Goal: Task Accomplishment & Management: Manage account settings

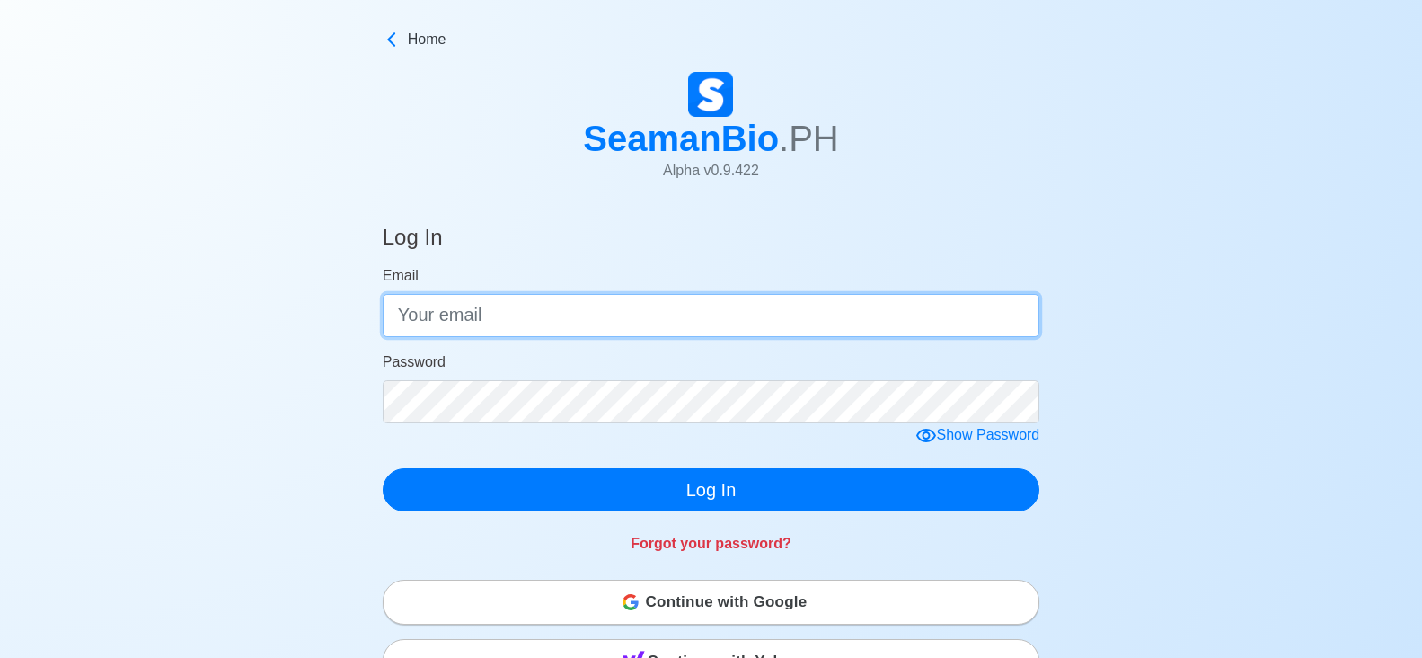
click at [568, 322] on input "Email" at bounding box center [712, 315] width 658 height 43
type input "[EMAIL_ADDRESS][DOMAIN_NAME]"
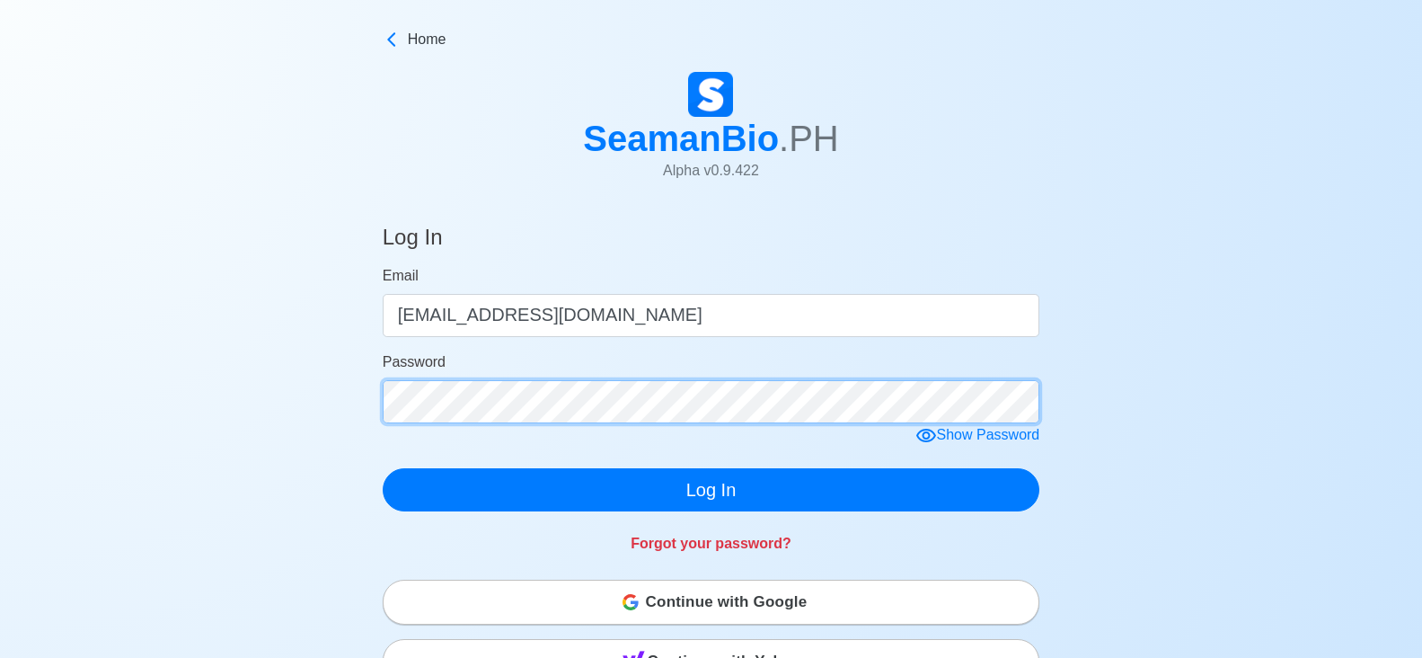
click button "Log In" at bounding box center [712, 489] width 658 height 43
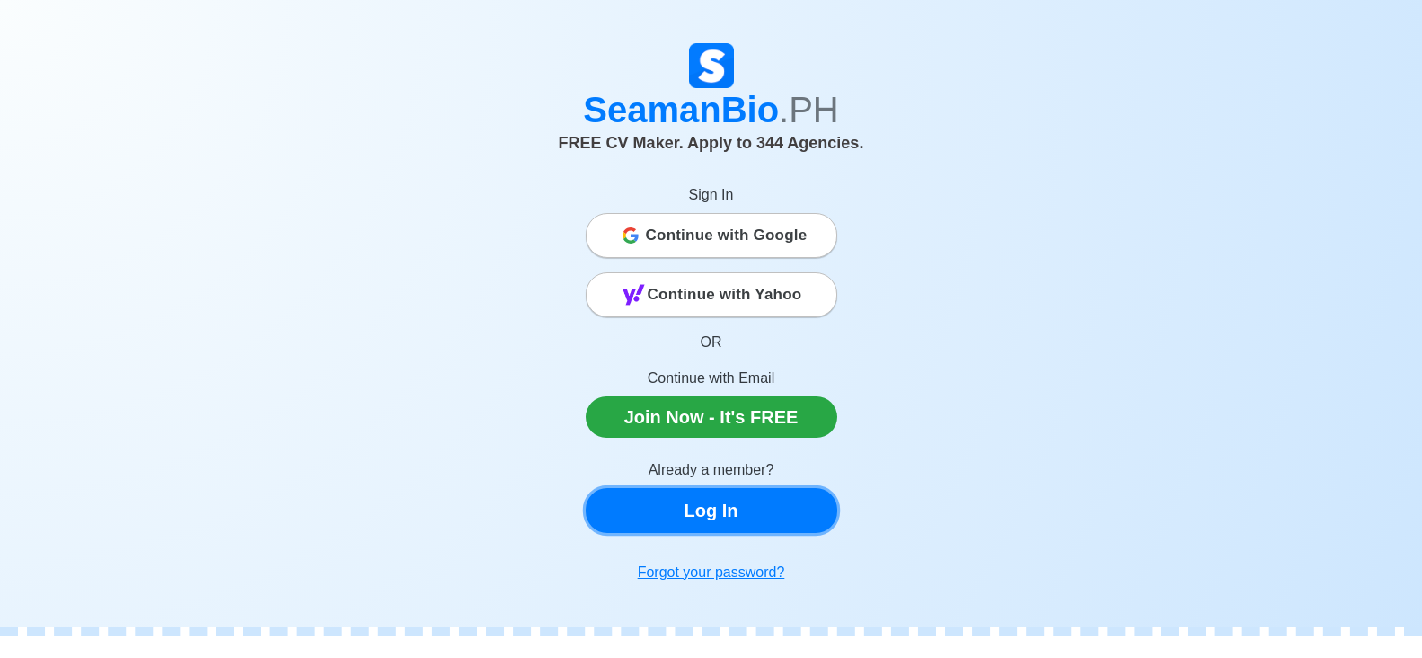
click at [757, 508] on link "Log In" at bounding box center [712, 510] width 252 height 45
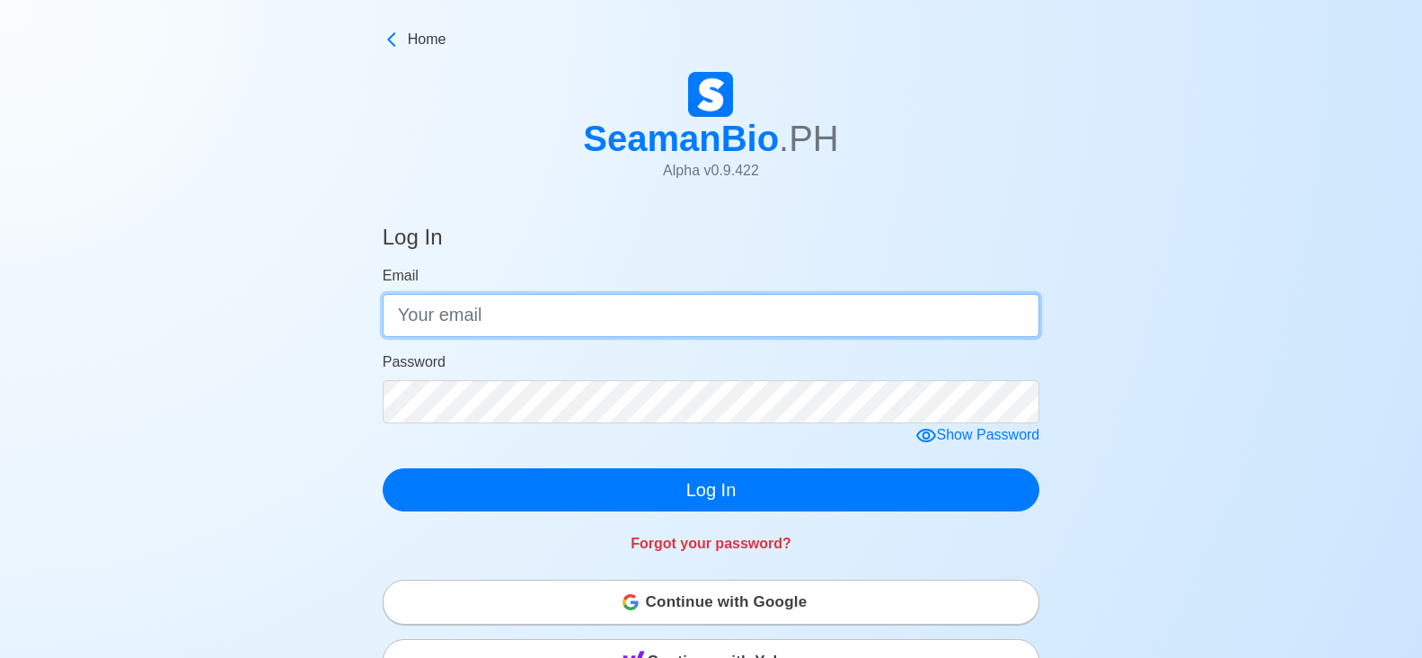
click at [780, 318] on input "Email" at bounding box center [712, 315] width 658 height 43
type input "[EMAIL_ADDRESS][DOMAIN_NAME]"
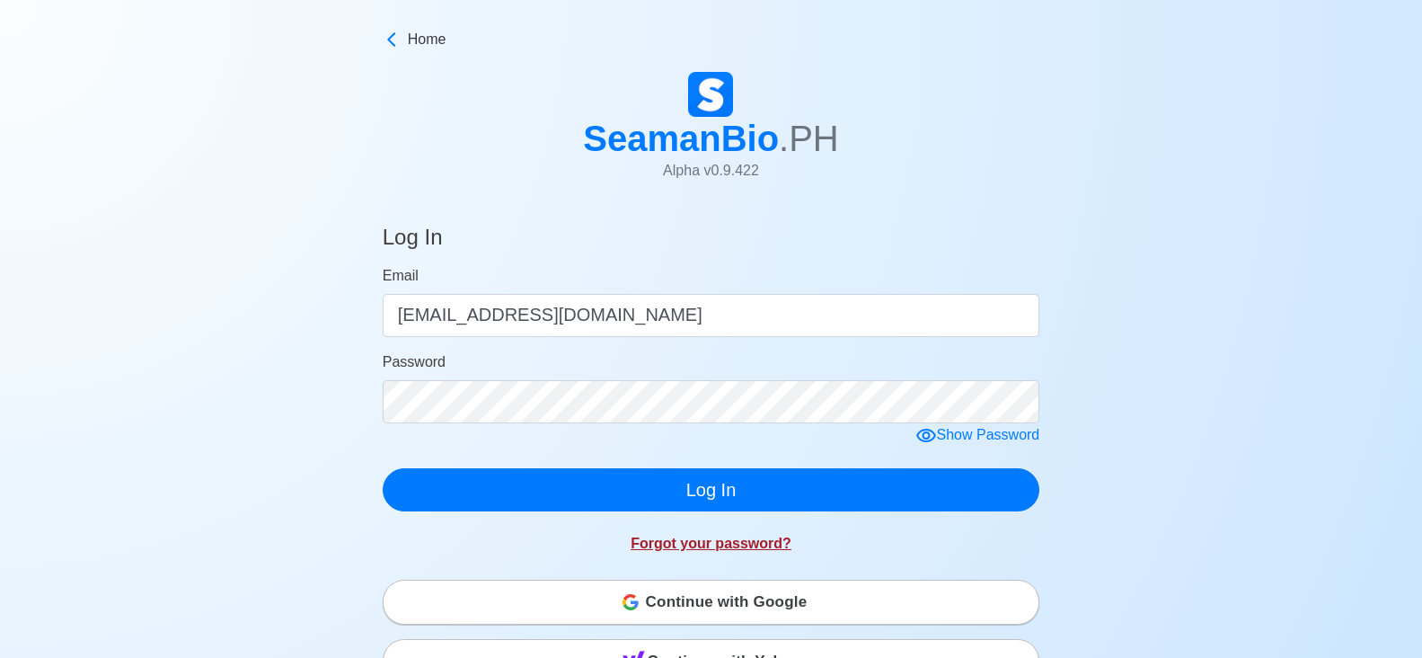
click at [703, 551] on link "Forgot your password?" at bounding box center [711, 542] width 161 height 15
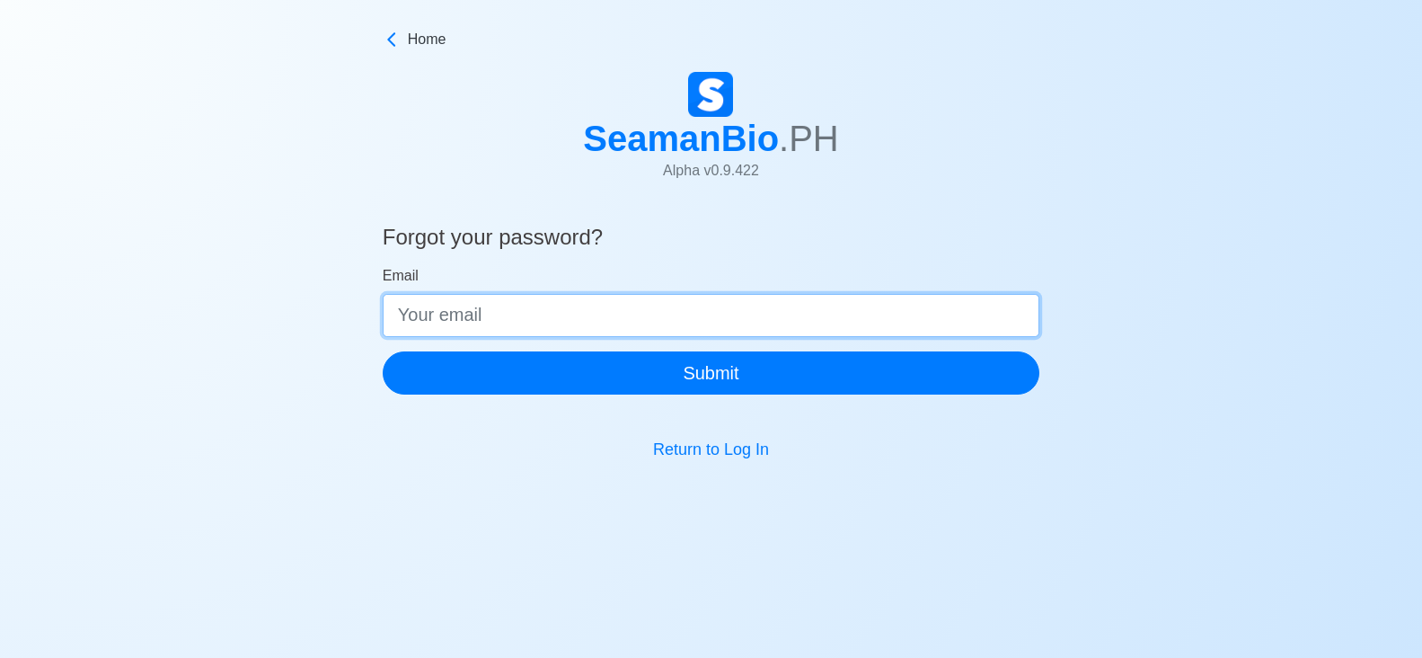
click at [599, 319] on input "Email" at bounding box center [712, 315] width 658 height 43
type input "[EMAIL_ADDRESS][DOMAIN_NAME]"
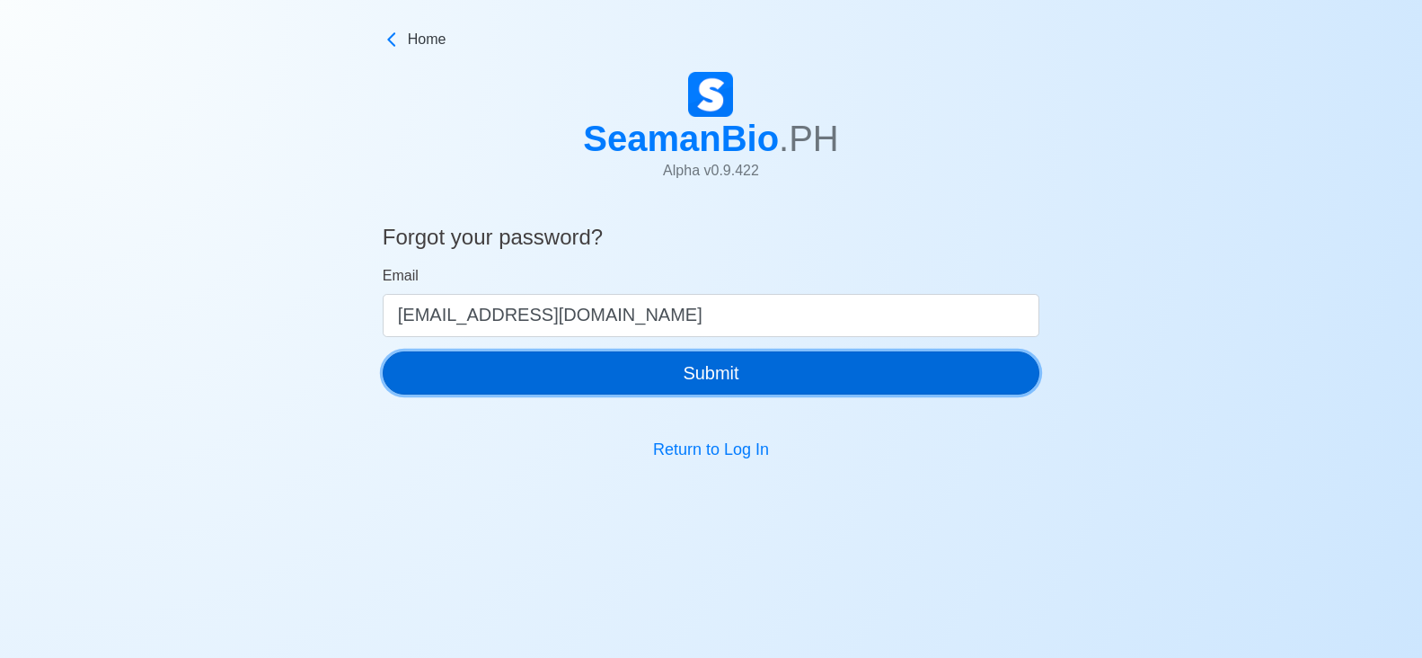
click at [650, 391] on button "Submit" at bounding box center [712, 372] width 658 height 43
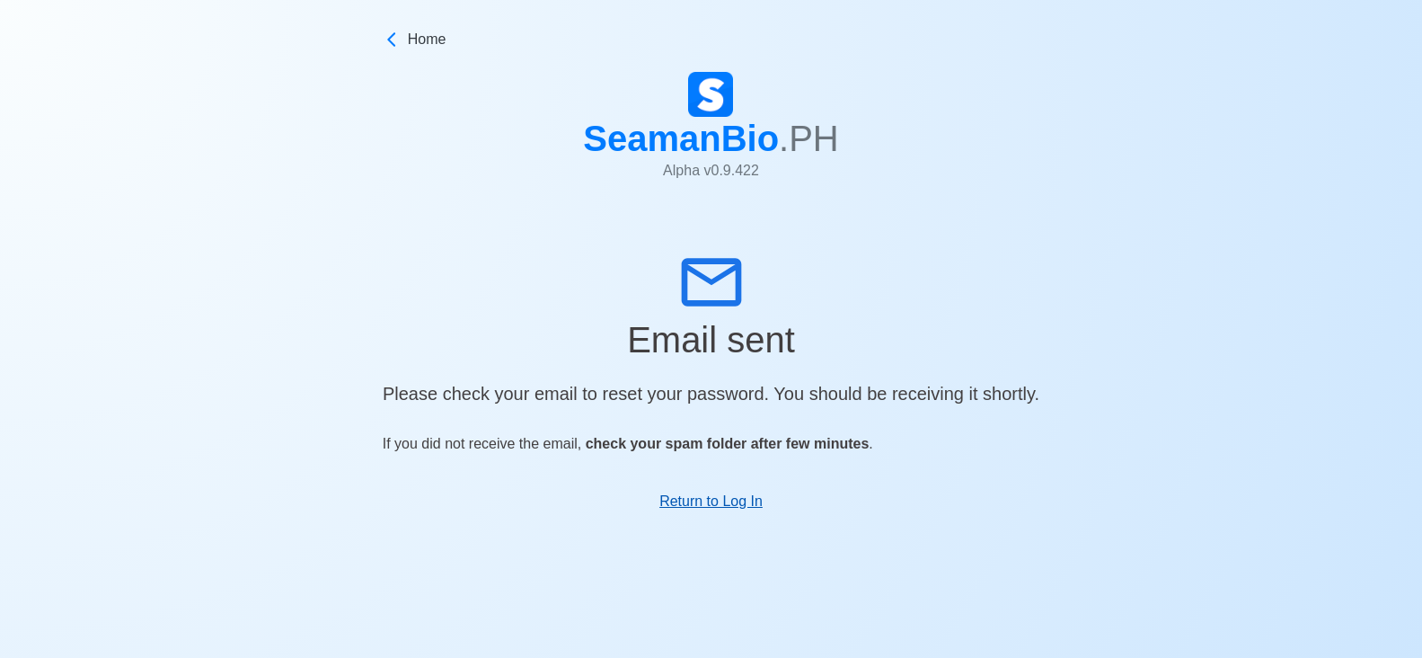
click at [711, 509] on link "Return to Log In" at bounding box center [710, 500] width 103 height 15
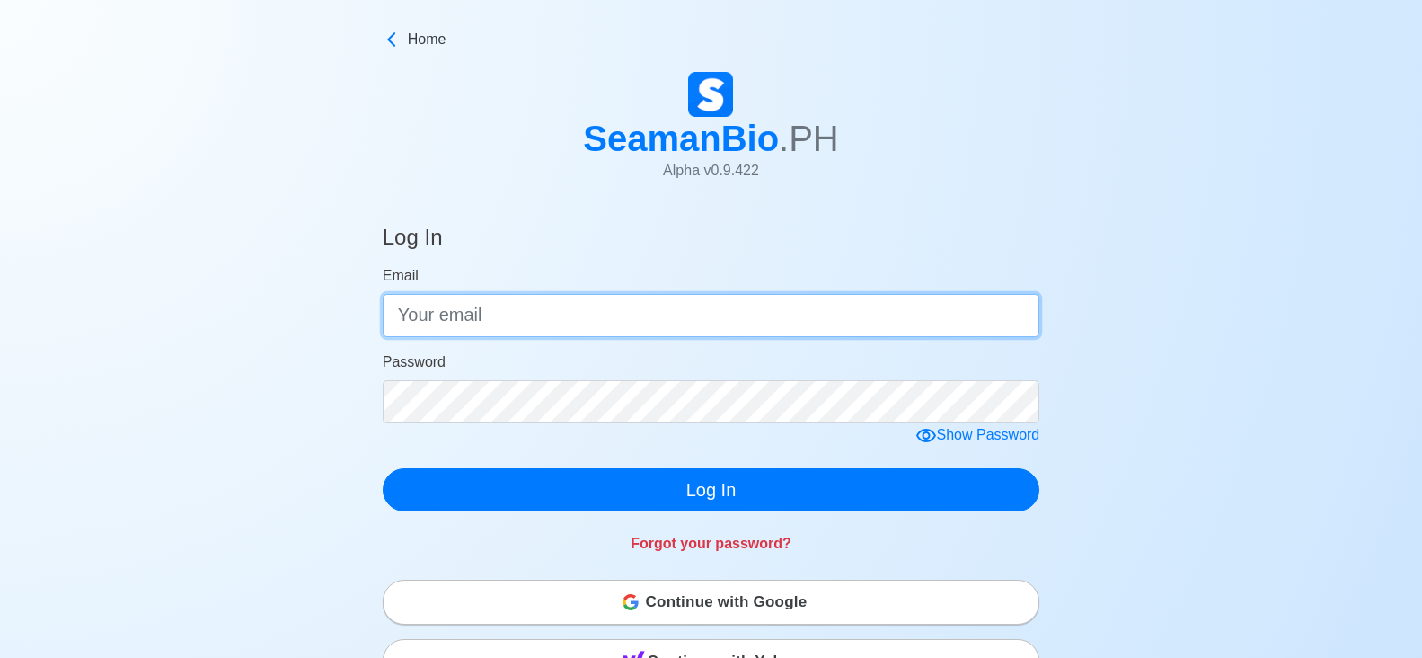
click at [752, 313] on input "Email" at bounding box center [712, 315] width 658 height 43
type input "[EMAIL_ADDRESS][DOMAIN_NAME]"
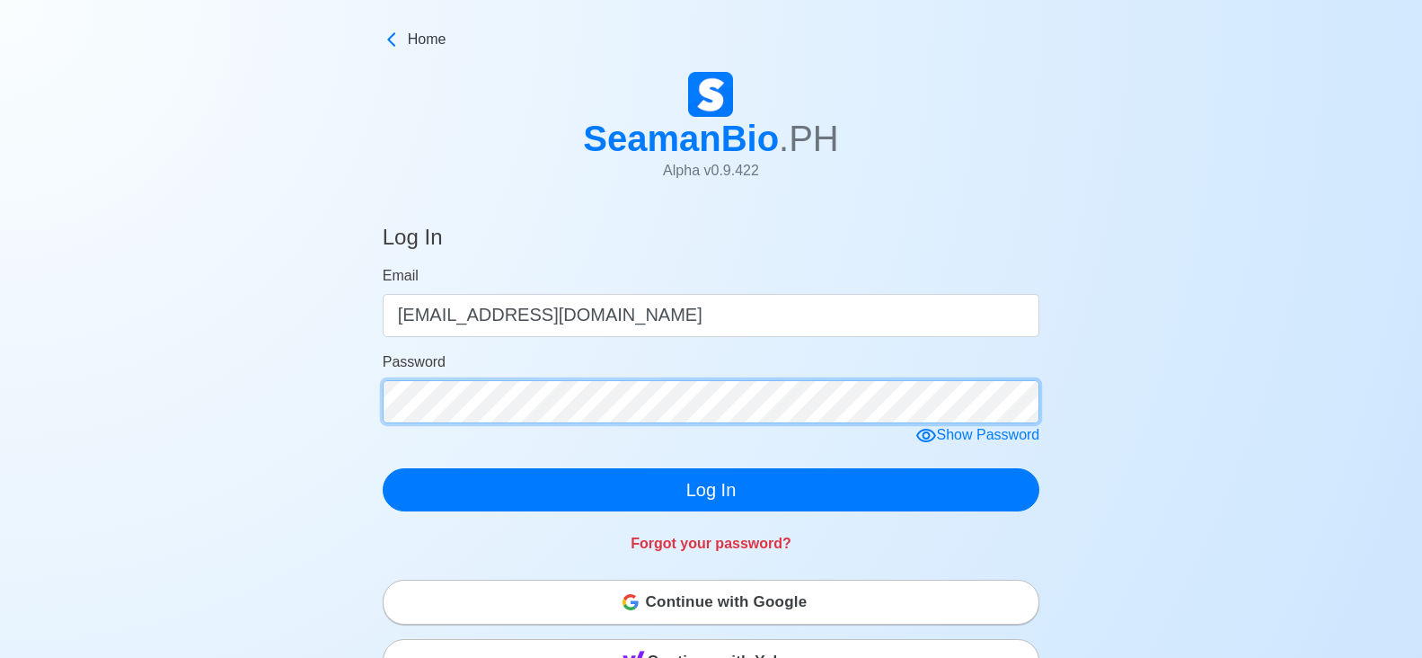
click button "Log In" at bounding box center [712, 489] width 658 height 43
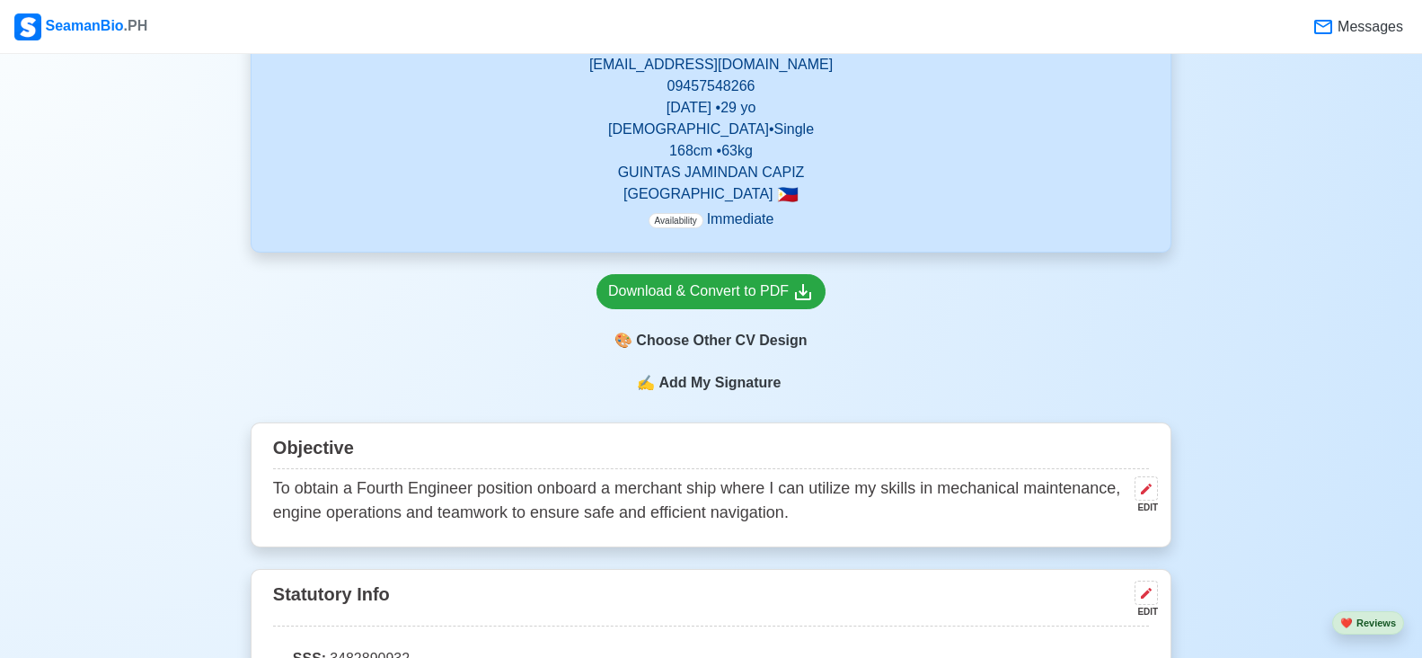
scroll to position [449, 0]
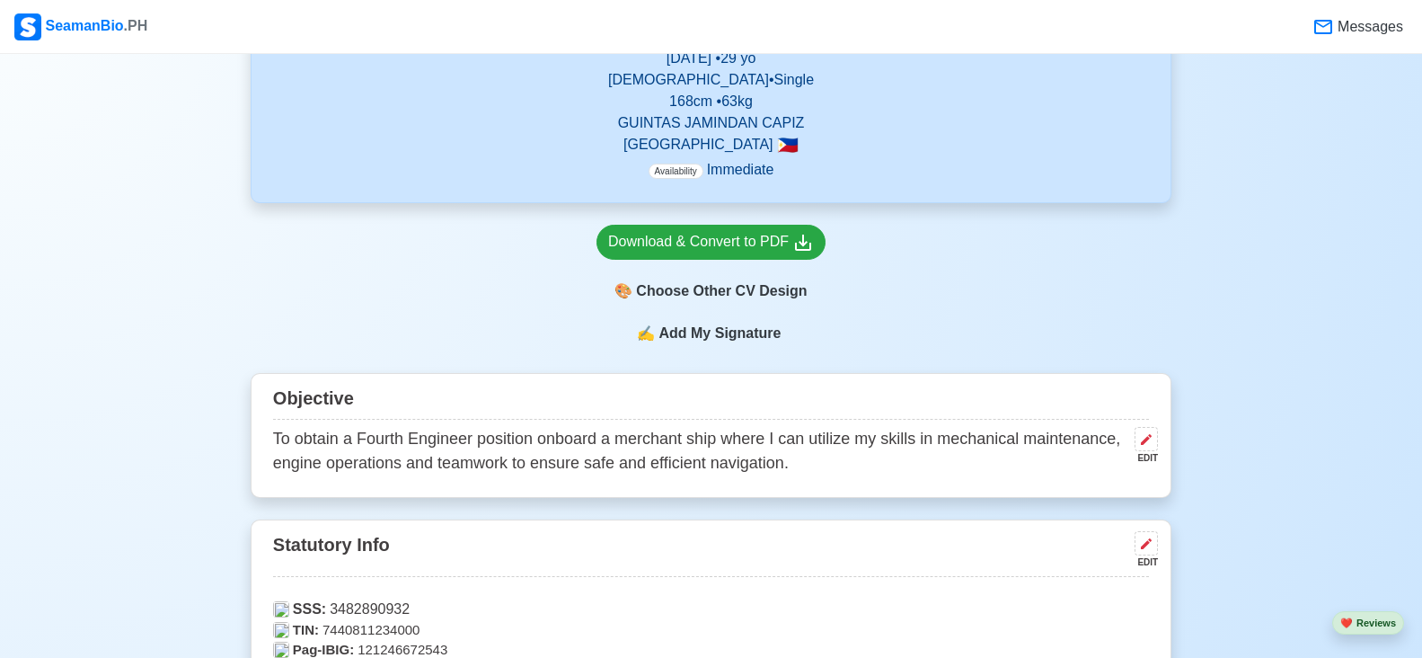
click at [747, 329] on span "Add My Signature" at bounding box center [719, 334] width 129 height 22
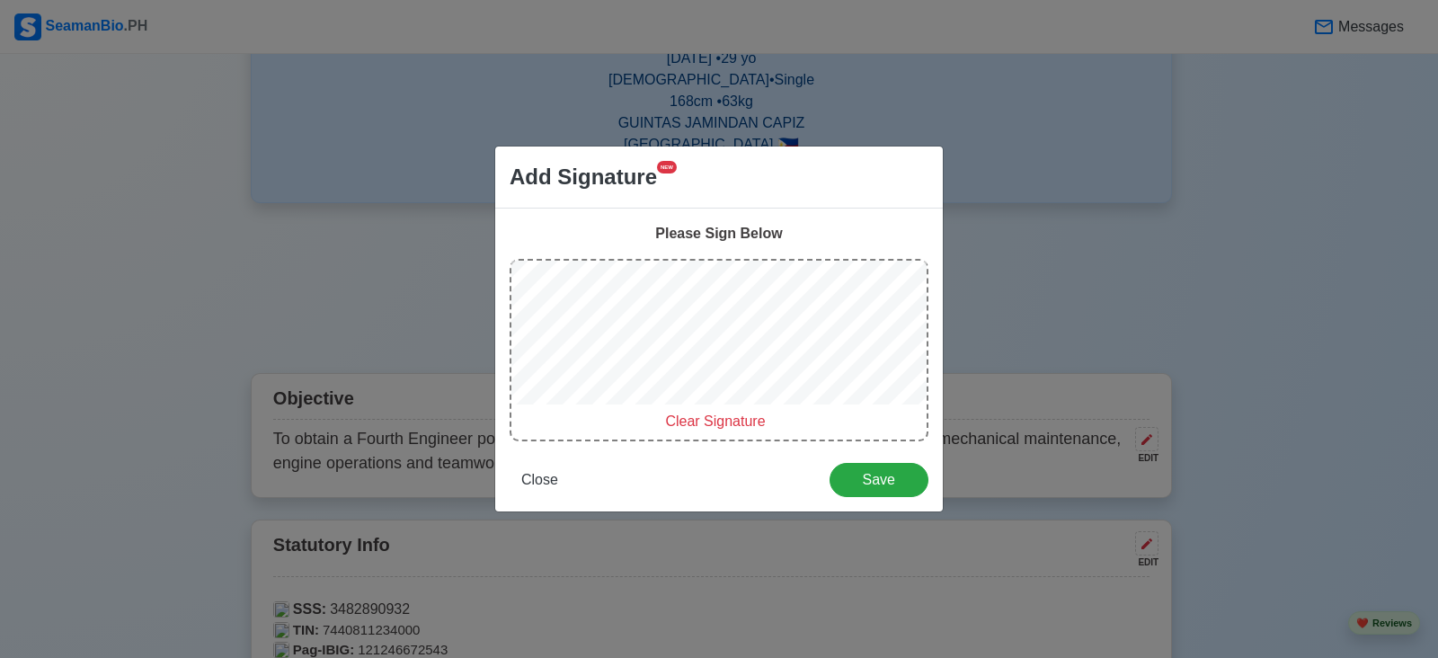
click at [681, 423] on span "Clear Signature" at bounding box center [715, 420] width 100 height 15
click at [631, 316] on div "Clear Signature" at bounding box center [718, 350] width 419 height 182
click at [619, 344] on div at bounding box center [718, 336] width 415 height 150
click at [641, 341] on div "Clear Signature" at bounding box center [718, 350] width 419 height 182
click at [699, 429] on span "Clear Signature" at bounding box center [715, 420] width 100 height 15
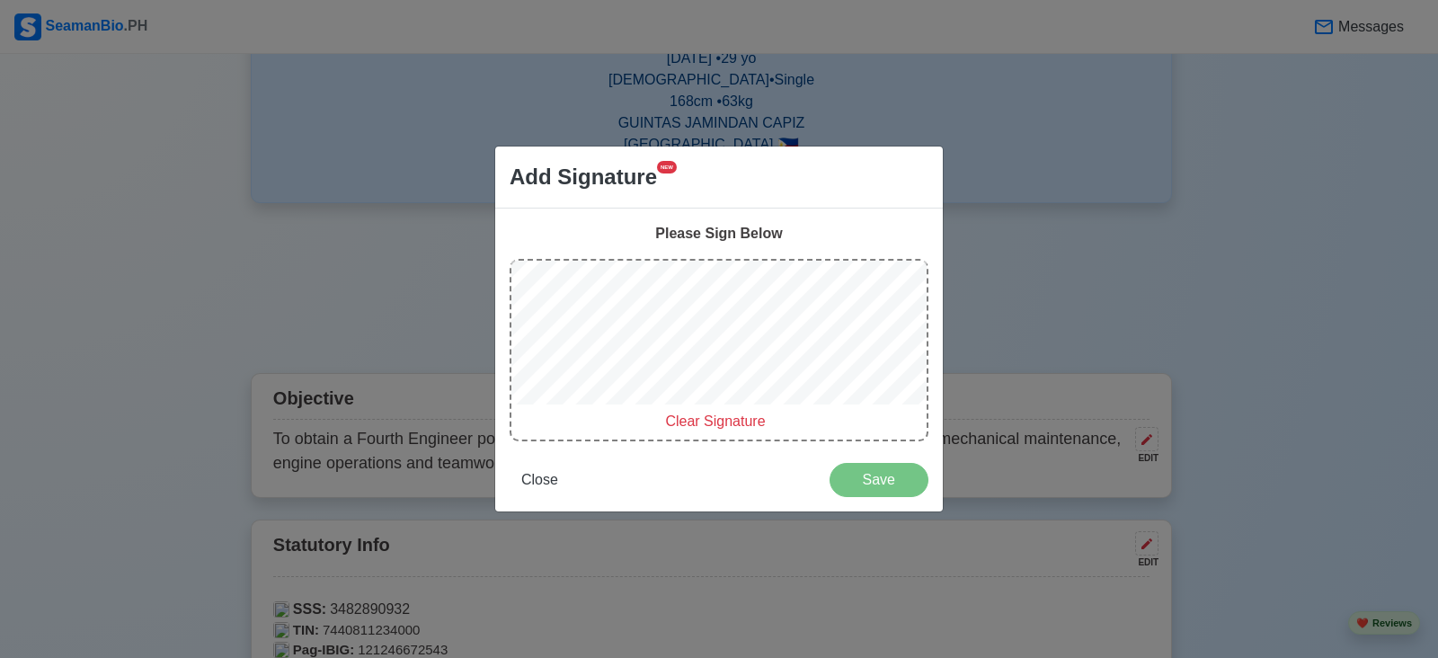
click at [664, 335] on div "Clear Signature" at bounding box center [718, 350] width 419 height 182
click at [798, 314] on div at bounding box center [718, 336] width 415 height 150
click at [727, 416] on span "Clear Signature" at bounding box center [715, 420] width 100 height 15
click at [541, 485] on span "Close" at bounding box center [539, 479] width 37 height 15
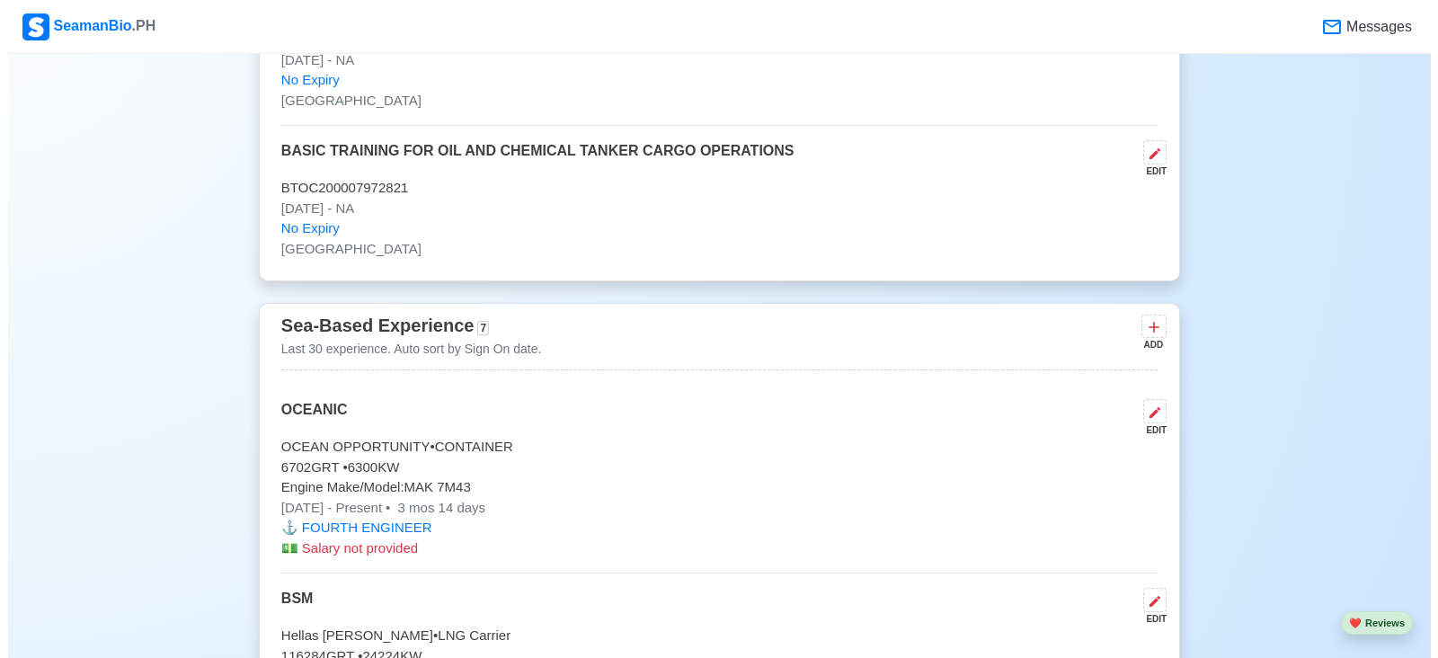
scroll to position [3684, 0]
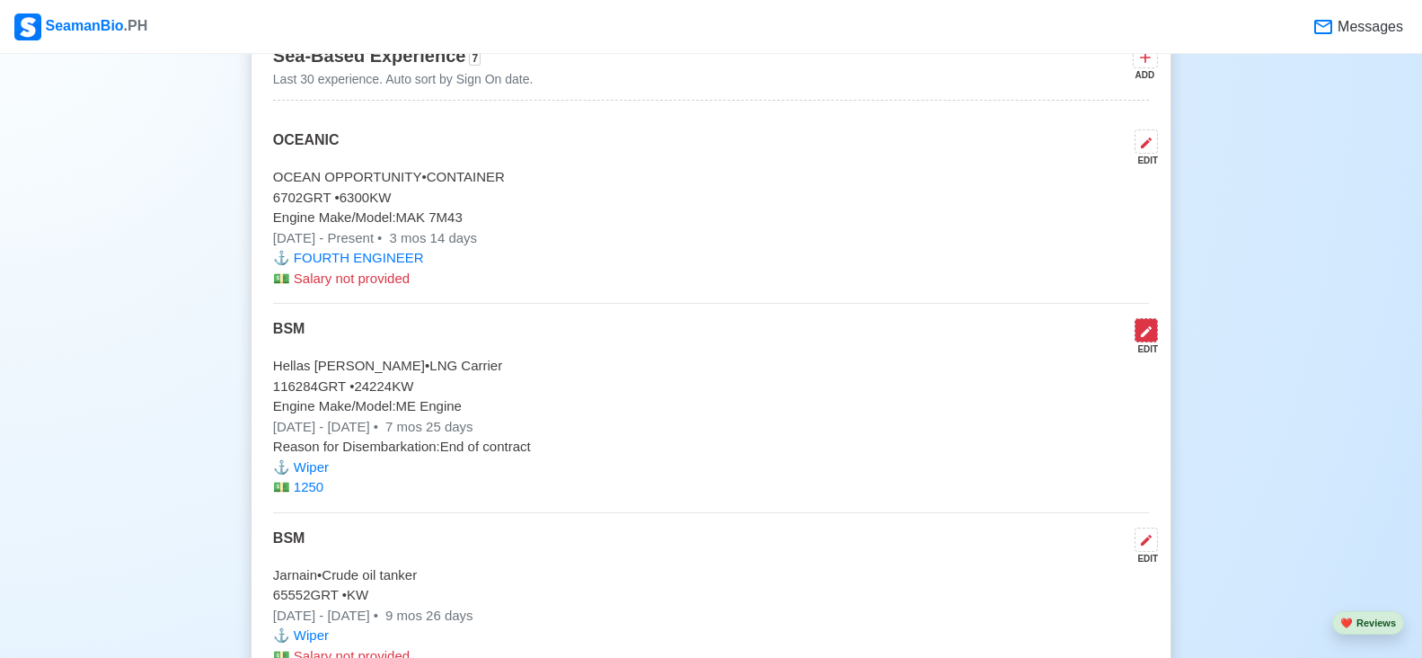
click at [1139, 336] on icon at bounding box center [1146, 331] width 14 height 14
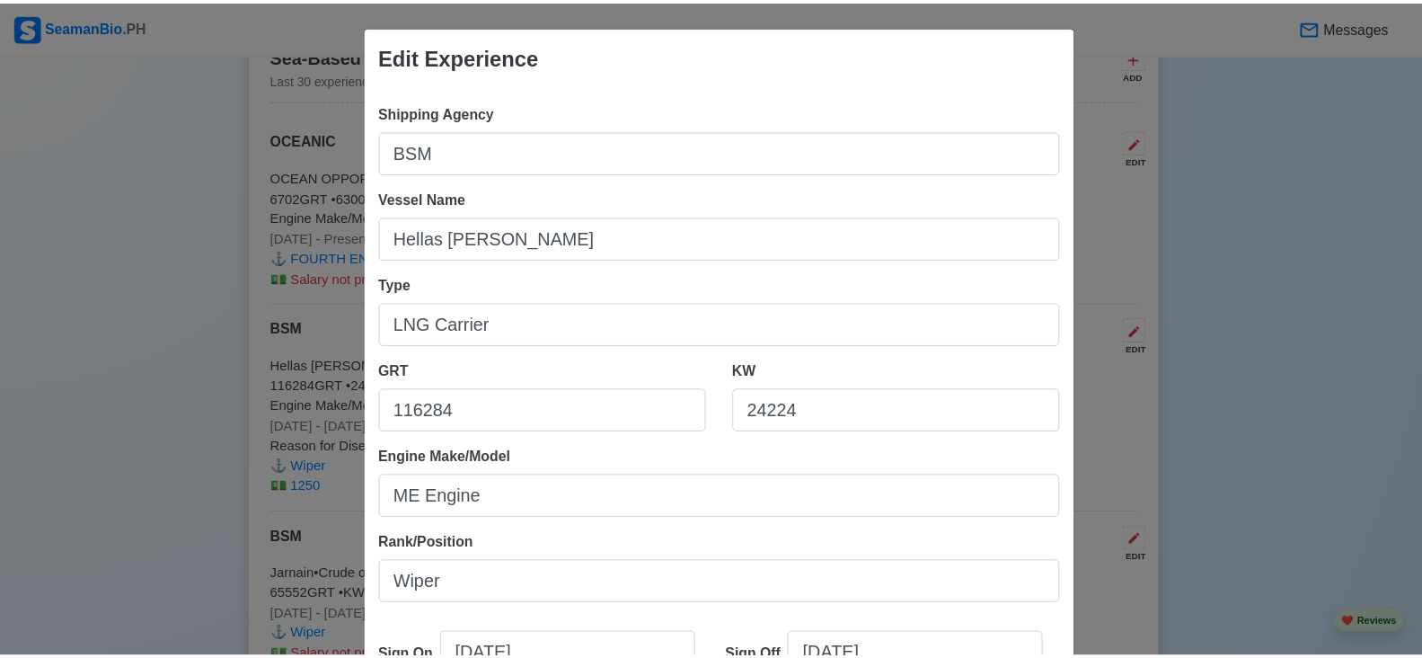
scroll to position [359, 0]
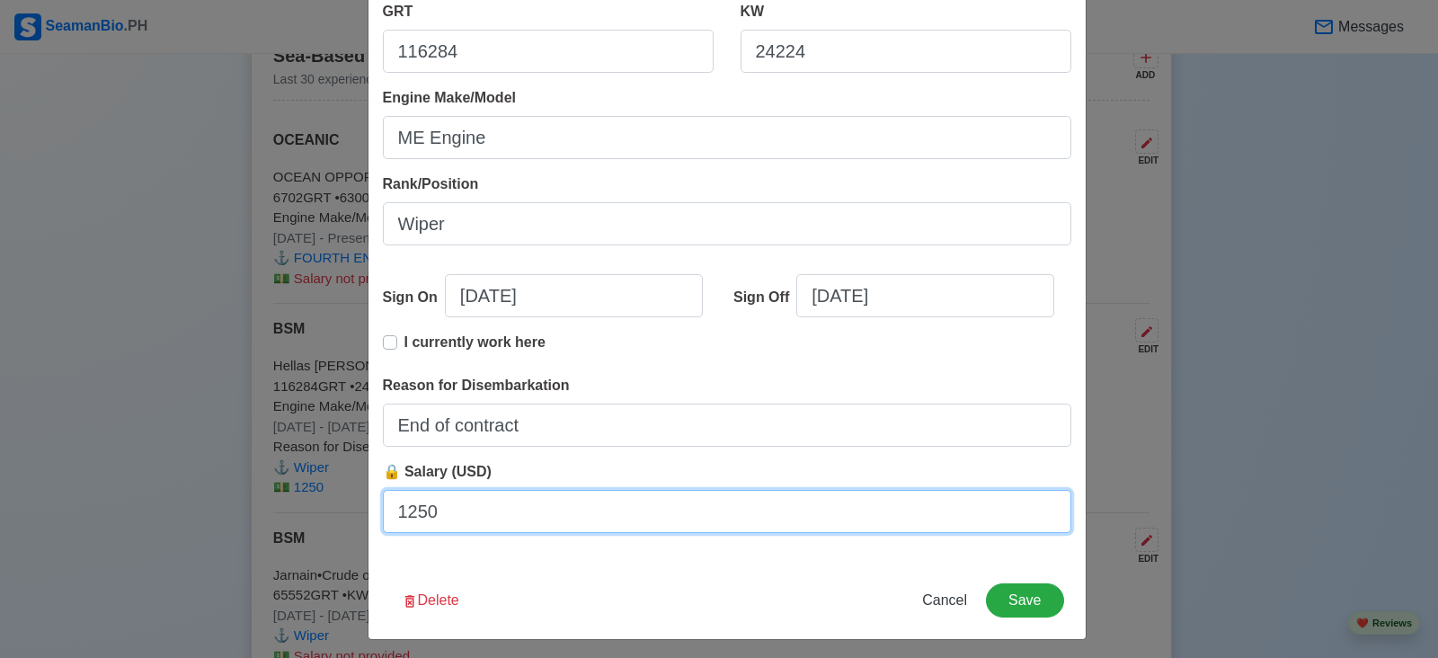
click at [828, 513] on input "1250" at bounding box center [727, 511] width 688 height 43
type input "1"
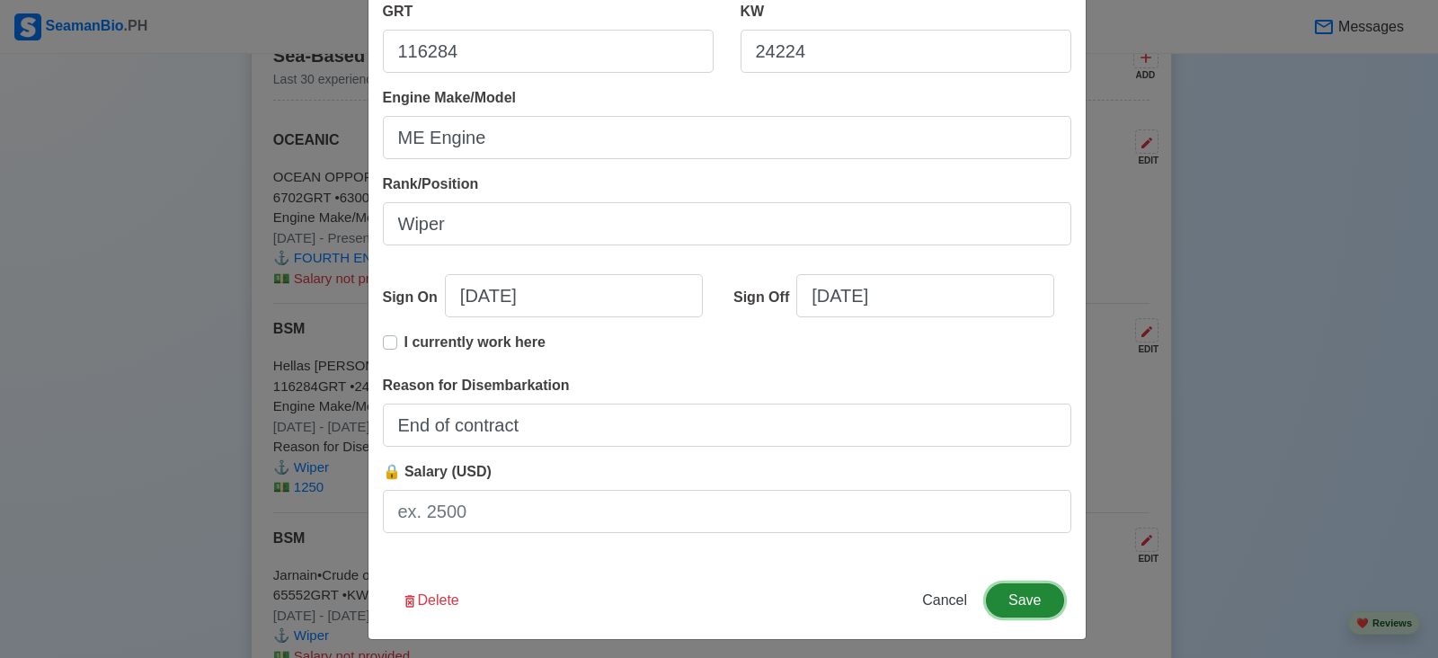
click at [1019, 597] on button "Save" at bounding box center [1024, 600] width 77 height 34
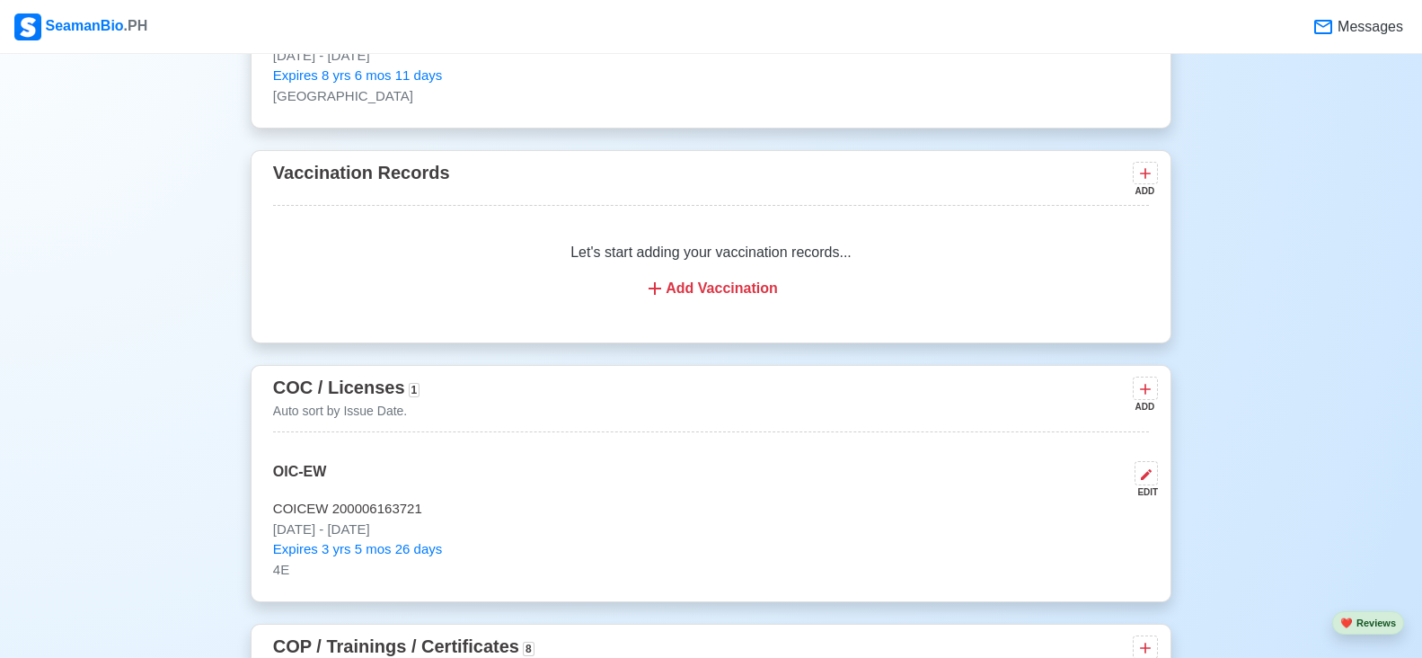
scroll to position [1617, 0]
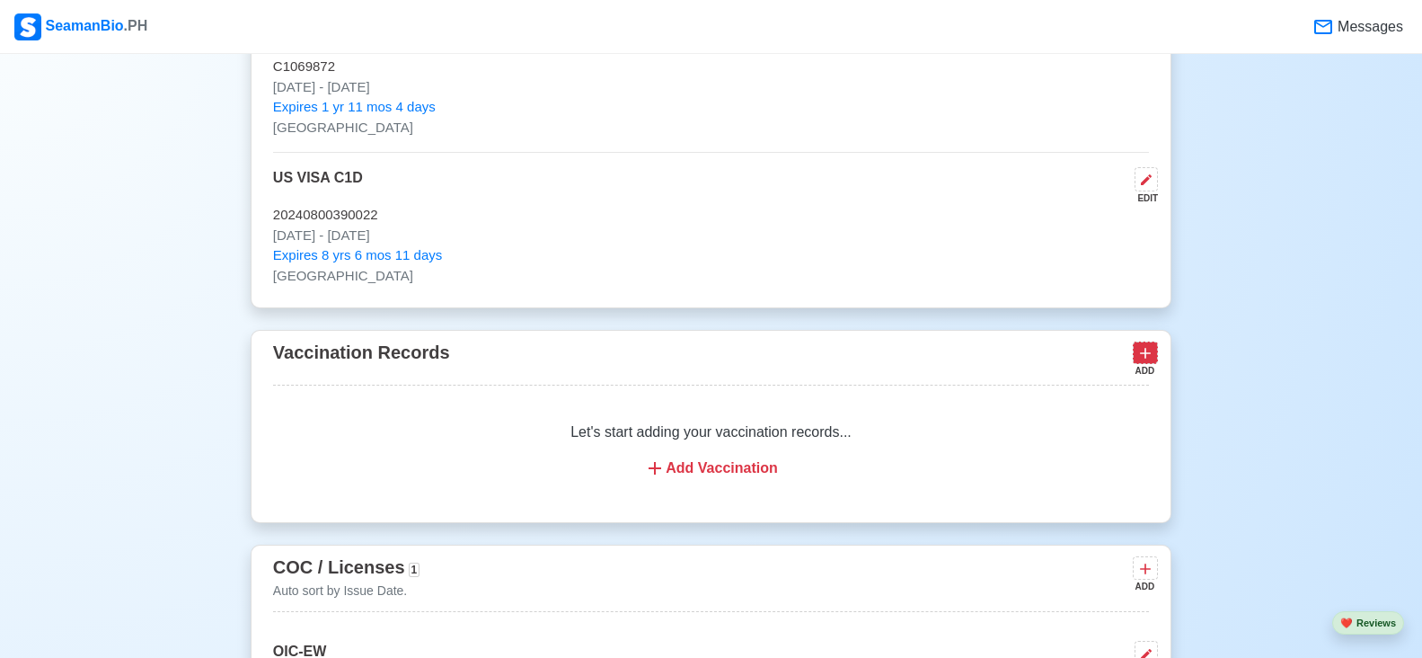
click at [1144, 356] on icon at bounding box center [1146, 353] width 18 height 18
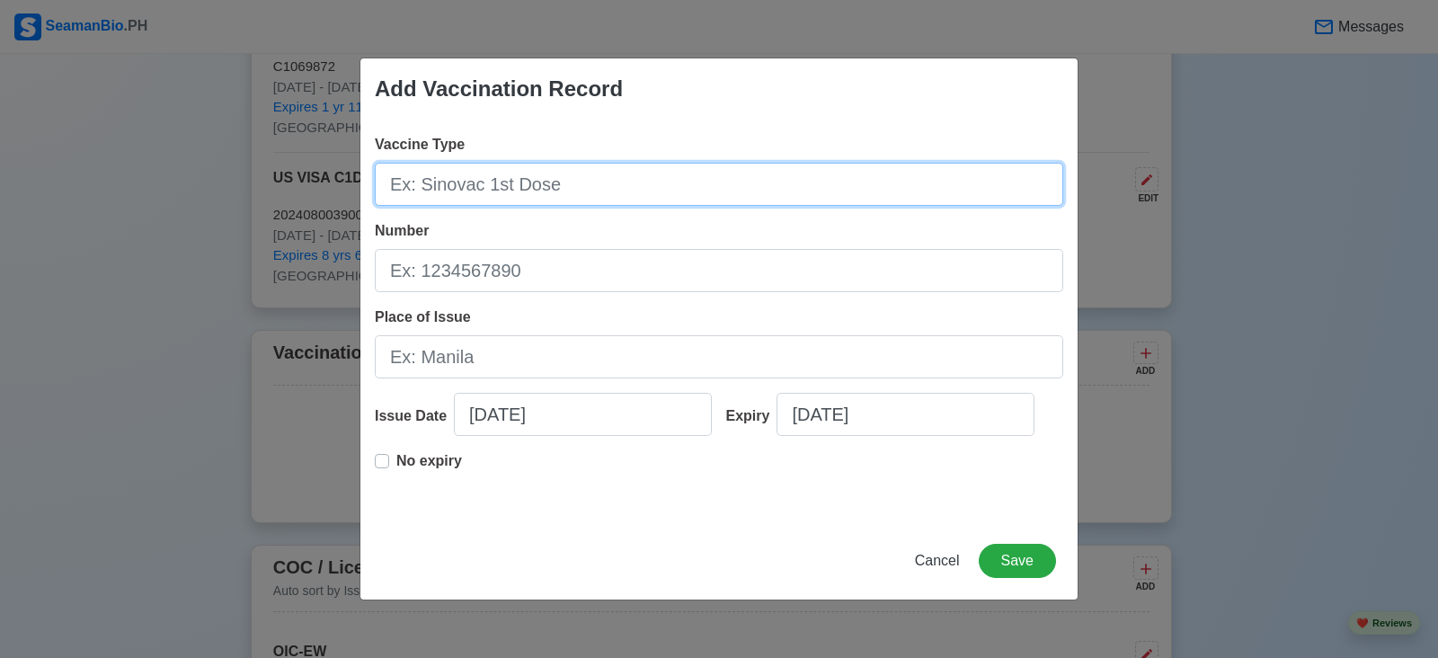
click at [641, 190] on input "Vaccine Type" at bounding box center [719, 184] width 688 height 43
type input "j"
type input "[PERSON_NAME] 1st dose"
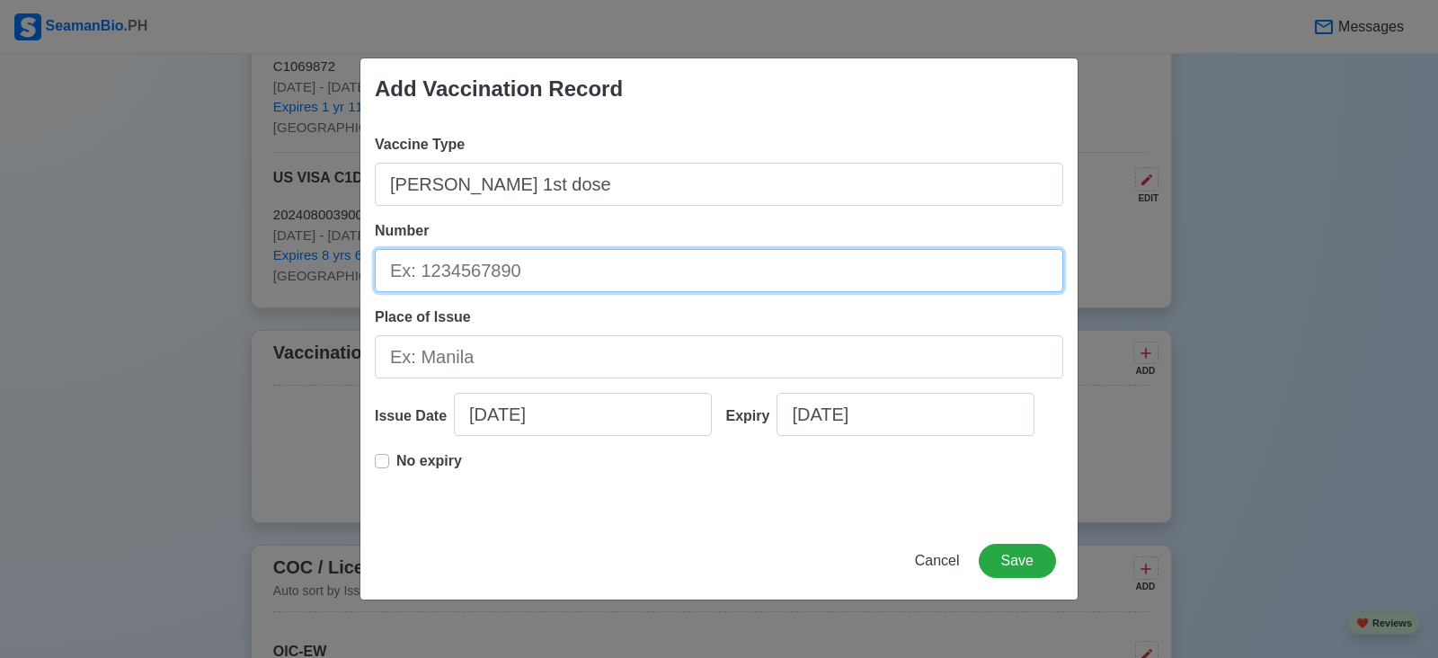
click at [793, 250] on input "Number" at bounding box center [719, 270] width 688 height 43
click at [735, 269] on input "Number" at bounding box center [719, 270] width 688 height 43
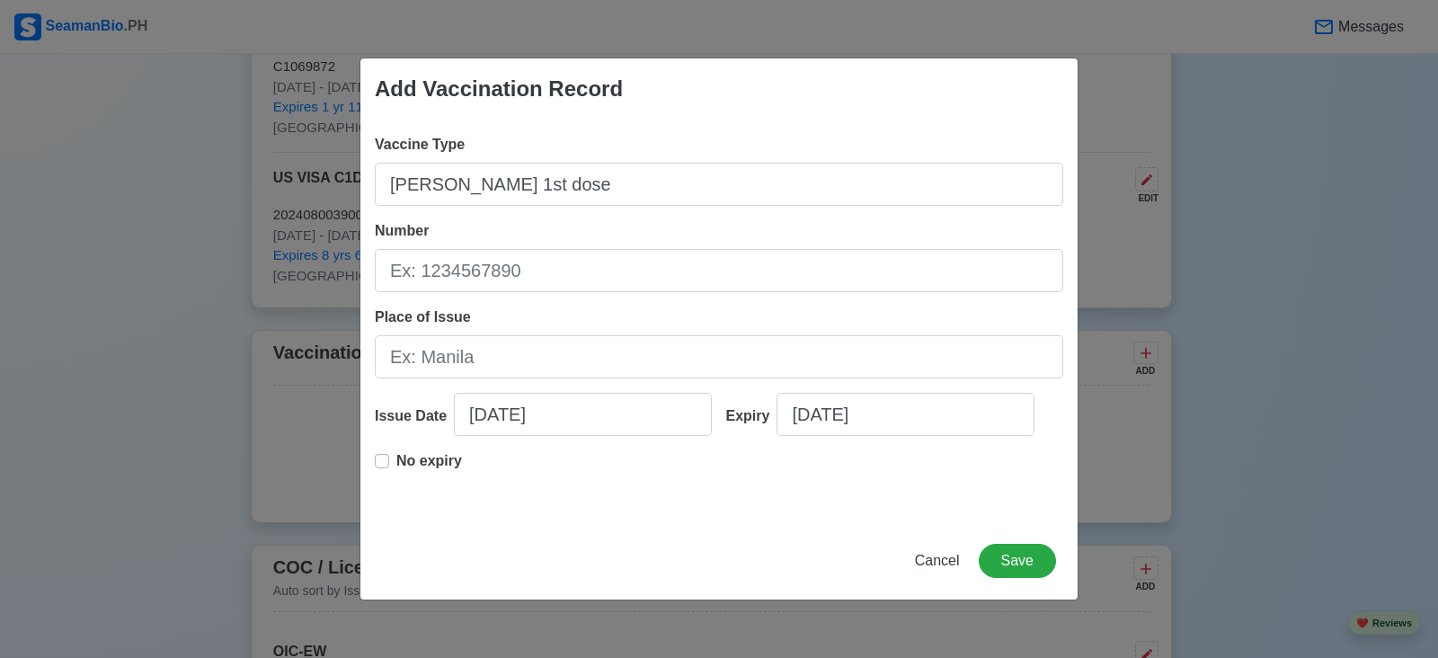
click at [391, 466] on div "No expiry" at bounding box center [418, 468] width 87 height 36
click at [396, 465] on label "No expiry" at bounding box center [429, 468] width 66 height 36
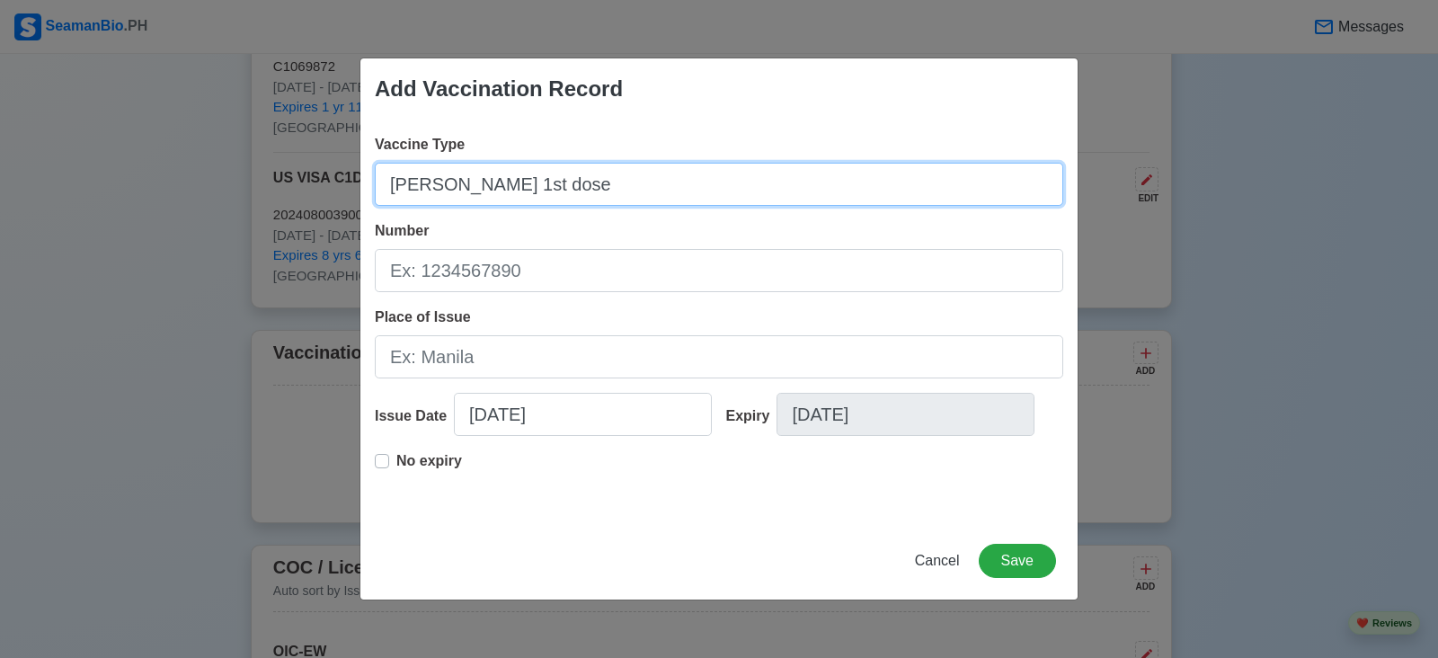
click at [597, 190] on input "[PERSON_NAME] 1st dose" at bounding box center [719, 184] width 688 height 43
type input "[MEDICAL_DATA]"
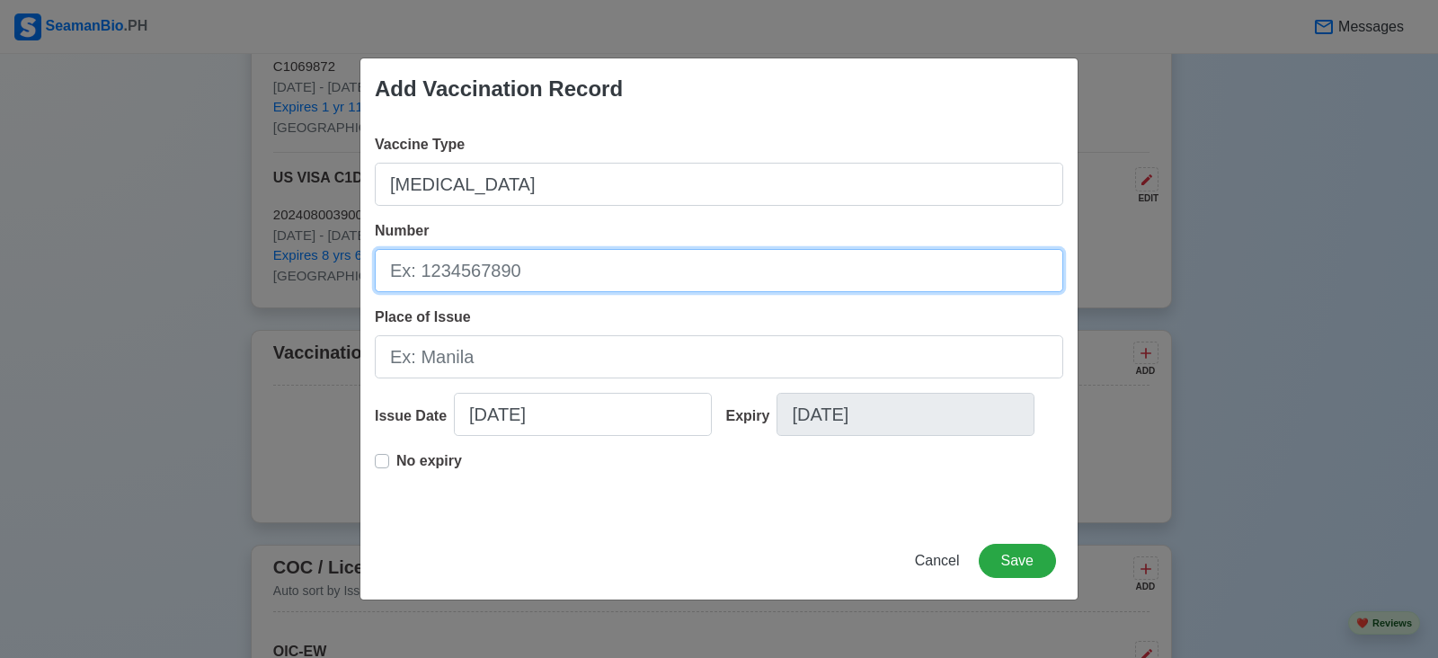
click at [609, 281] on input "Number" at bounding box center [719, 270] width 688 height 43
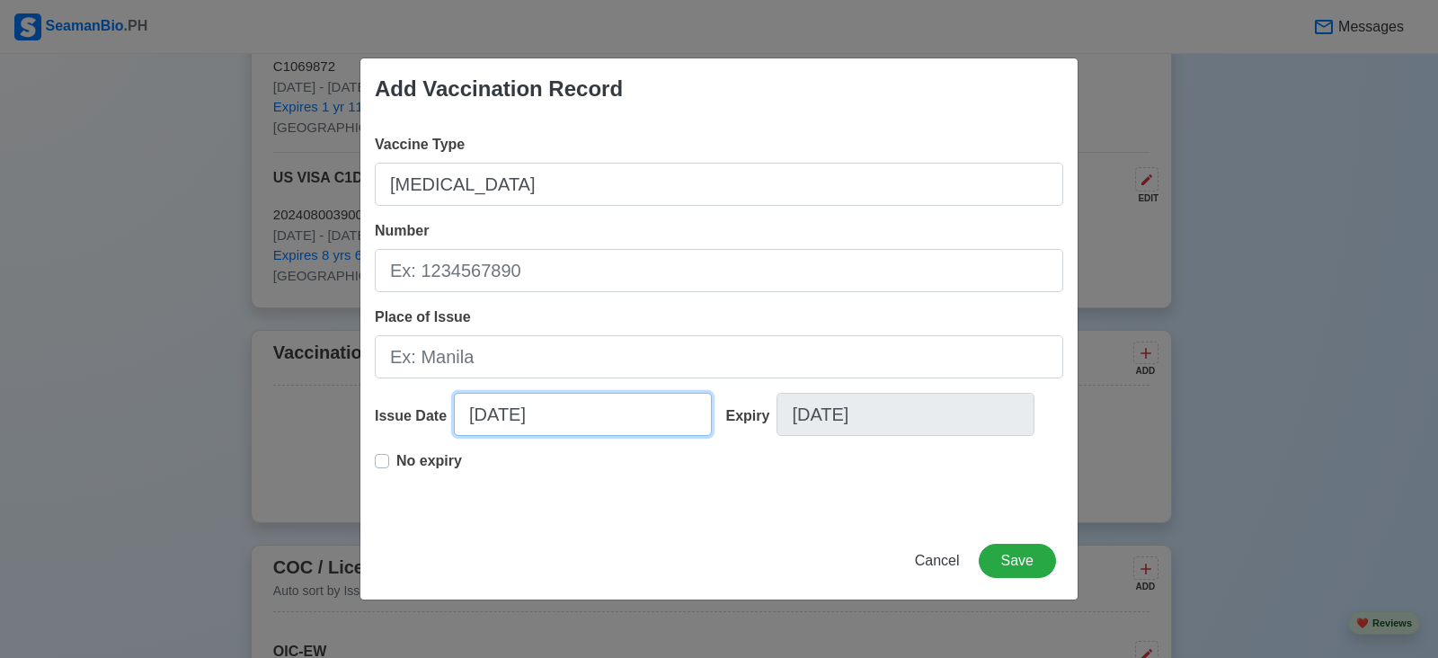
select select "****"
select select "*********"
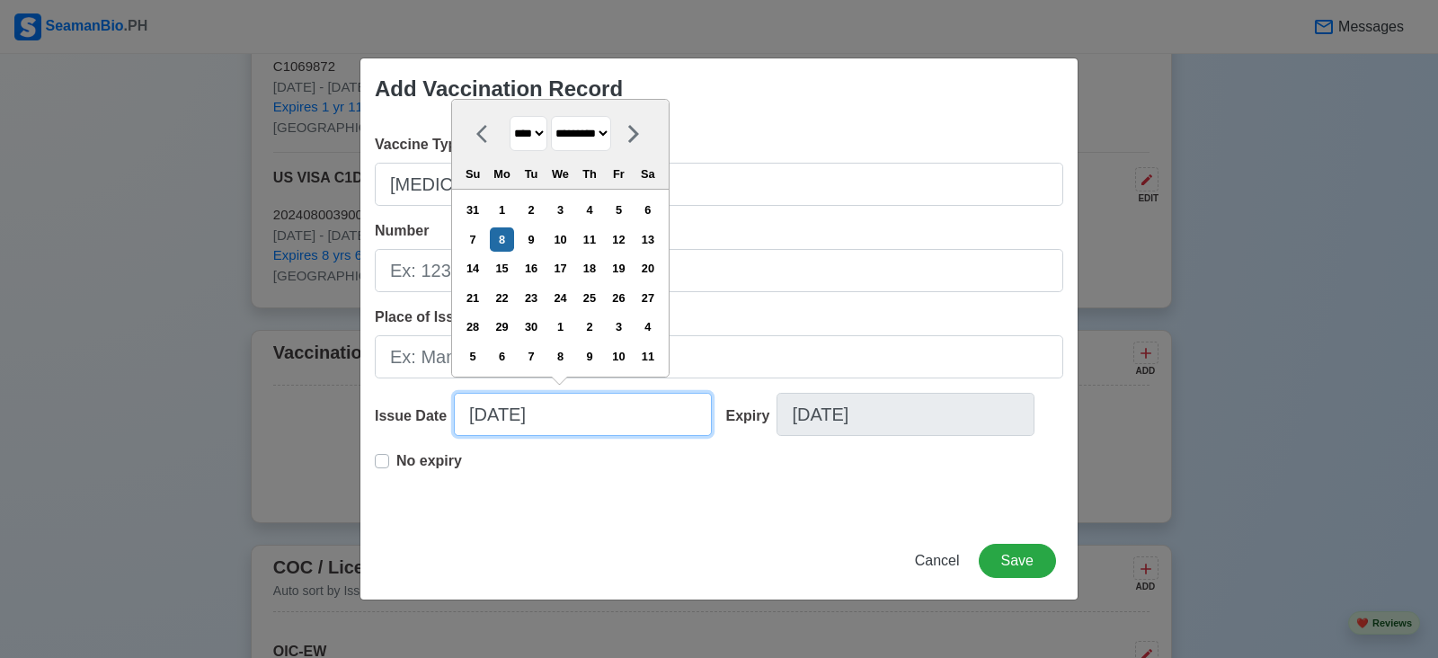
click at [486, 421] on input "[DATE]" at bounding box center [583, 414] width 258 height 43
click at [532, 136] on select "**** **** **** **** **** **** **** **** **** **** **** **** **** **** **** ****…" at bounding box center [528, 133] width 38 height 35
select select "****"
click at [509, 117] on select "**** **** **** **** **** **** **** **** **** **** **** **** **** **** **** ****…" at bounding box center [528, 133] width 38 height 35
click at [543, 241] on div "7" at bounding box center [530, 239] width 24 height 24
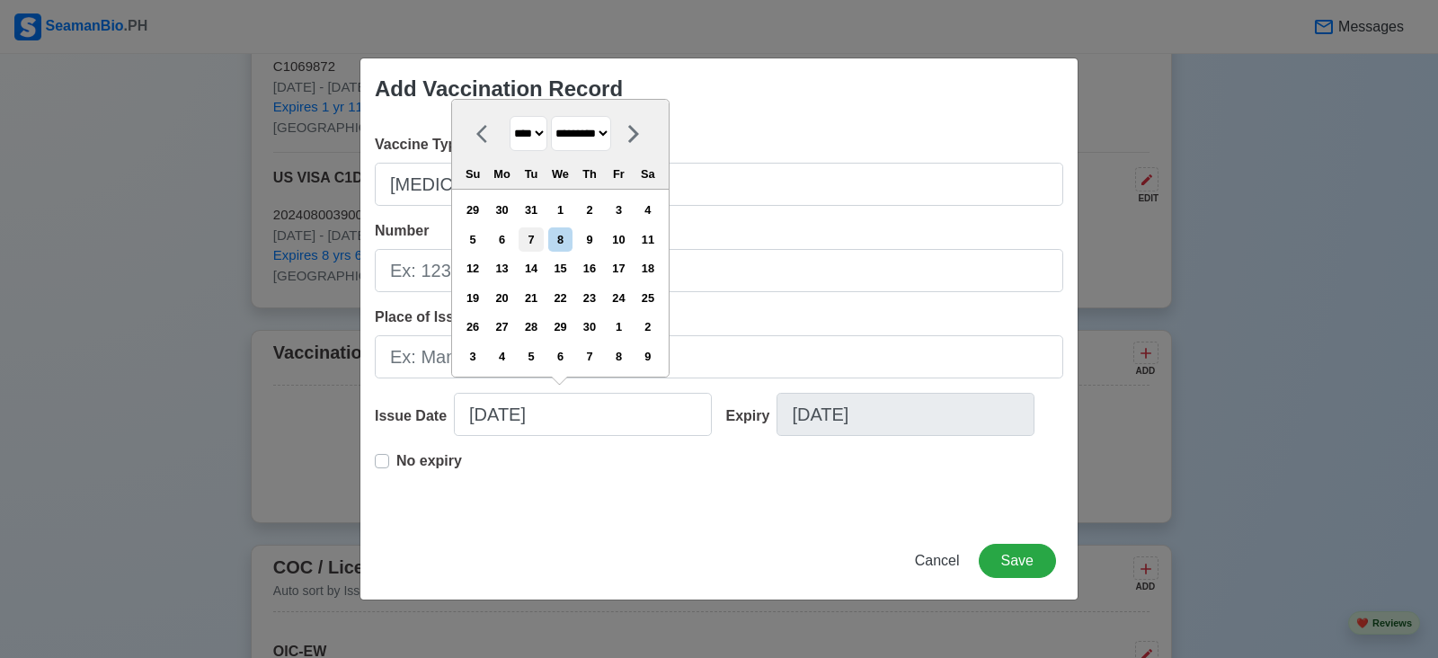
type input "[DATE]"
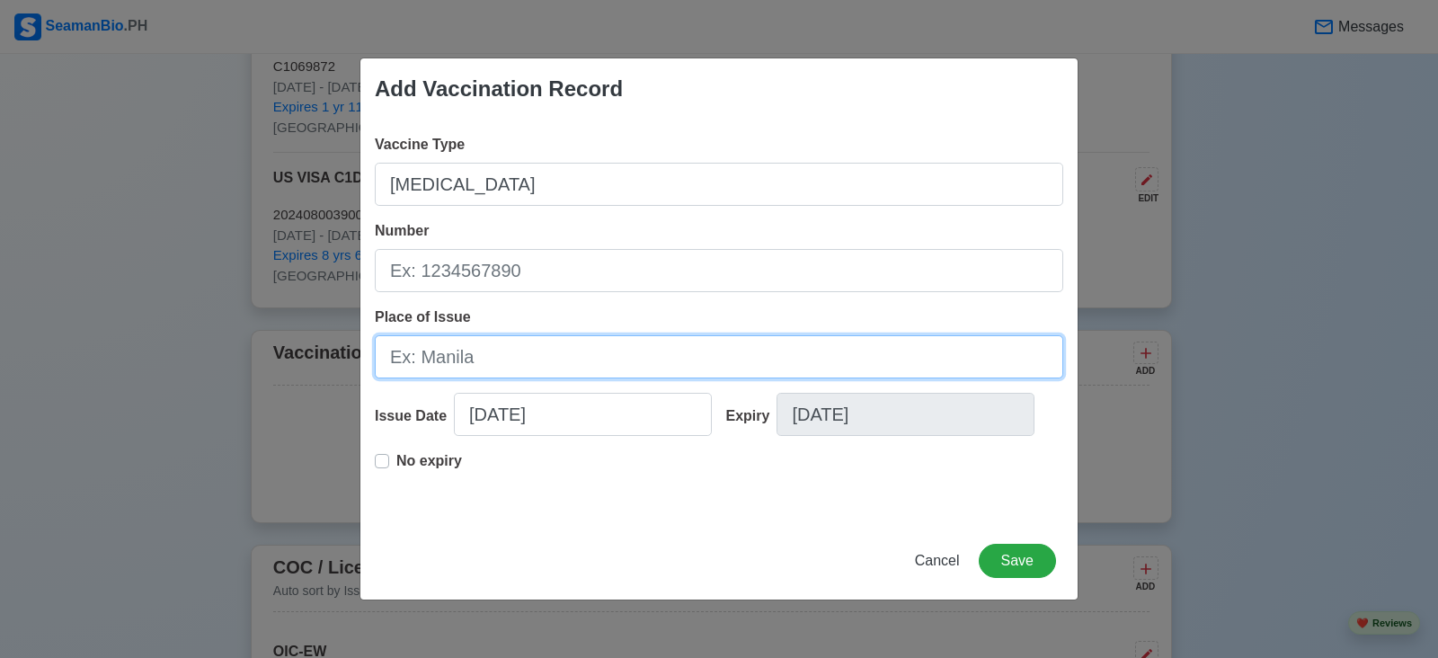
click at [500, 358] on input "Place of Issue" at bounding box center [719, 356] width 688 height 43
type input "b"
type input "BOQ ILO ILO"
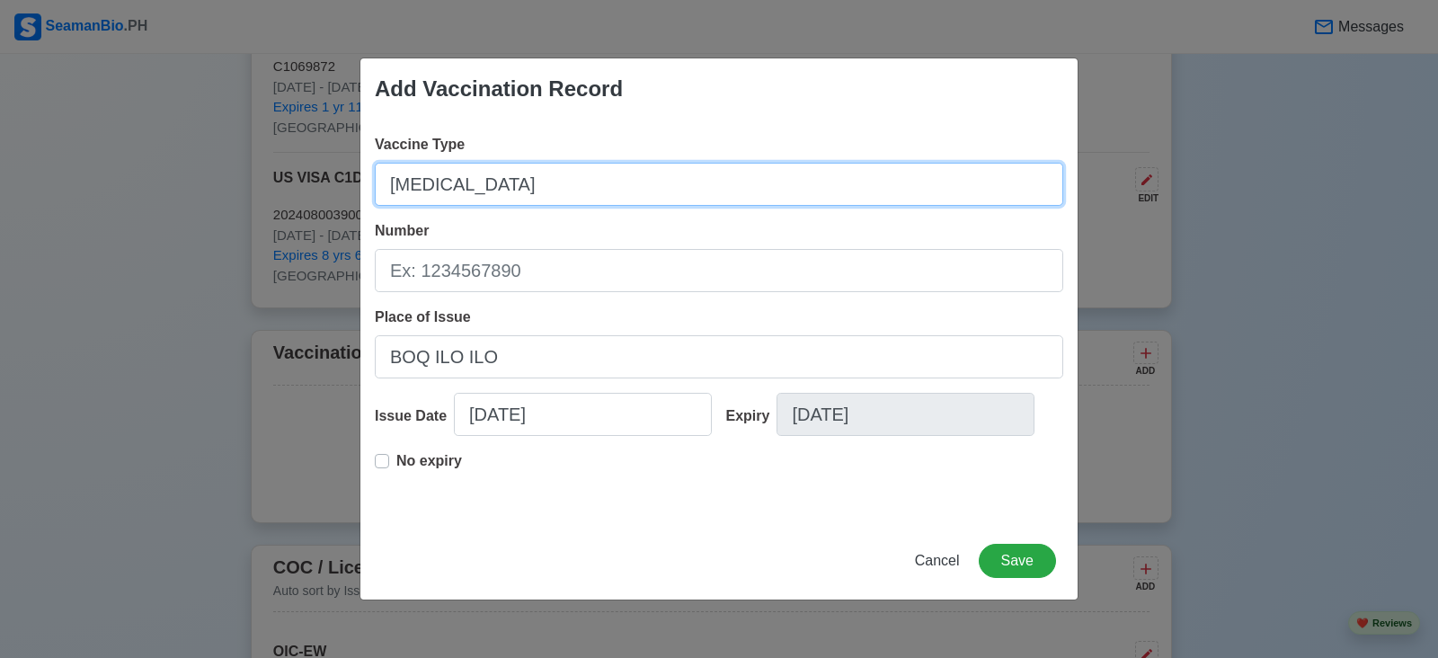
click at [507, 186] on input "[MEDICAL_DATA]" at bounding box center [719, 184] width 688 height 43
type input "y"
type input "[MEDICAL_DATA]"
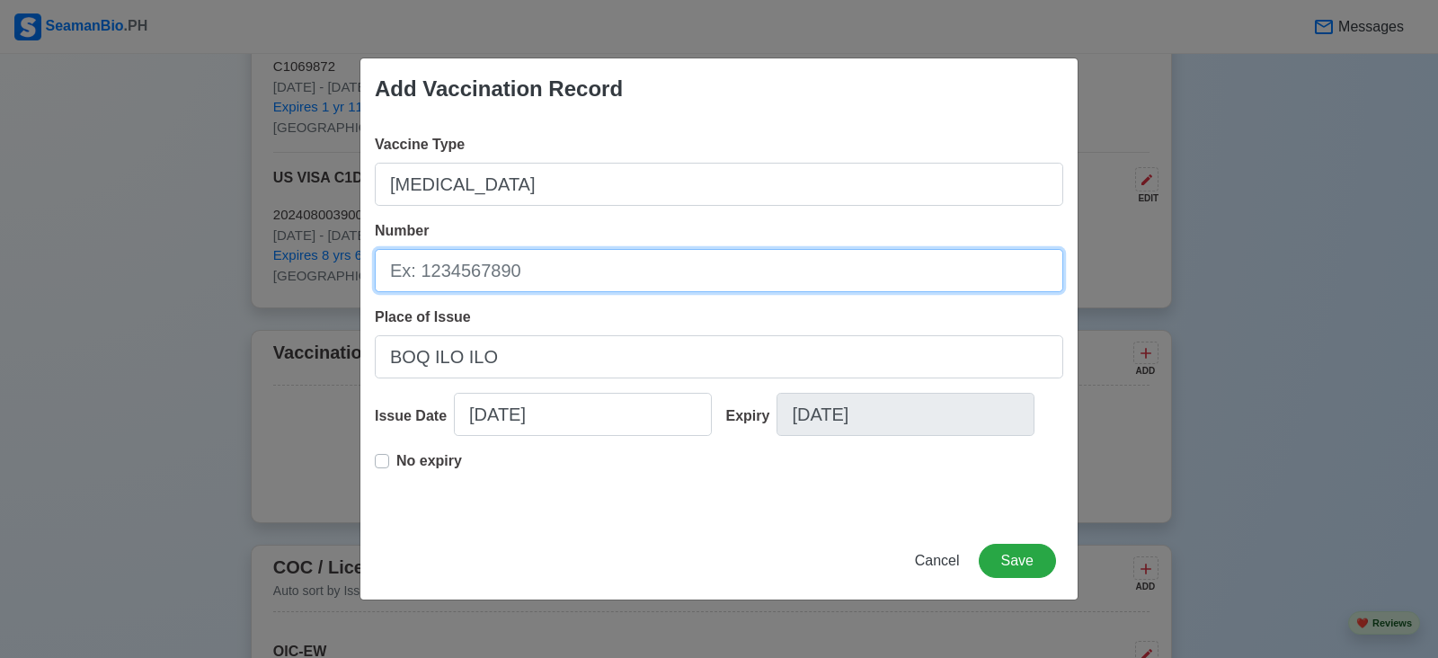
click at [494, 270] on input "Number" at bounding box center [719, 270] width 688 height 43
type input "QS 059160"
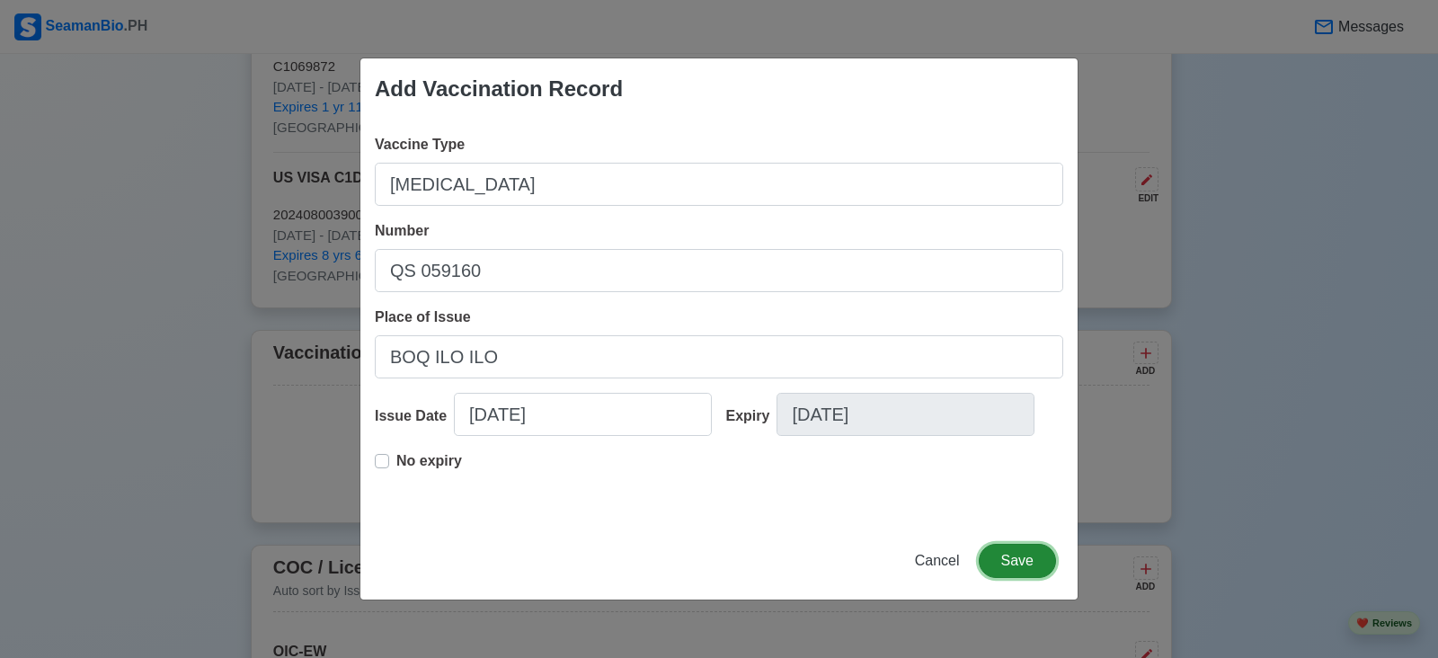
click at [1013, 560] on button "Save" at bounding box center [1016, 561] width 77 height 34
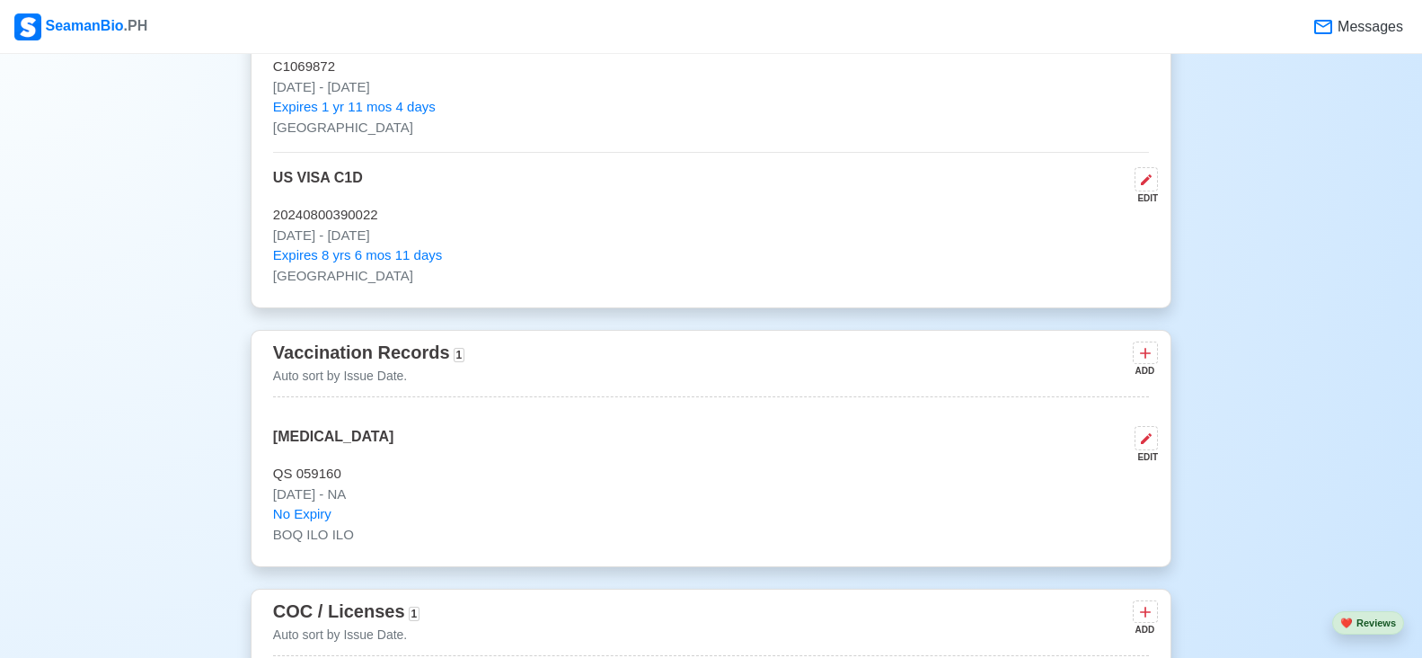
click at [1140, 376] on div "ADD" at bounding box center [1144, 370] width 22 height 13
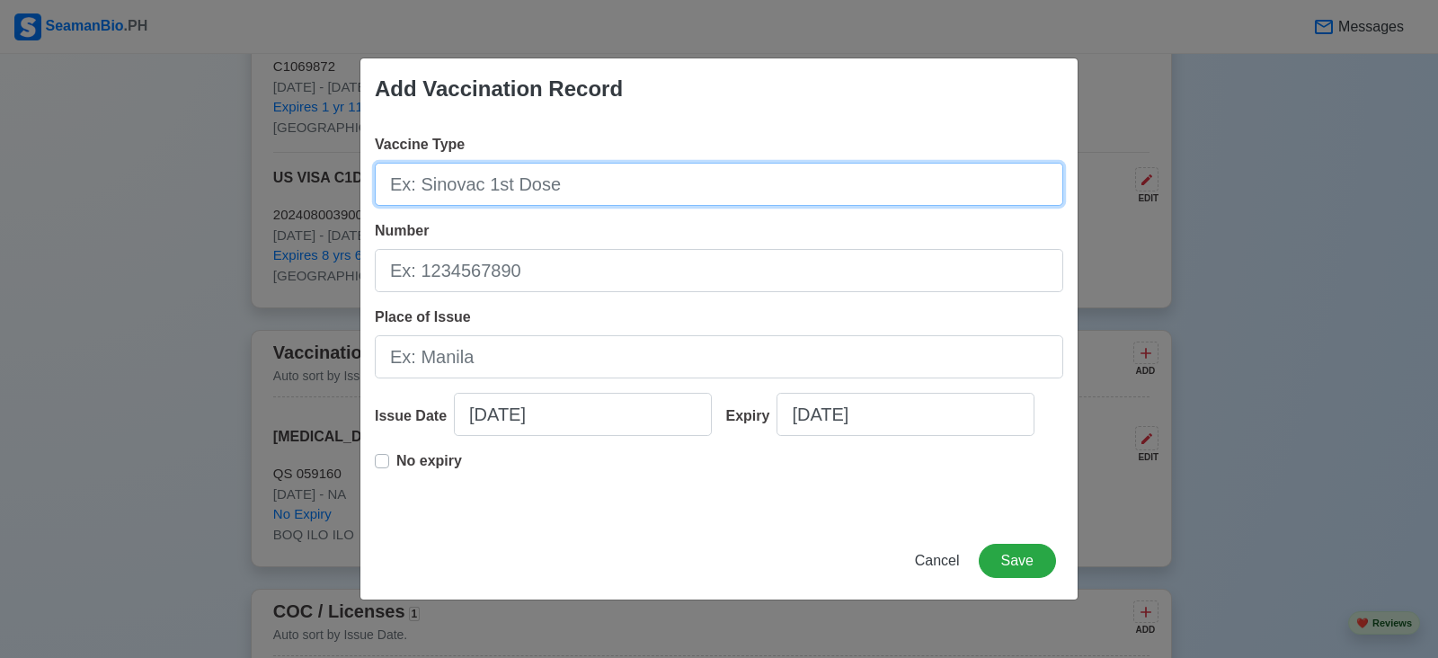
click at [683, 182] on input "Vaccine Type" at bounding box center [719, 184] width 688 height 43
type input "[MEDICAL_DATA]"
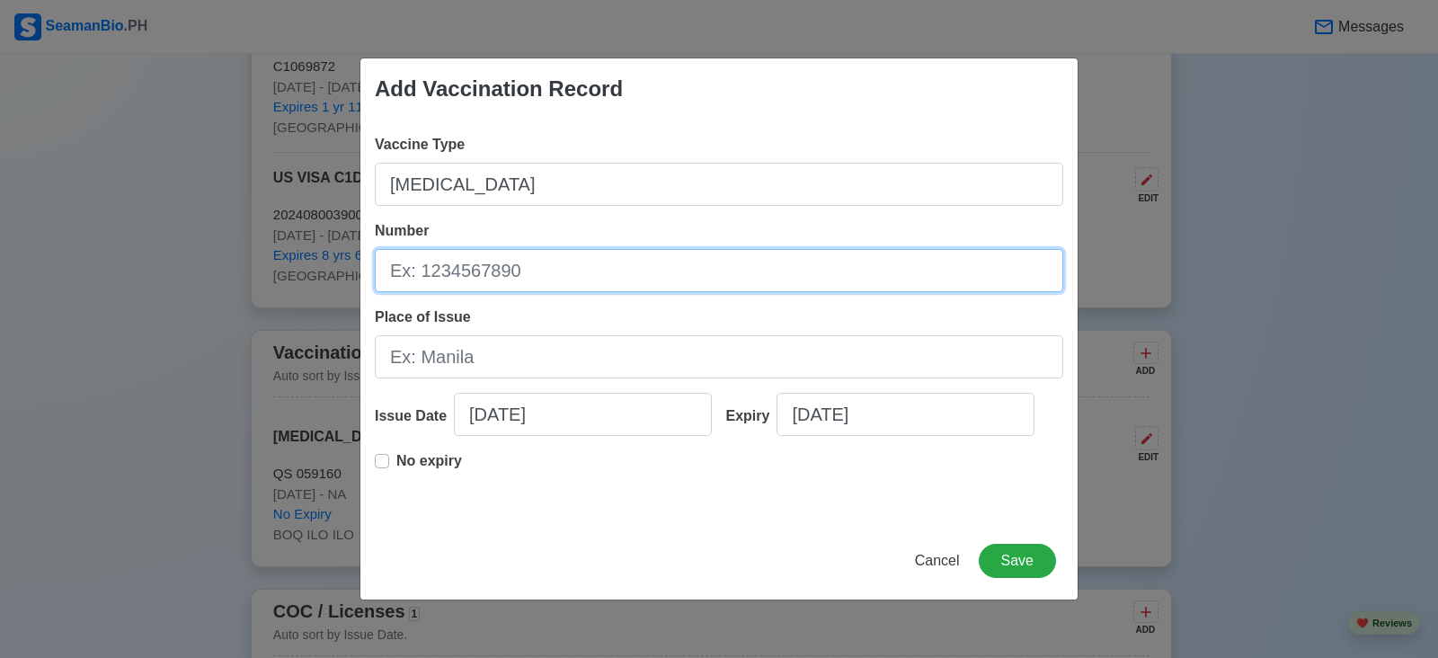
click at [665, 285] on input "Number" at bounding box center [719, 270] width 688 height 43
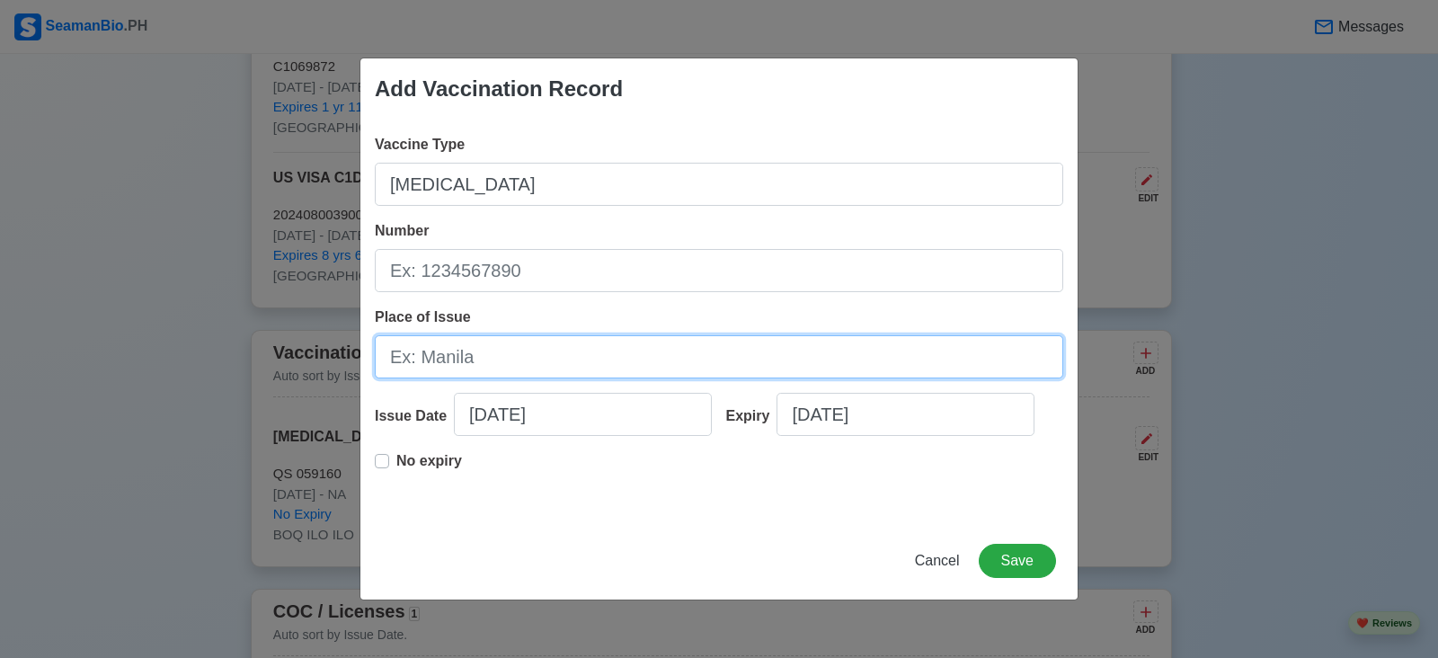
click at [634, 358] on input "Place of Issue" at bounding box center [719, 356] width 688 height 43
type input "BOQ ILO ILO"
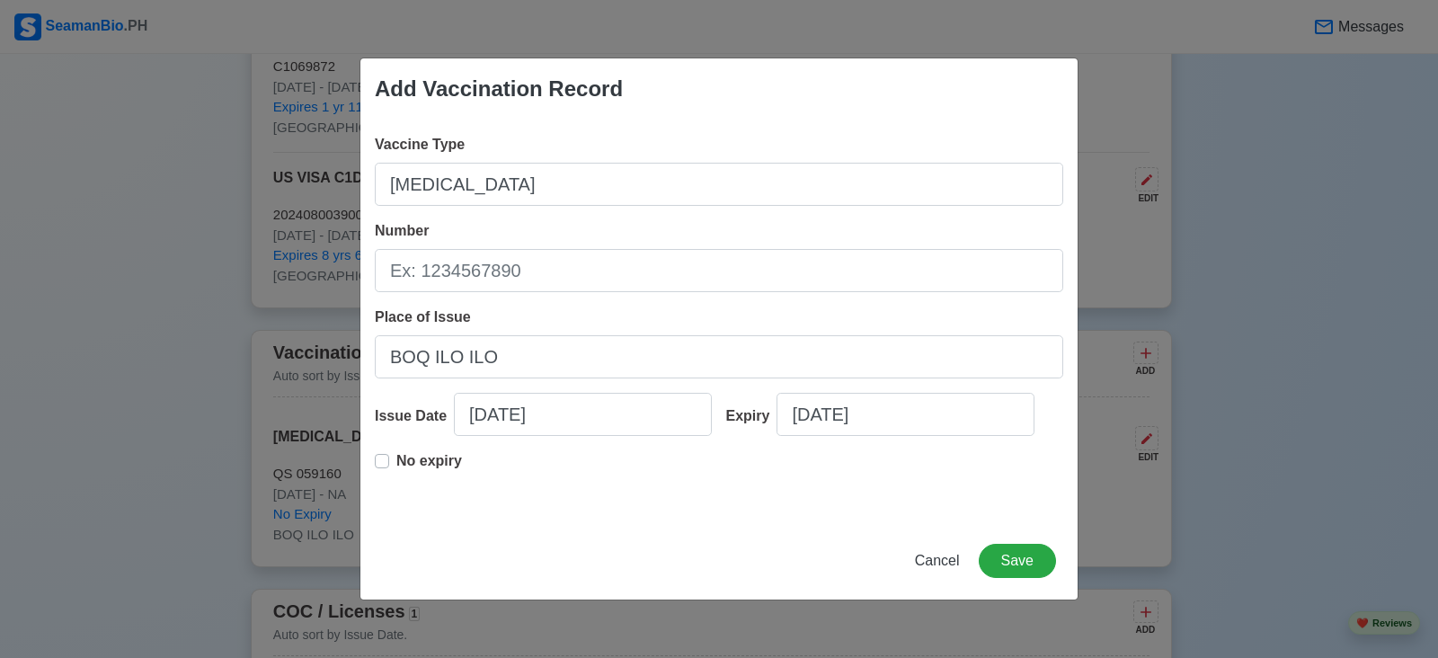
click at [396, 462] on label "No expiry" at bounding box center [429, 468] width 66 height 36
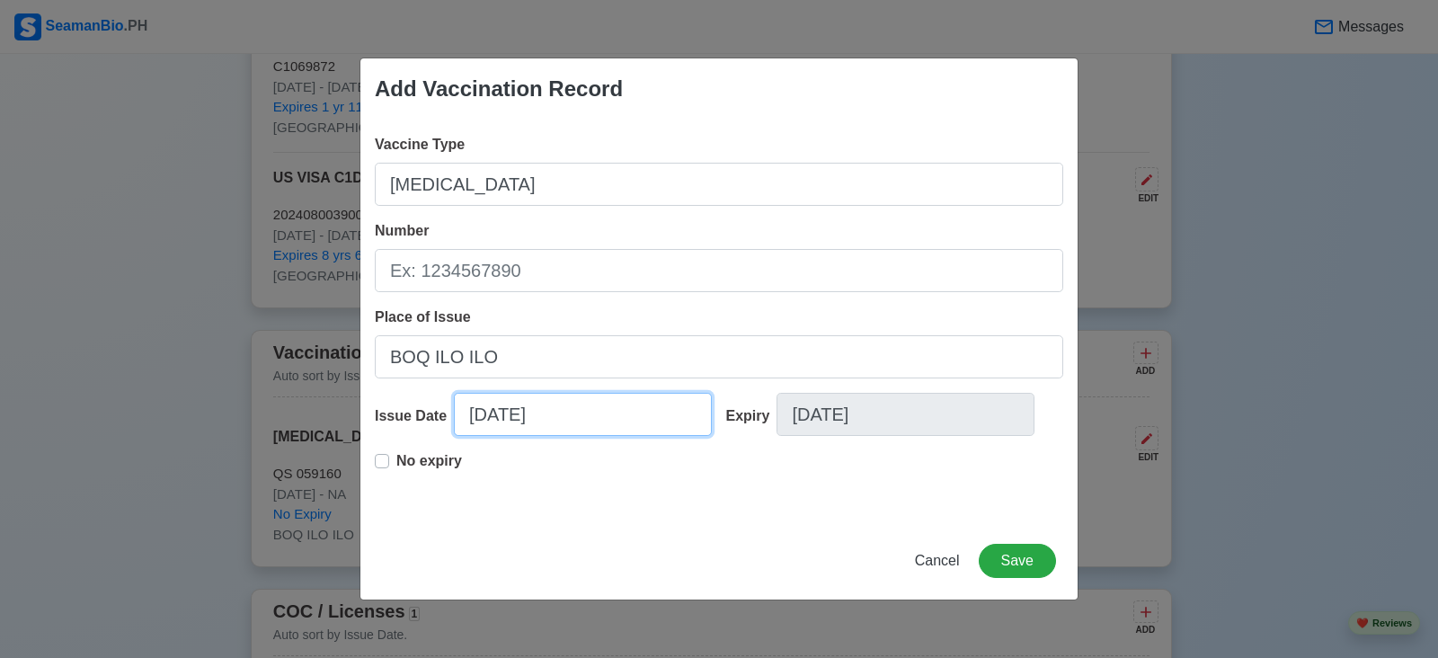
click at [489, 415] on input "[DATE]" at bounding box center [583, 414] width 258 height 43
select select "****"
select select "*********"
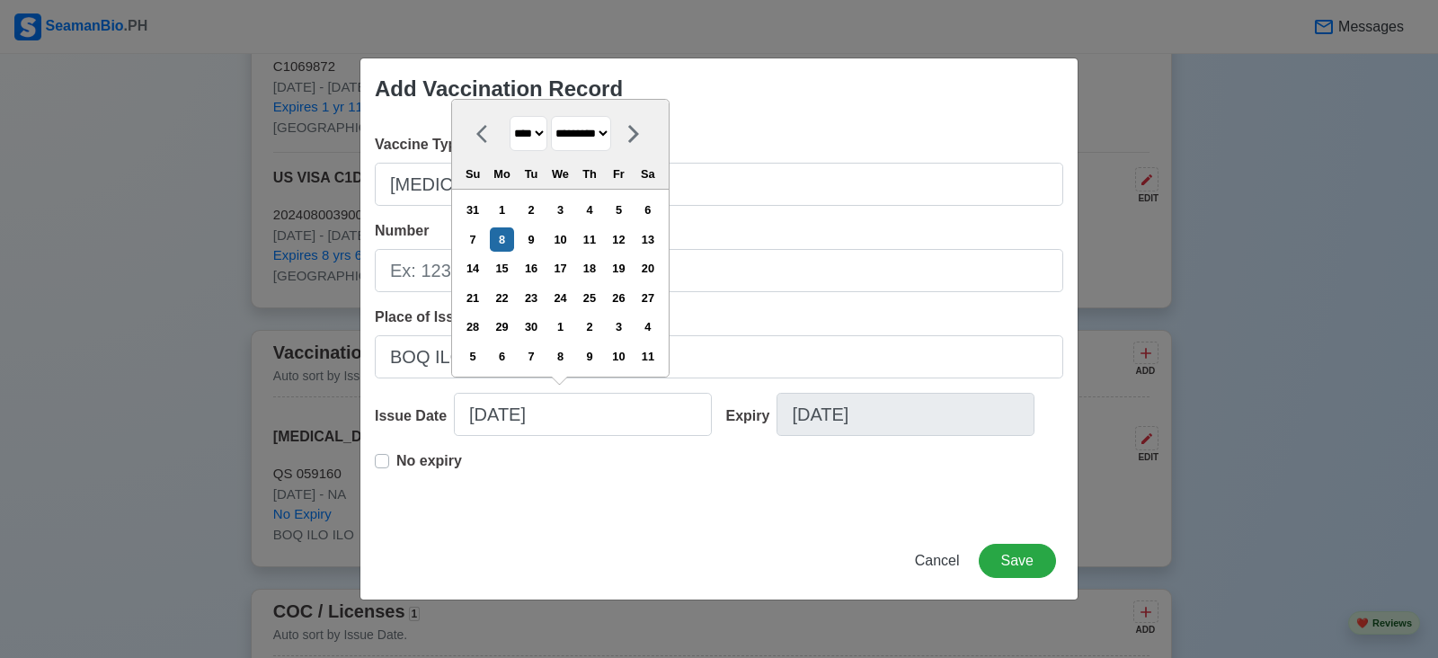
click at [545, 132] on select "**** **** **** **** **** **** **** **** **** **** **** **** **** **** **** ****…" at bounding box center [528, 133] width 38 height 35
select select "****"
click at [509, 117] on select "**** **** **** **** **** **** **** **** **** **** **** **** **** **** **** ****…" at bounding box center [528, 133] width 38 height 35
click at [538, 304] on div "21" at bounding box center [530, 298] width 24 height 24
type input "[DATE]"
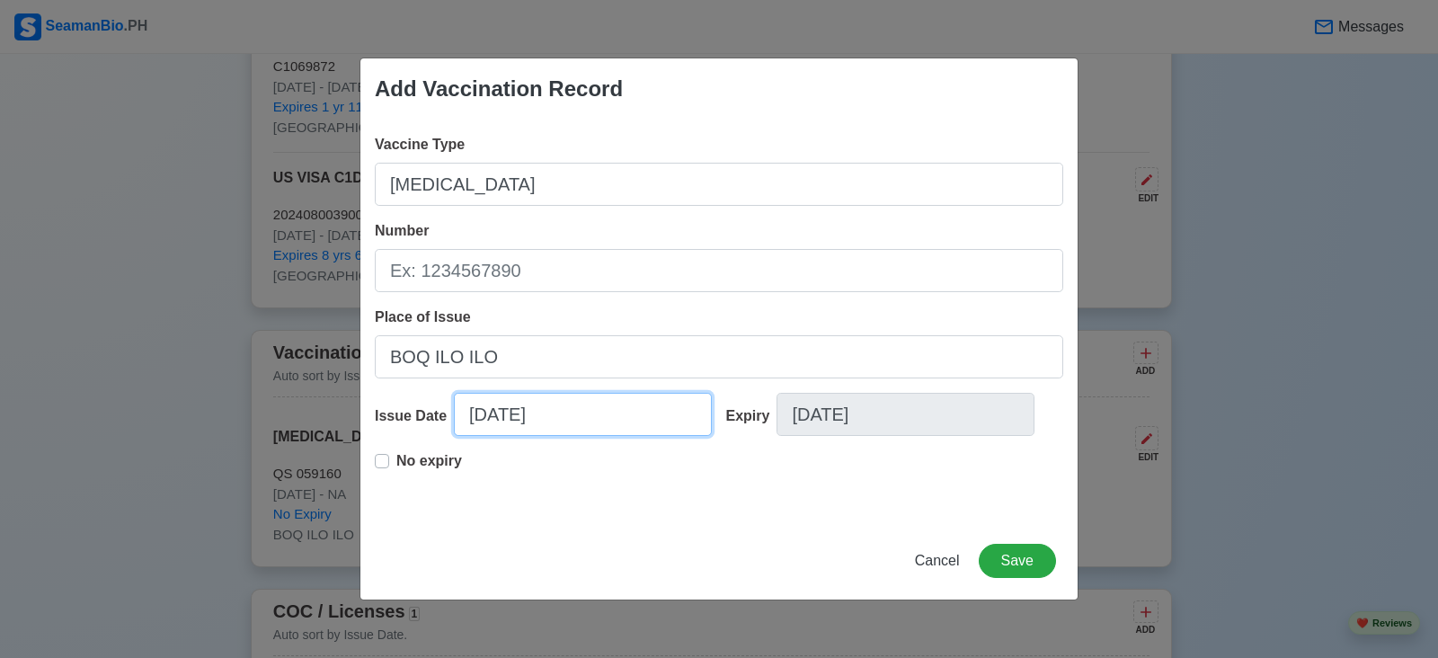
click at [504, 411] on input "[DATE]" at bounding box center [583, 414] width 258 height 43
select select "****"
select select "*********"
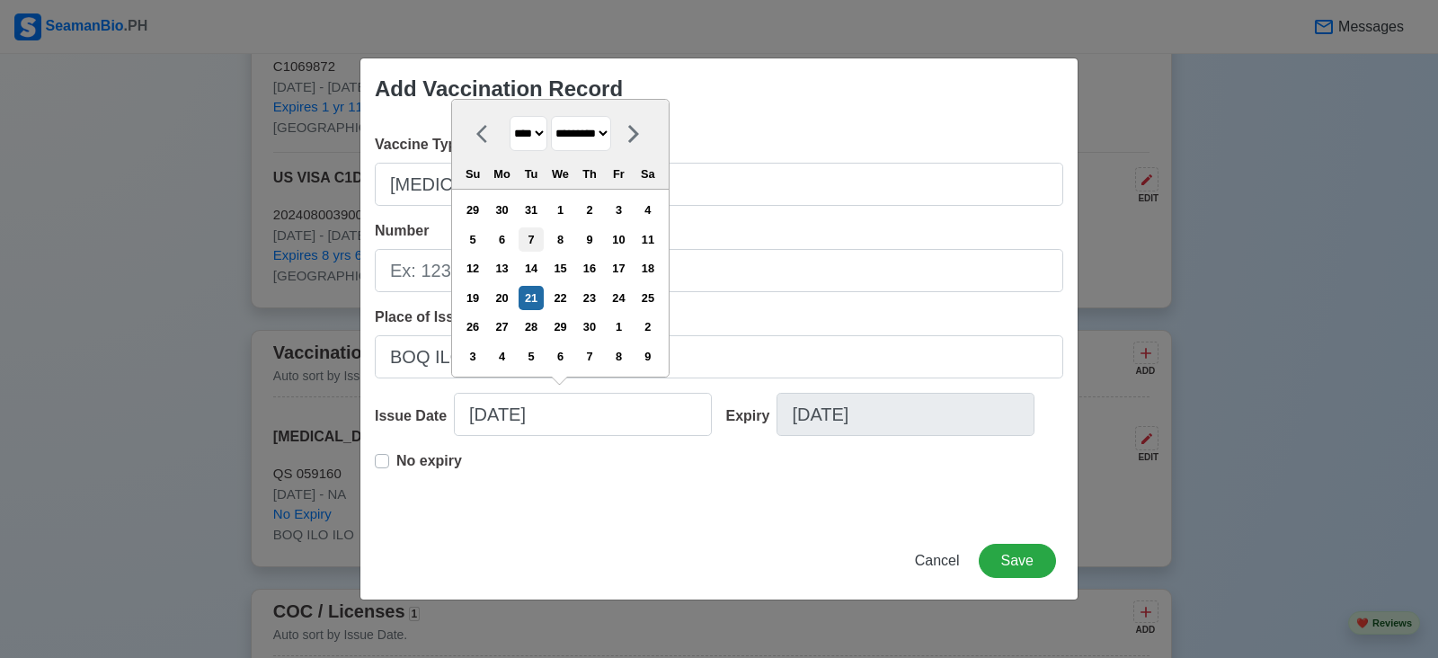
click at [543, 243] on div "7" at bounding box center [530, 239] width 24 height 24
type input "[DATE]"
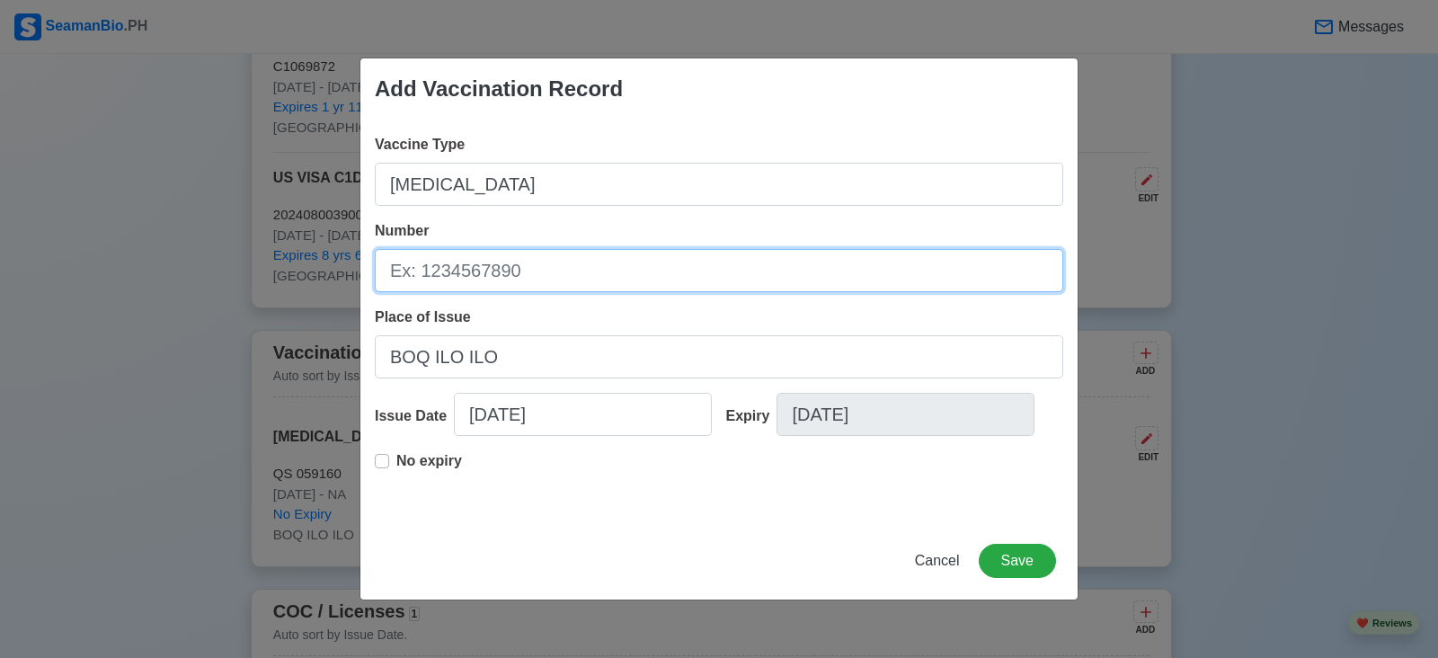
click at [623, 278] on input "Number" at bounding box center [719, 270] width 688 height 43
type input "QS 059157"
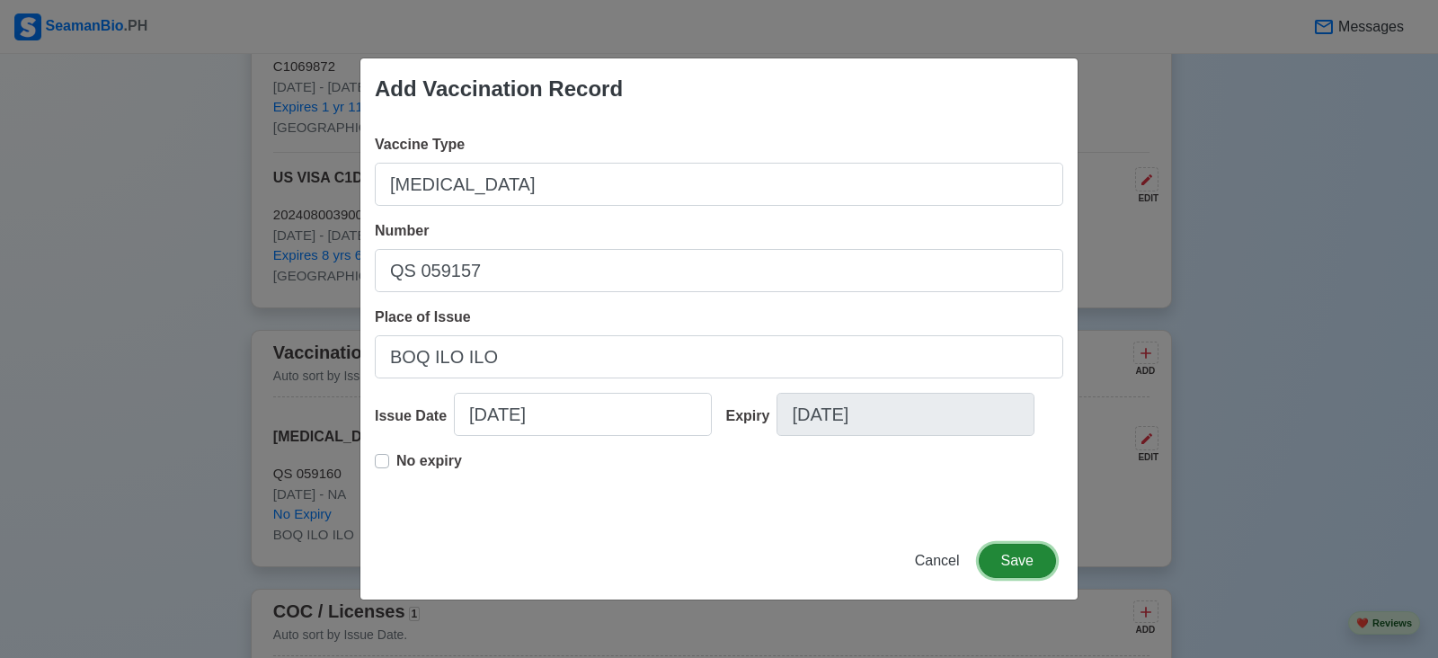
click at [1016, 570] on button "Save" at bounding box center [1016, 561] width 77 height 34
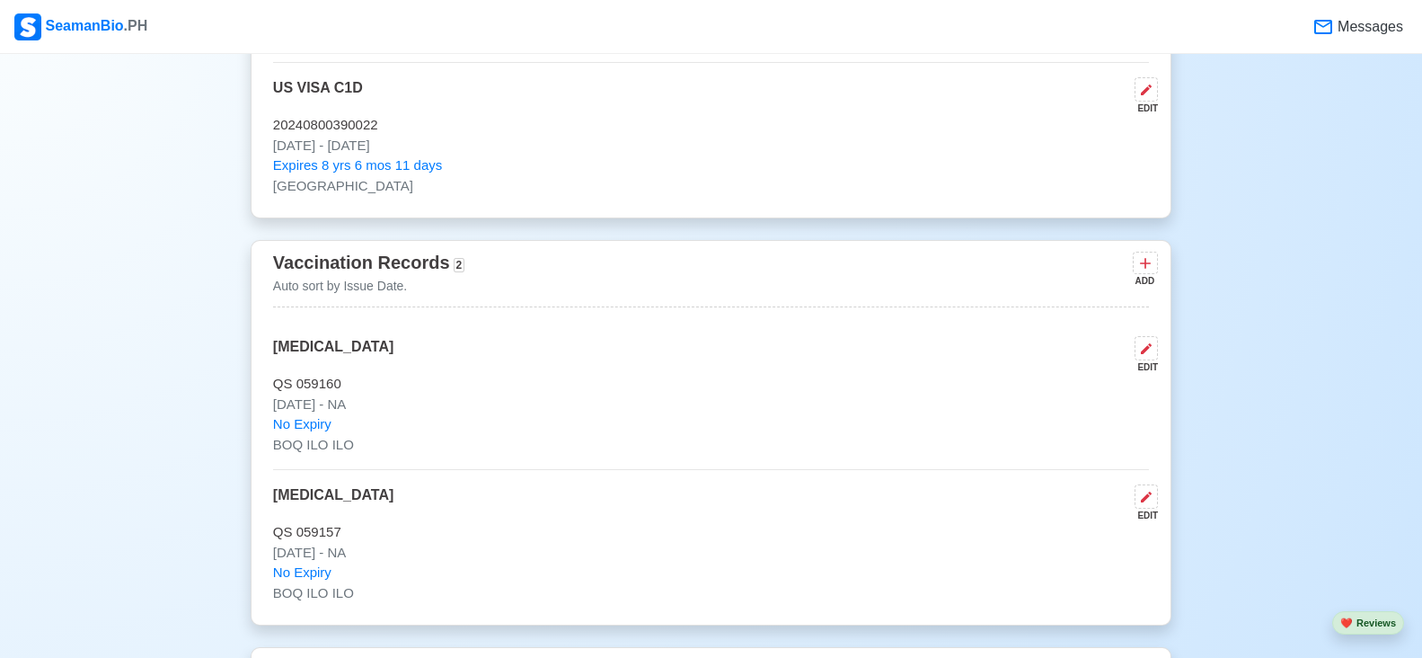
scroll to position [1797, 0]
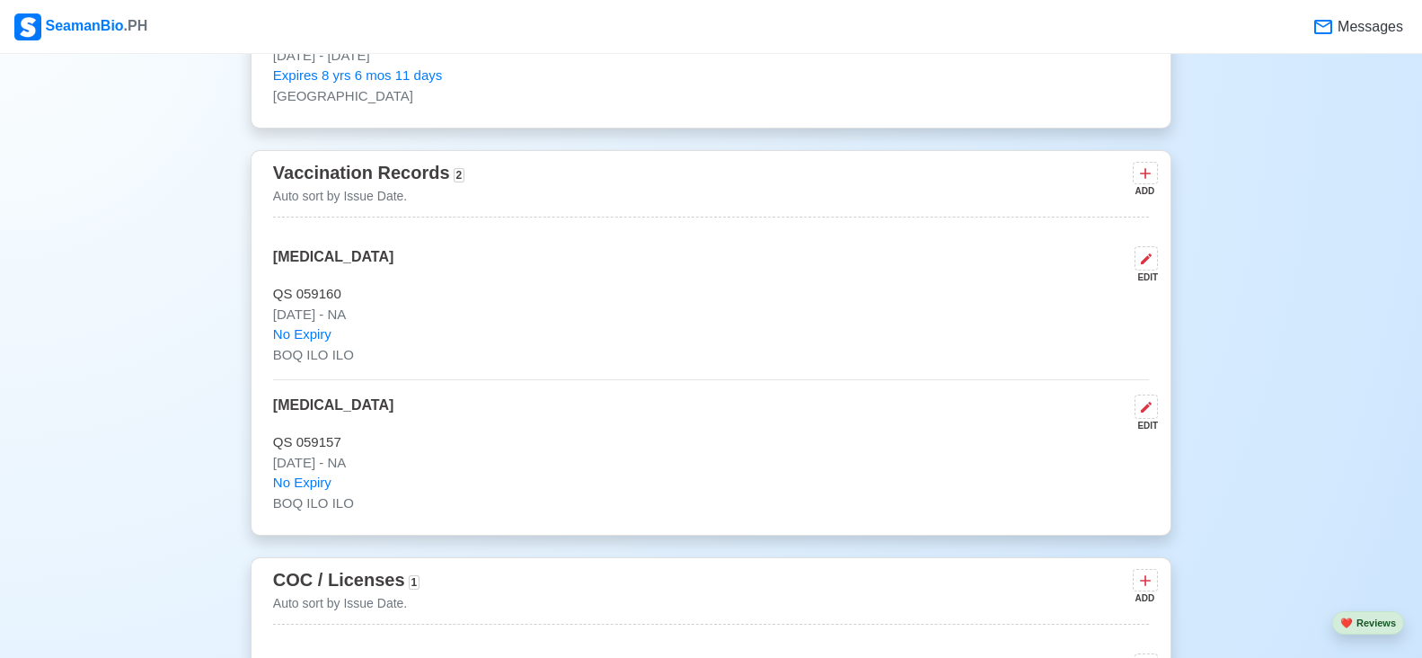
click at [1151, 190] on div "ADD" at bounding box center [1144, 190] width 22 height 13
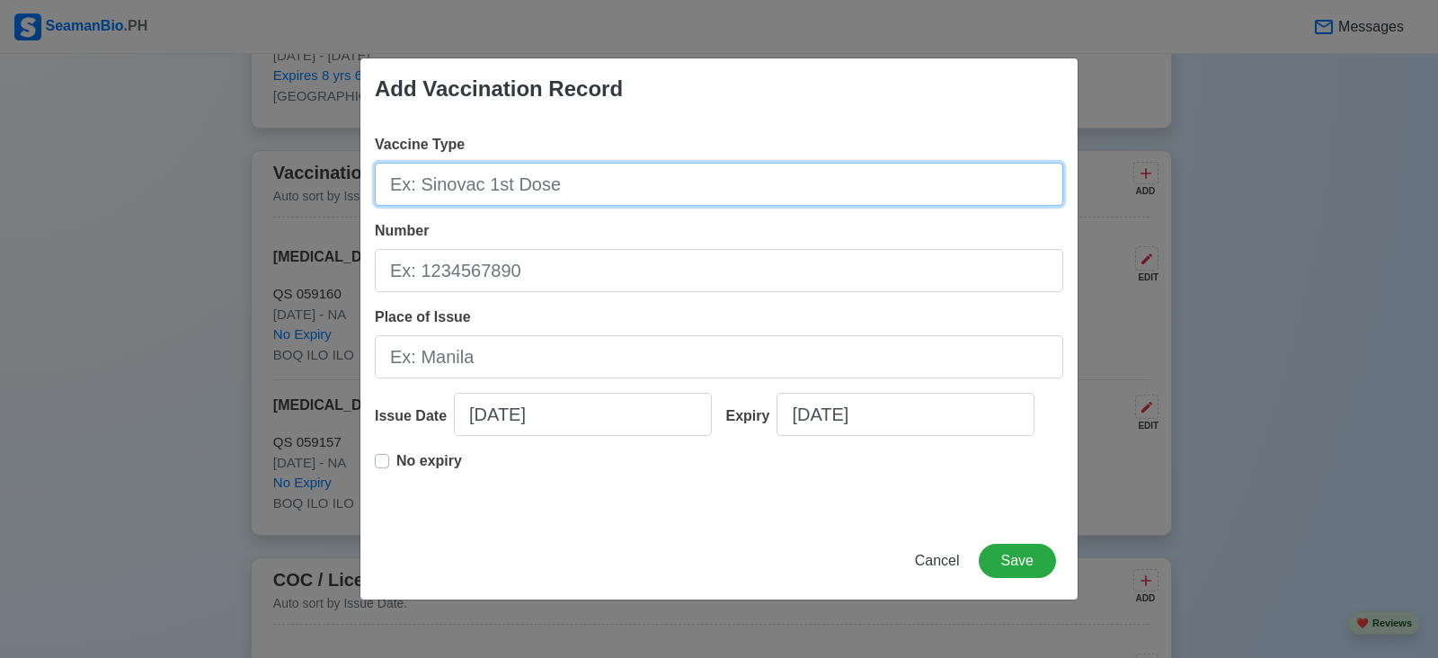
click at [869, 194] on input "Vaccine Type" at bounding box center [719, 184] width 688 height 43
type input "COVI"
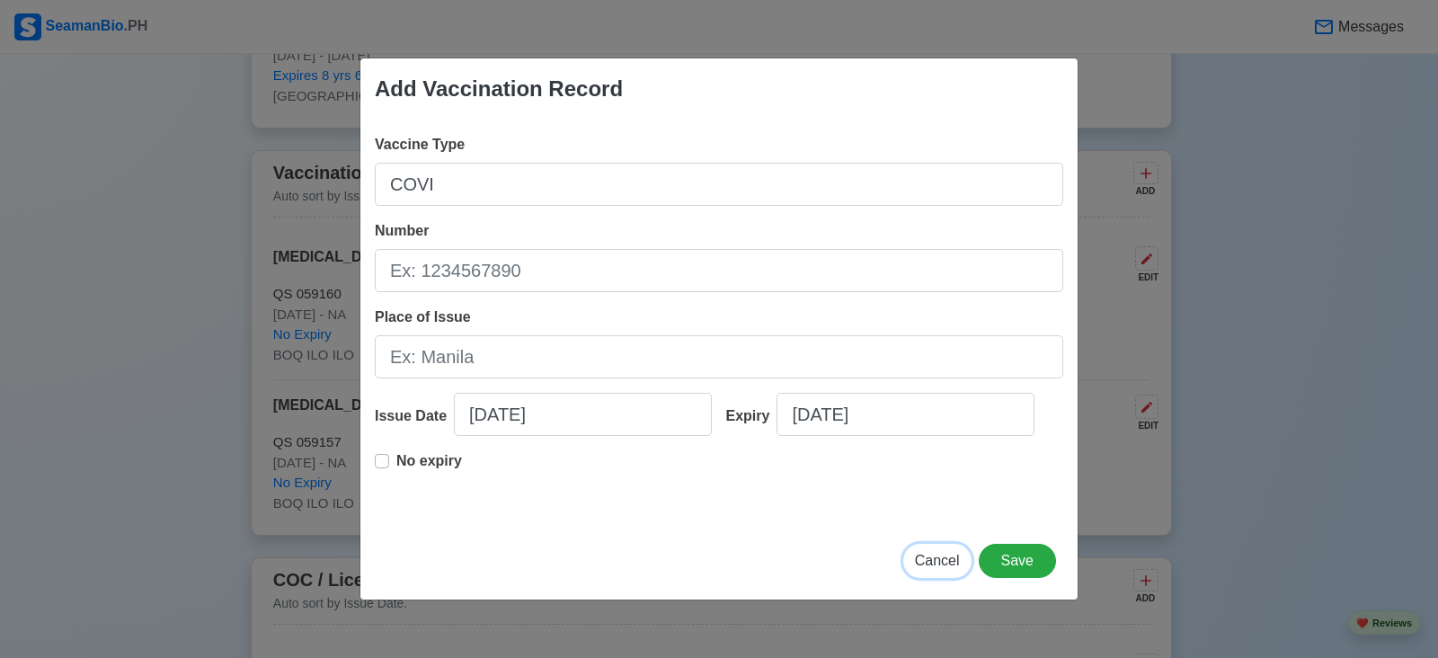
click at [930, 570] on button "Cancel" at bounding box center [937, 561] width 68 height 34
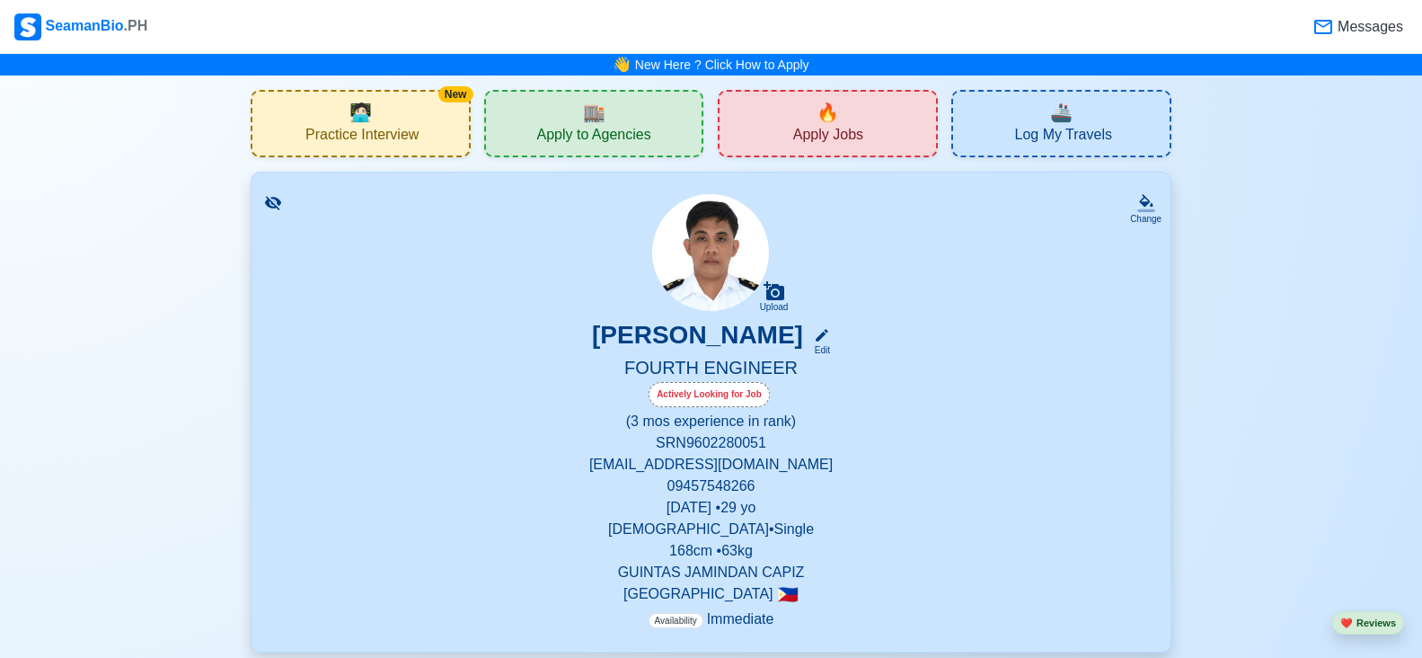
scroll to position [180, 0]
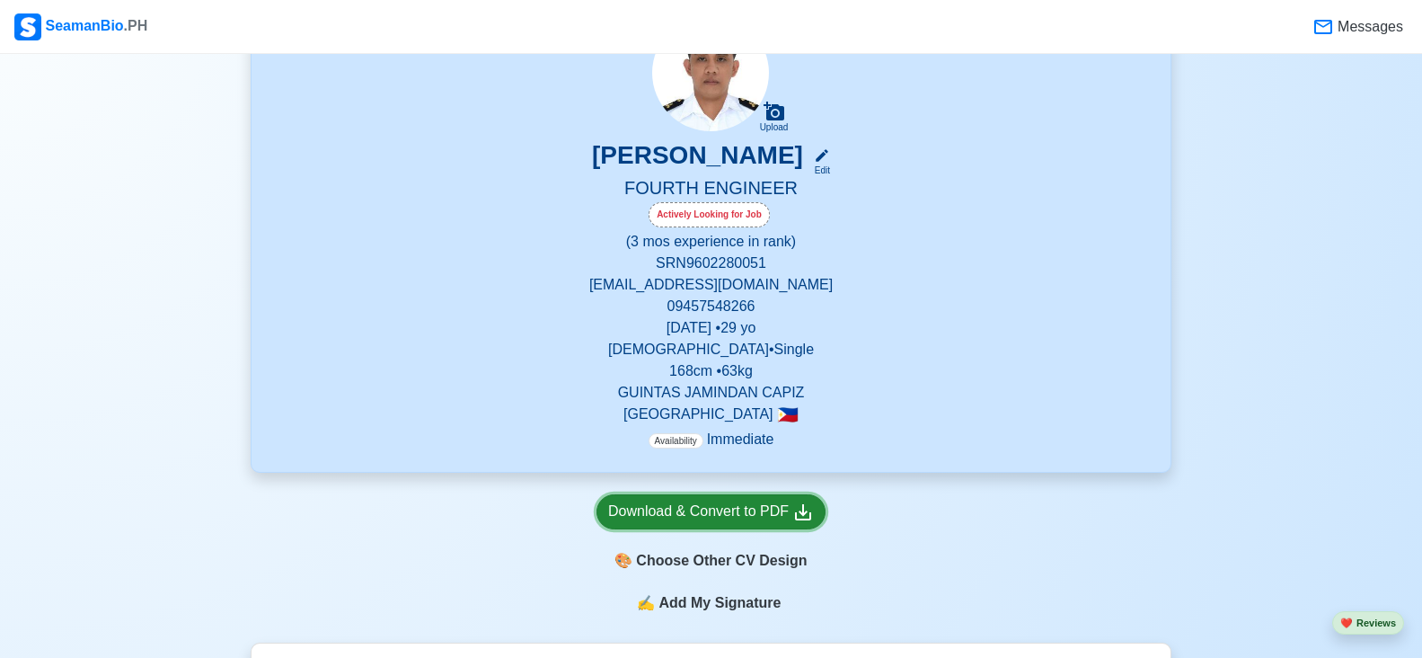
click at [807, 520] on icon at bounding box center [803, 512] width 22 height 22
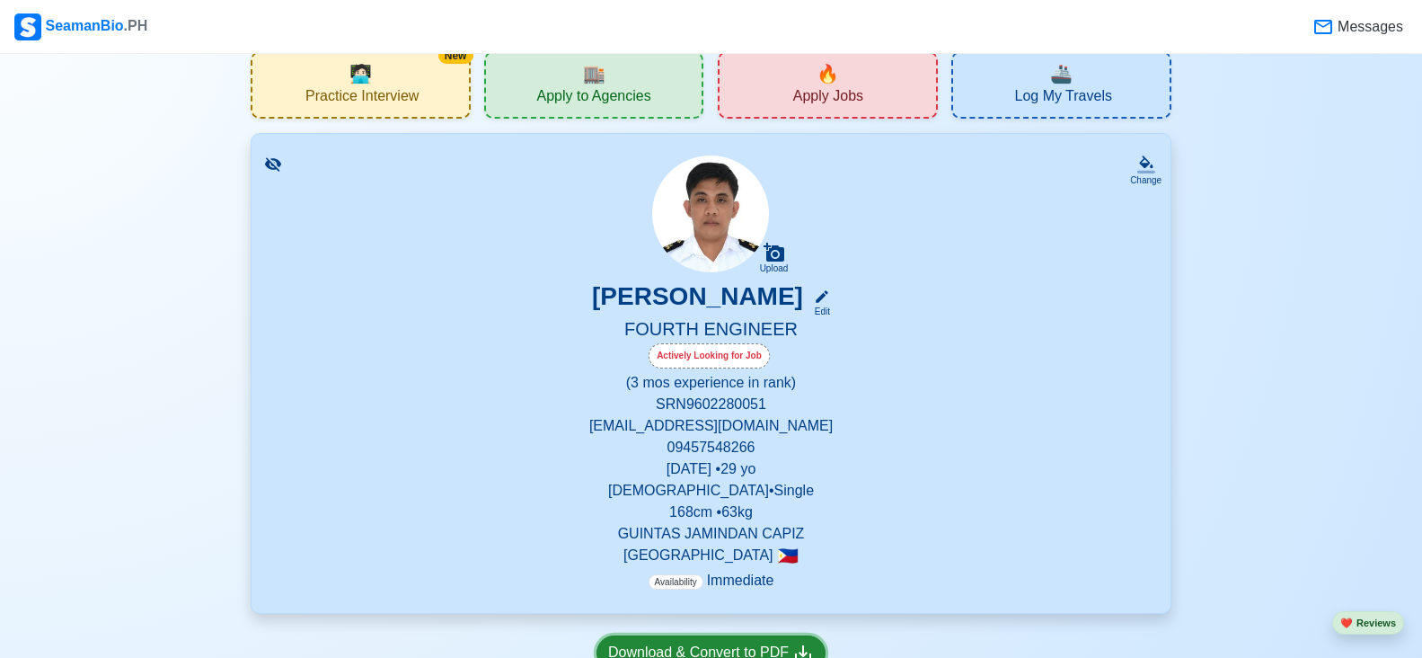
scroll to position [0, 0]
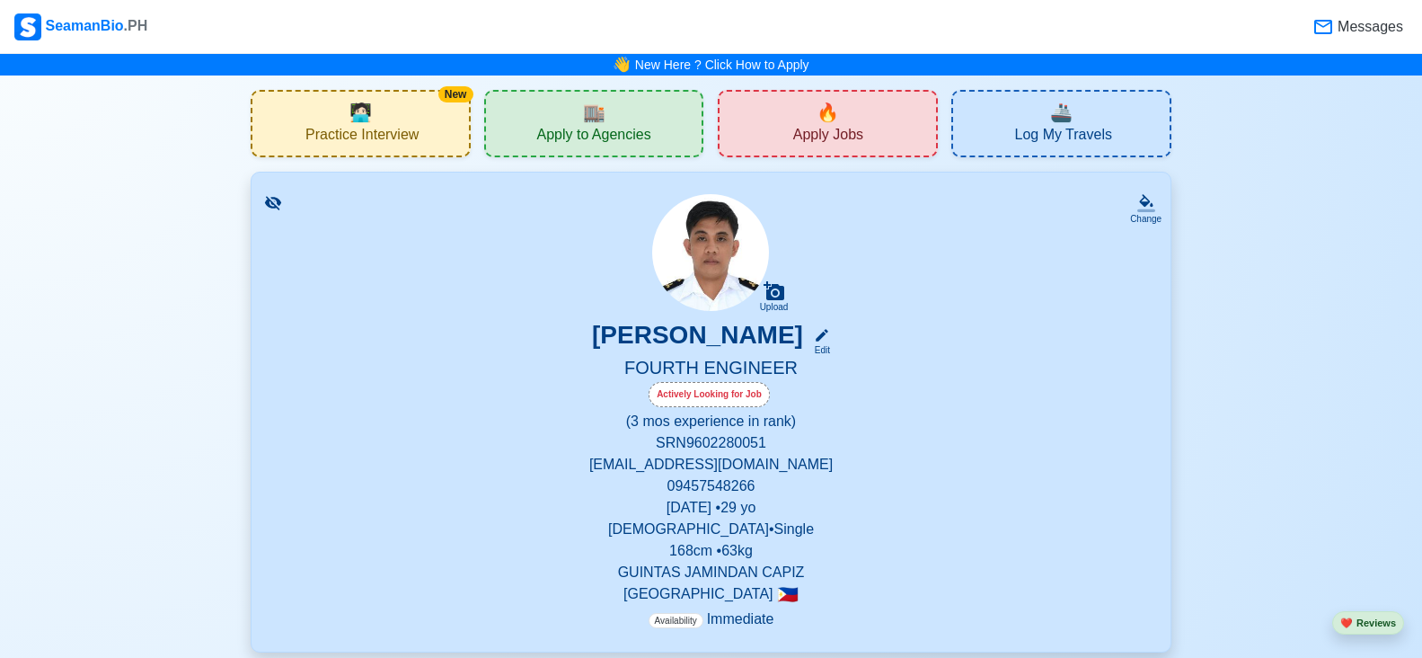
click at [852, 131] on span "Apply Jobs" at bounding box center [828, 137] width 70 height 22
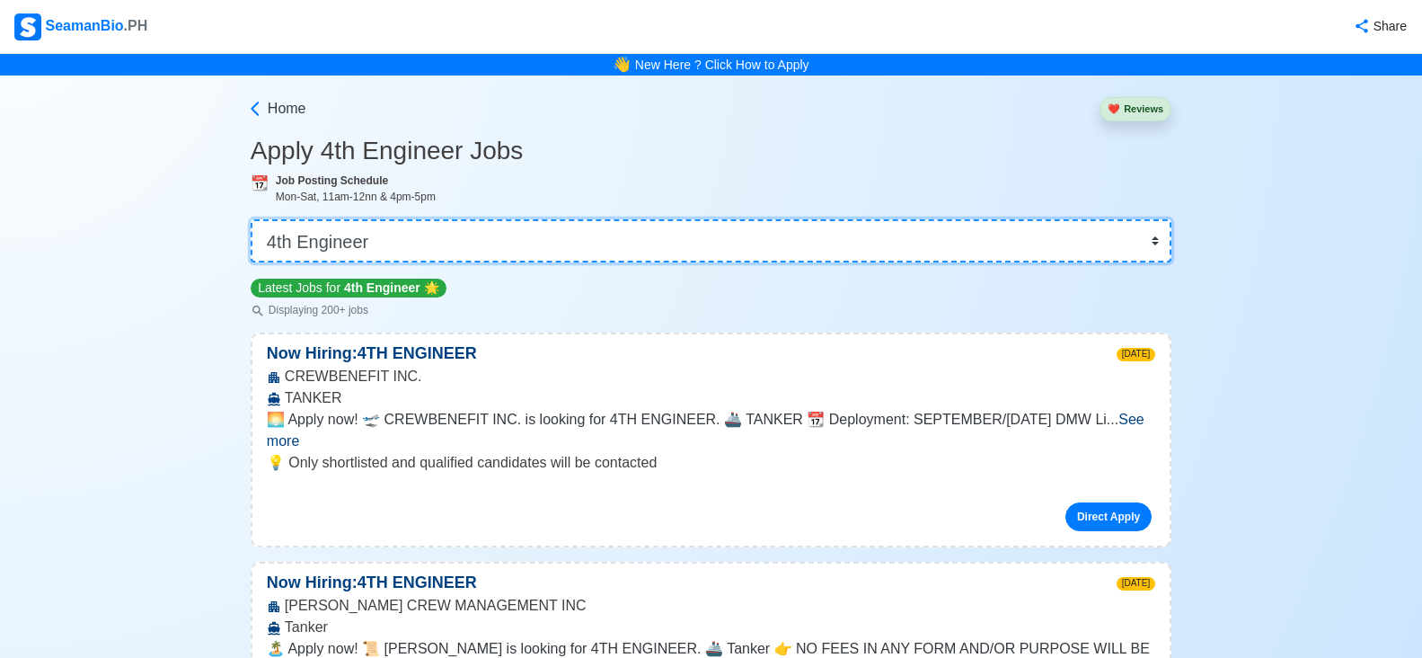
click at [846, 249] on select "👉 Select Rank or Position Master Chief Officer 2nd Officer 3rd Officer Junior O…" at bounding box center [711, 240] width 921 height 43
select select "Oiler"
click at [251, 219] on select "👉 Select Rank or Position Master Chief Officer 2nd Officer 3rd Officer Junior O…" at bounding box center [711, 240] width 921 height 43
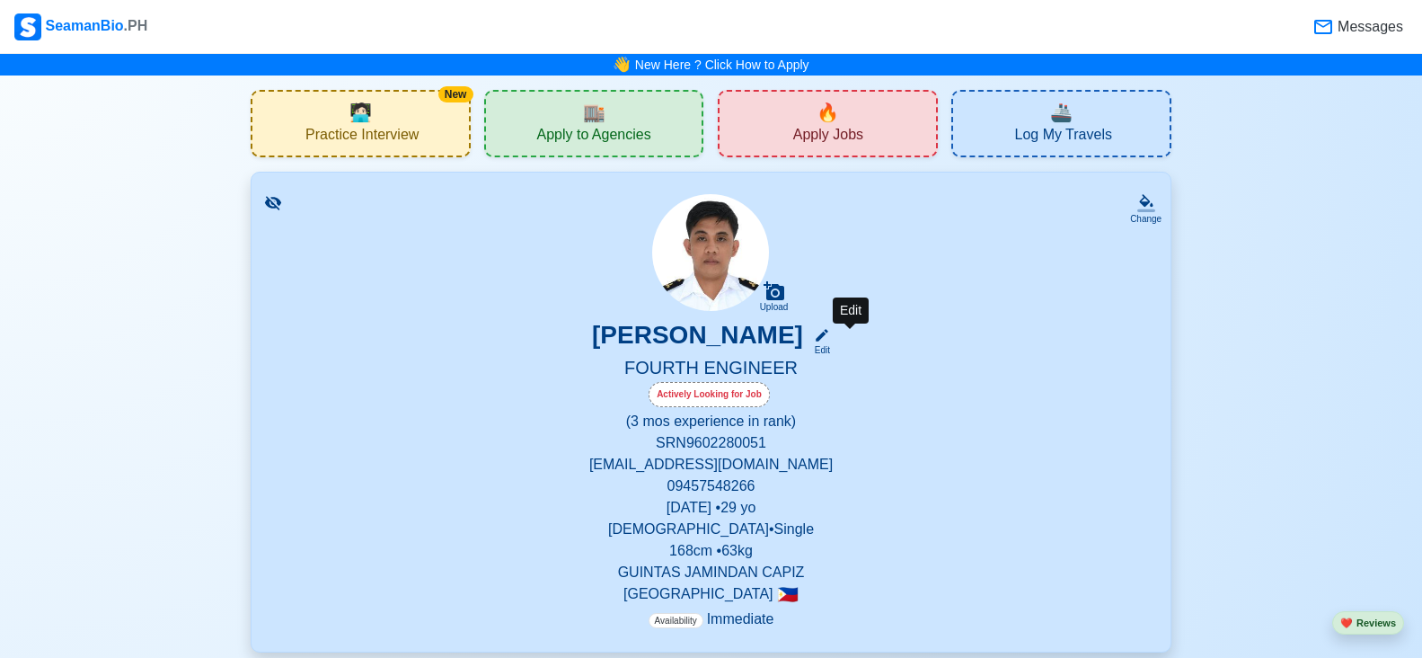
click at [830, 334] on icon at bounding box center [822, 335] width 16 height 16
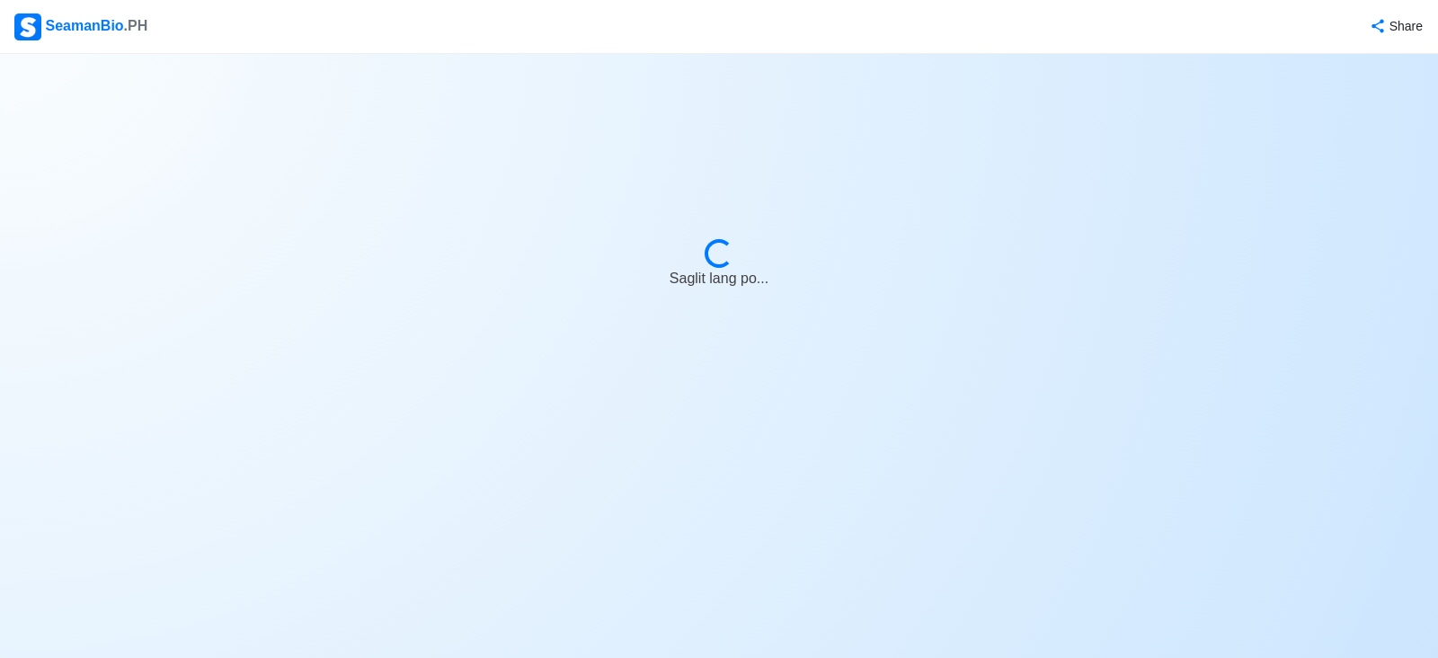
select select "Actively Looking for Job"
select select "Not Visible for Hiring"
select select "Single"
select select "[DEMOGRAPHIC_DATA]"
select select "PH"
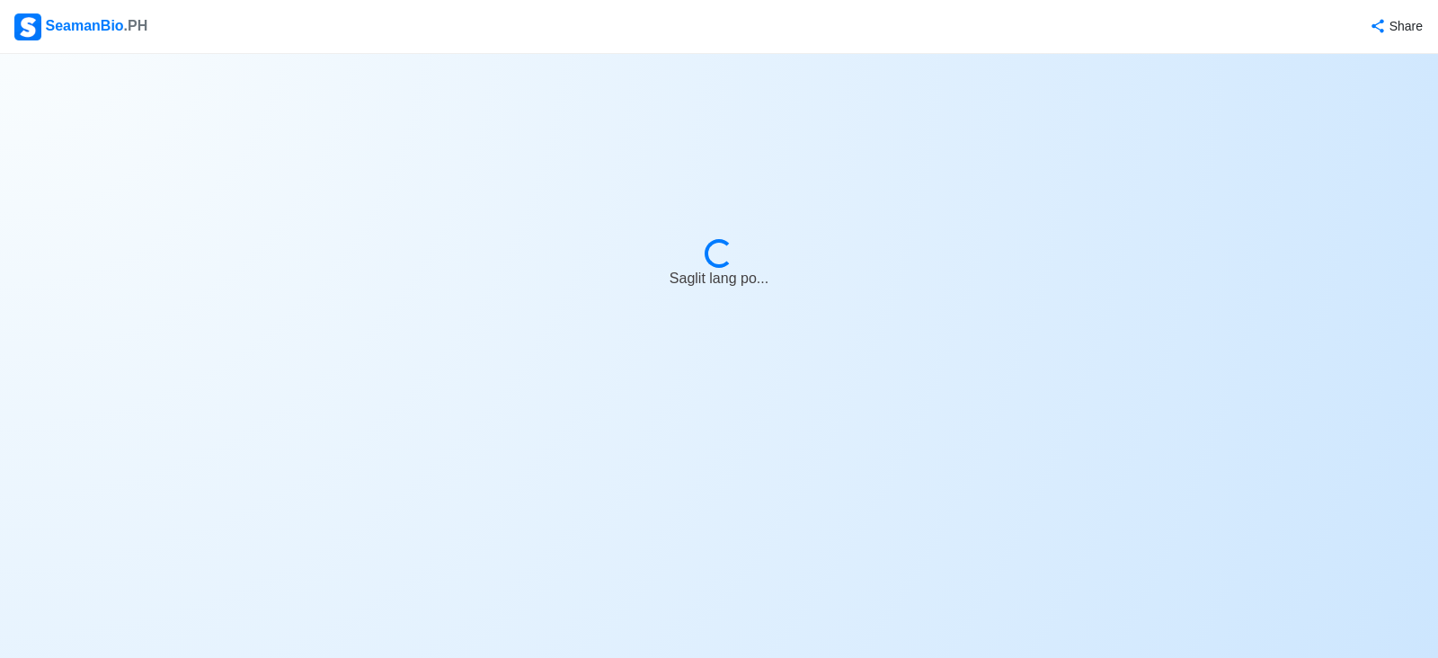
select select "0"
select select "3"
select select "4102416000000"
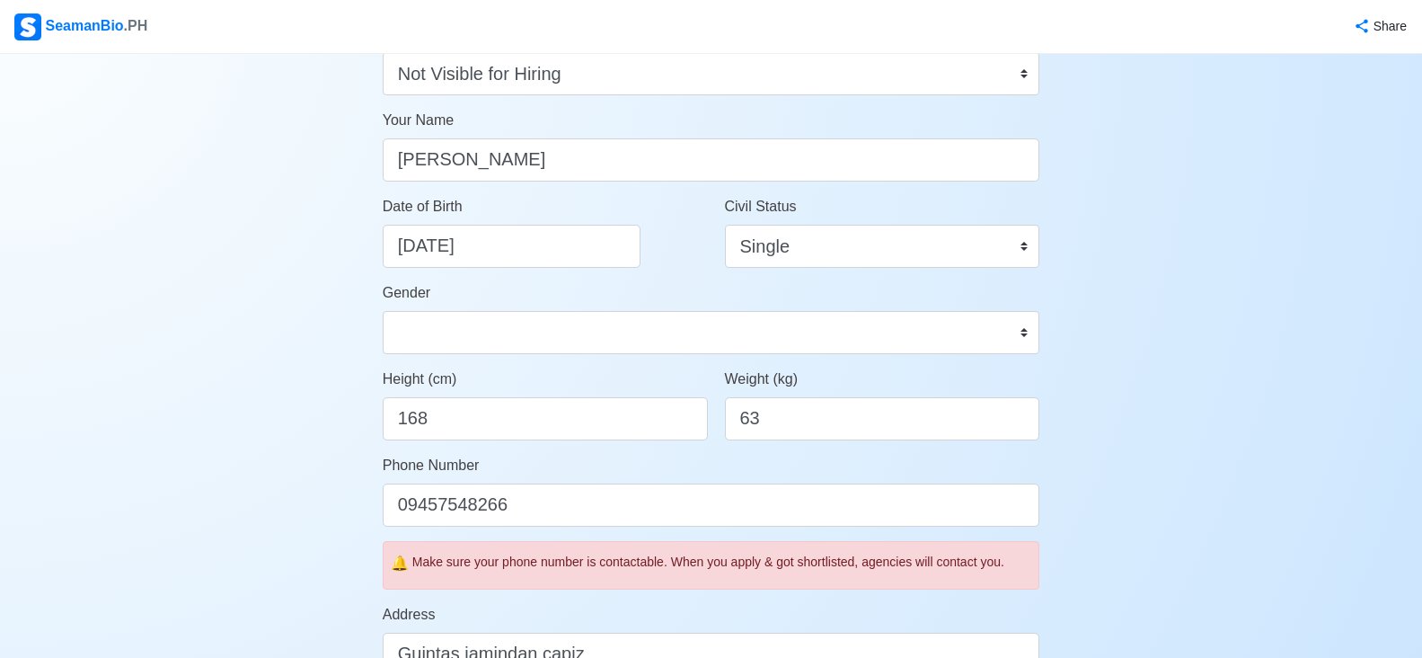
scroll to position [270, 0]
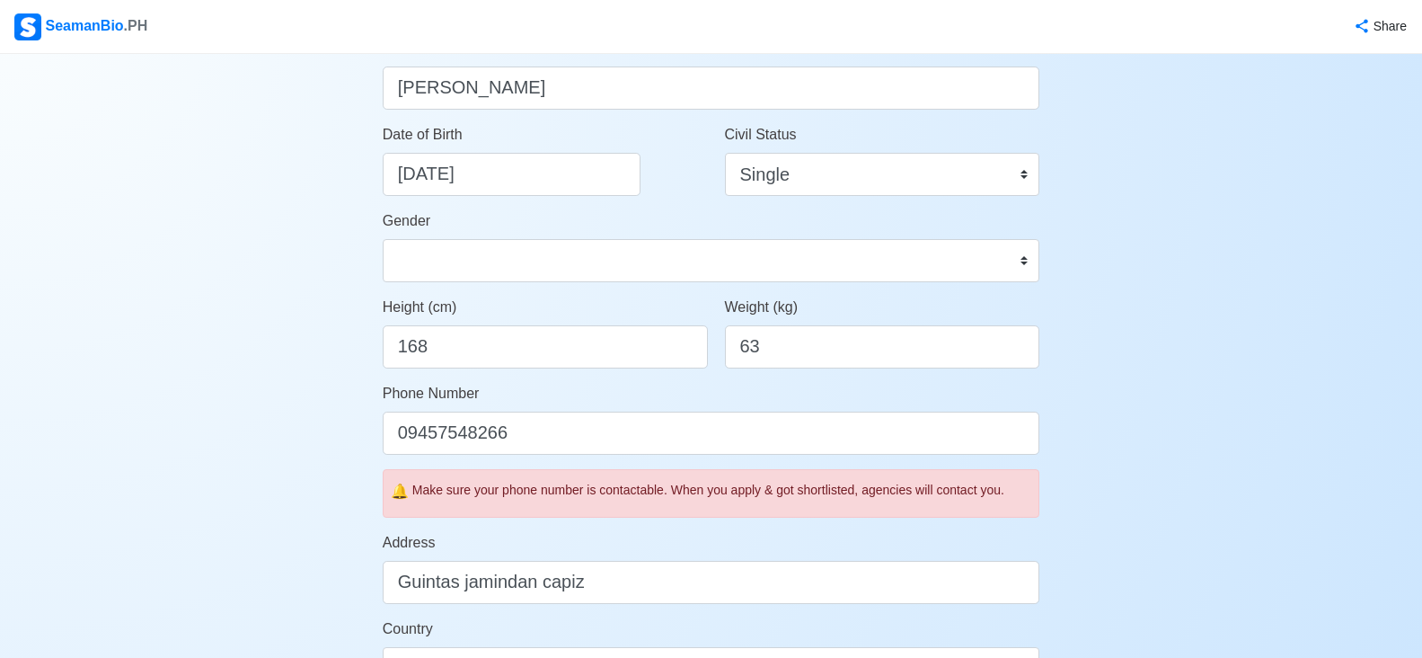
click at [397, 485] on span "🔔" at bounding box center [400, 492] width 18 height 22
click at [395, 493] on span "🔔" at bounding box center [400, 492] width 18 height 22
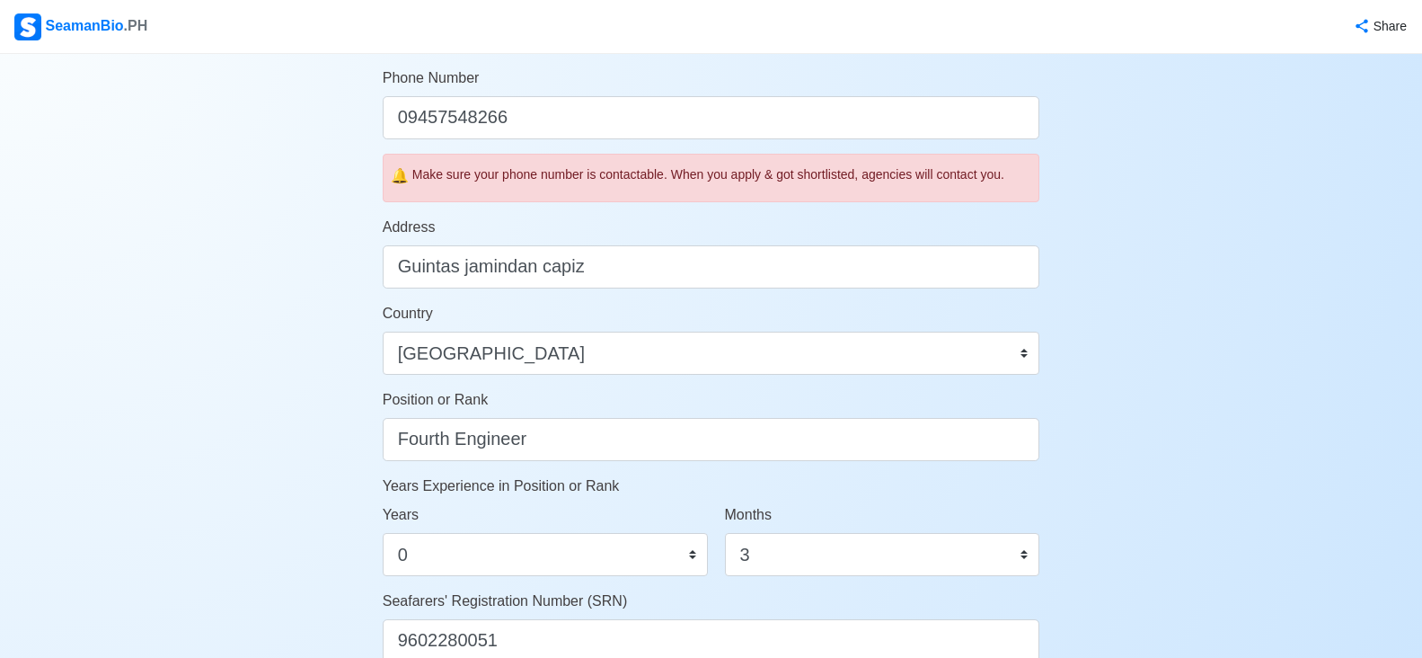
scroll to position [629, 0]
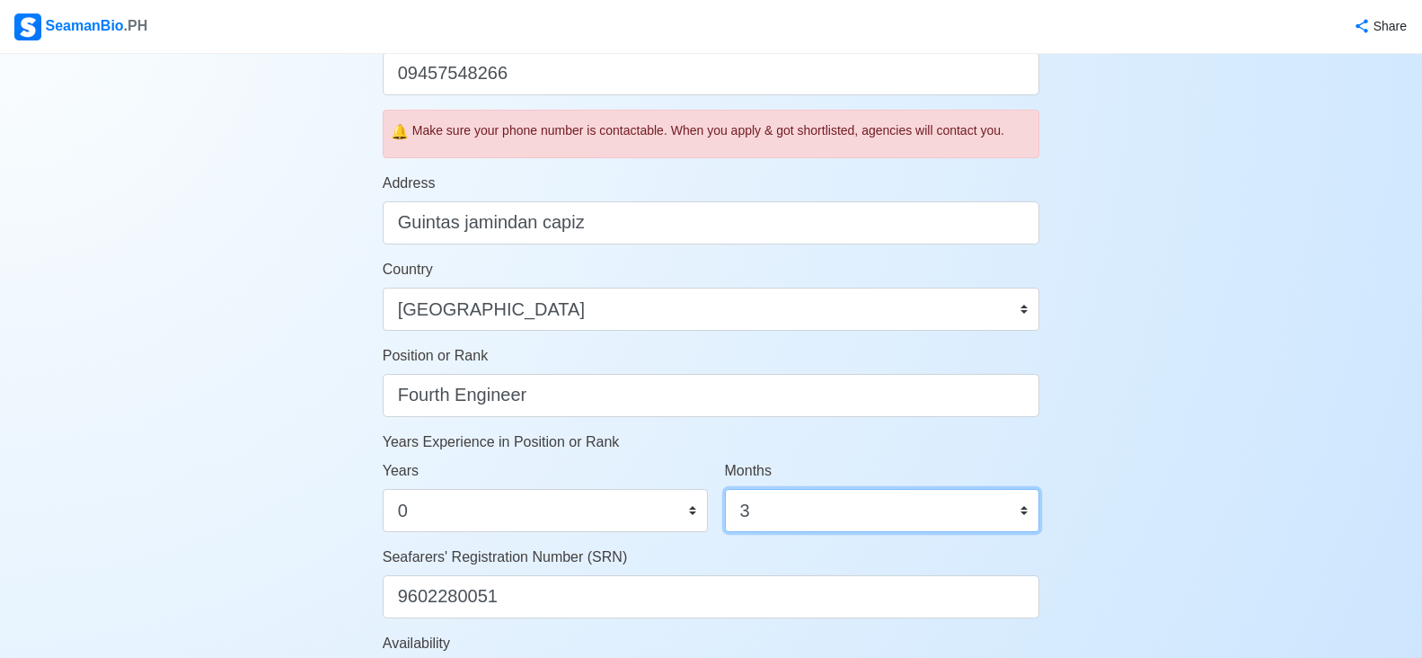
click at [983, 505] on select "0 1 2 3 4 5 6 7 8 9 10 11" at bounding box center [882, 510] width 315 height 43
select select "0"
click at [725, 489] on select "0 1 2 3 4 5 6 7 8 9 10 11" at bounding box center [882, 510] width 315 height 43
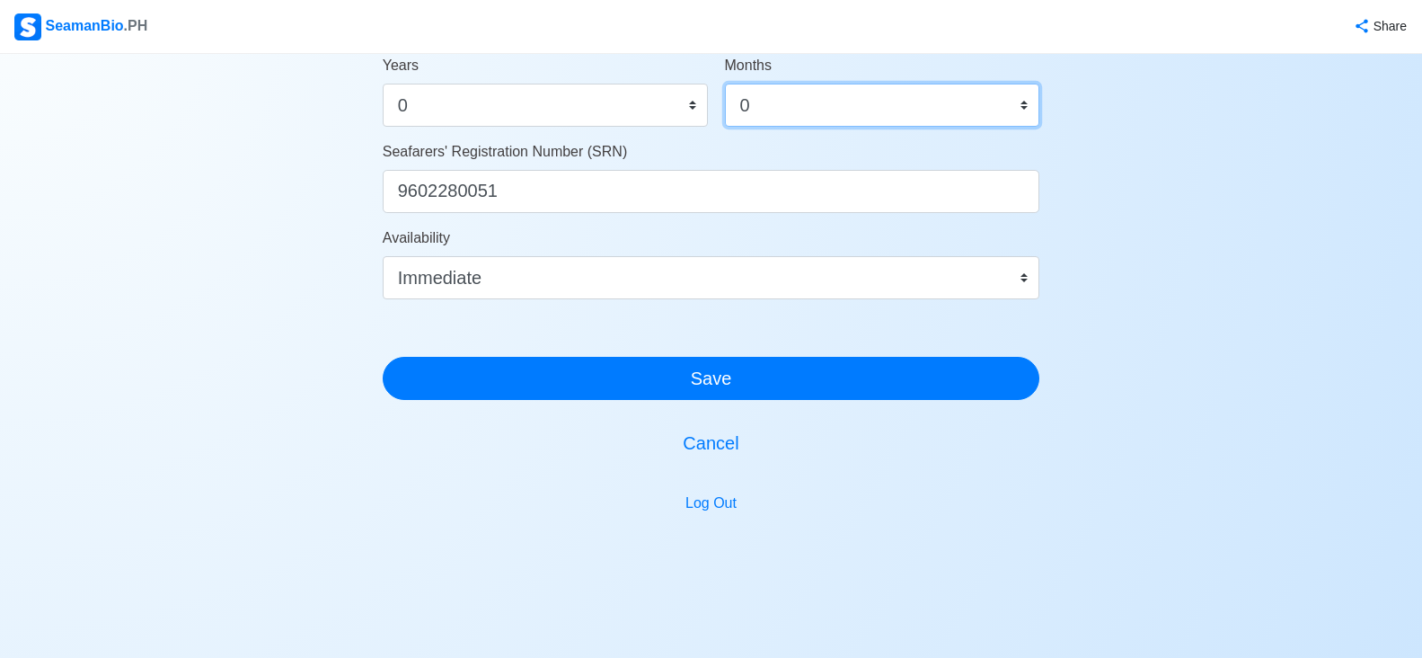
scroll to position [1062, 0]
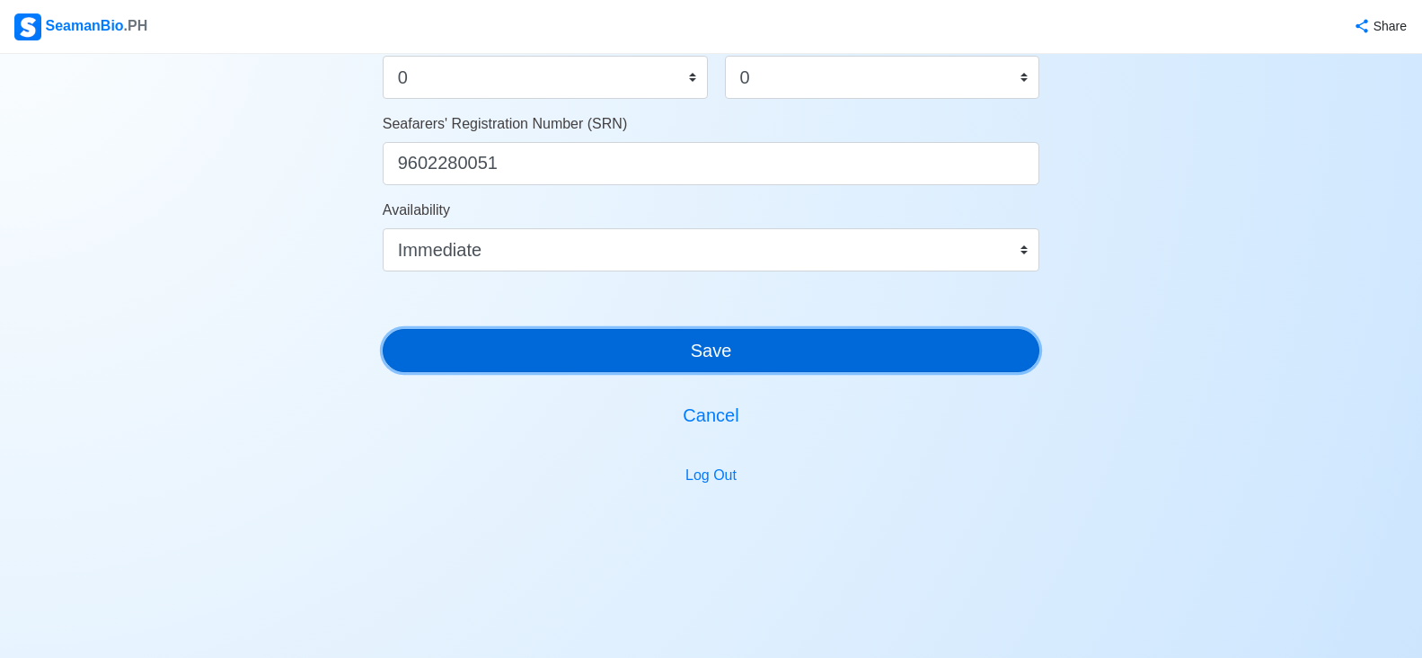
click at [878, 359] on button "Save" at bounding box center [712, 350] width 658 height 43
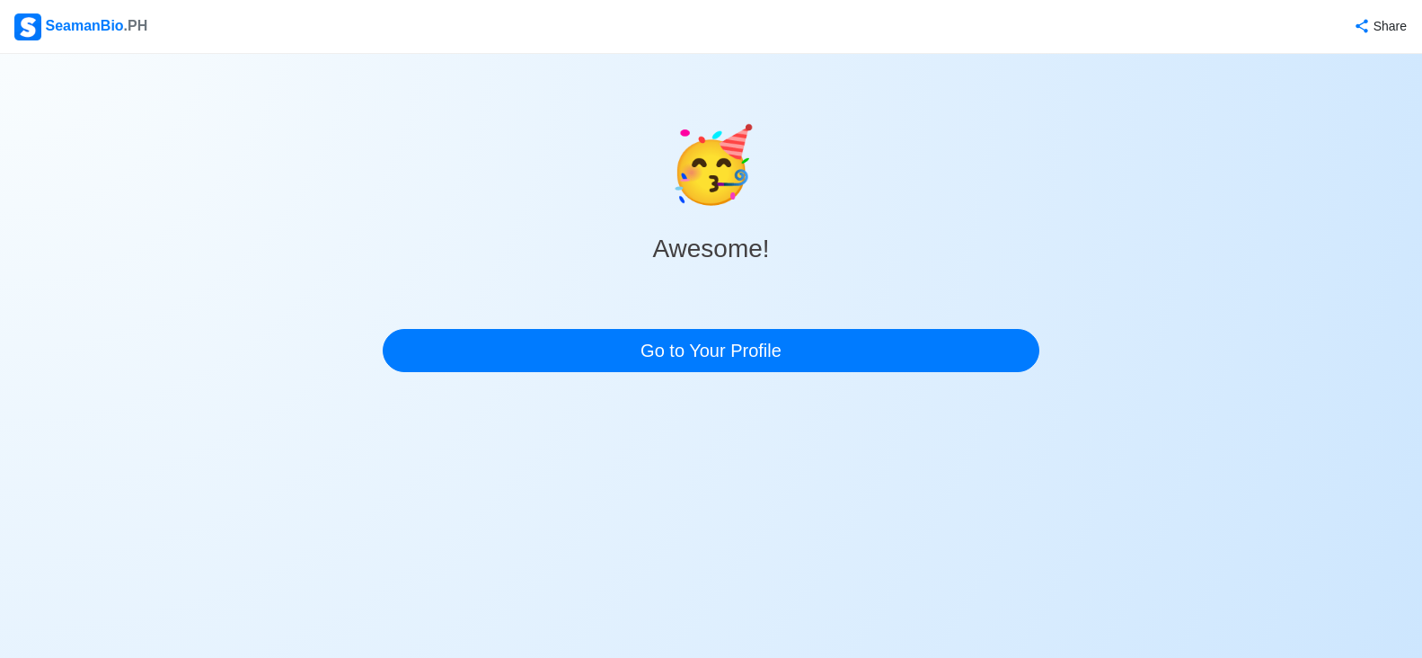
scroll to position [0, 0]
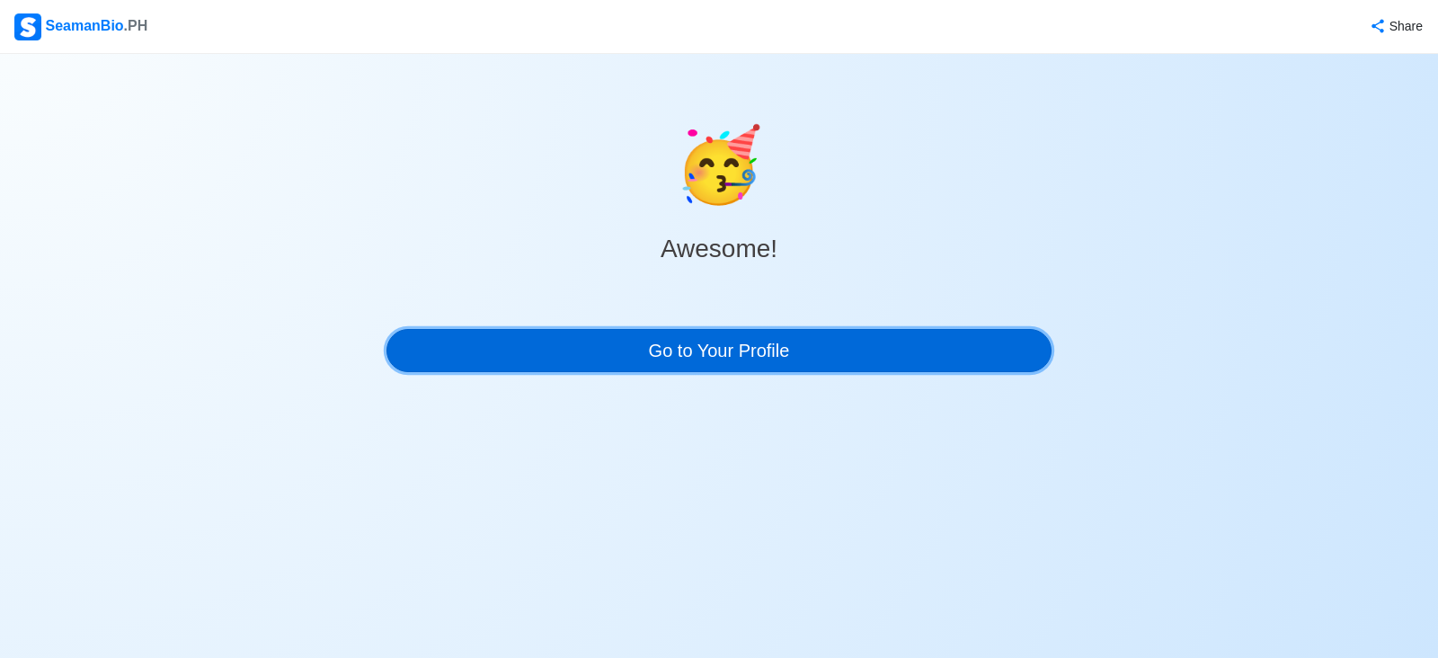
click at [976, 367] on link "Go to Your Profile" at bounding box center [718, 350] width 665 height 43
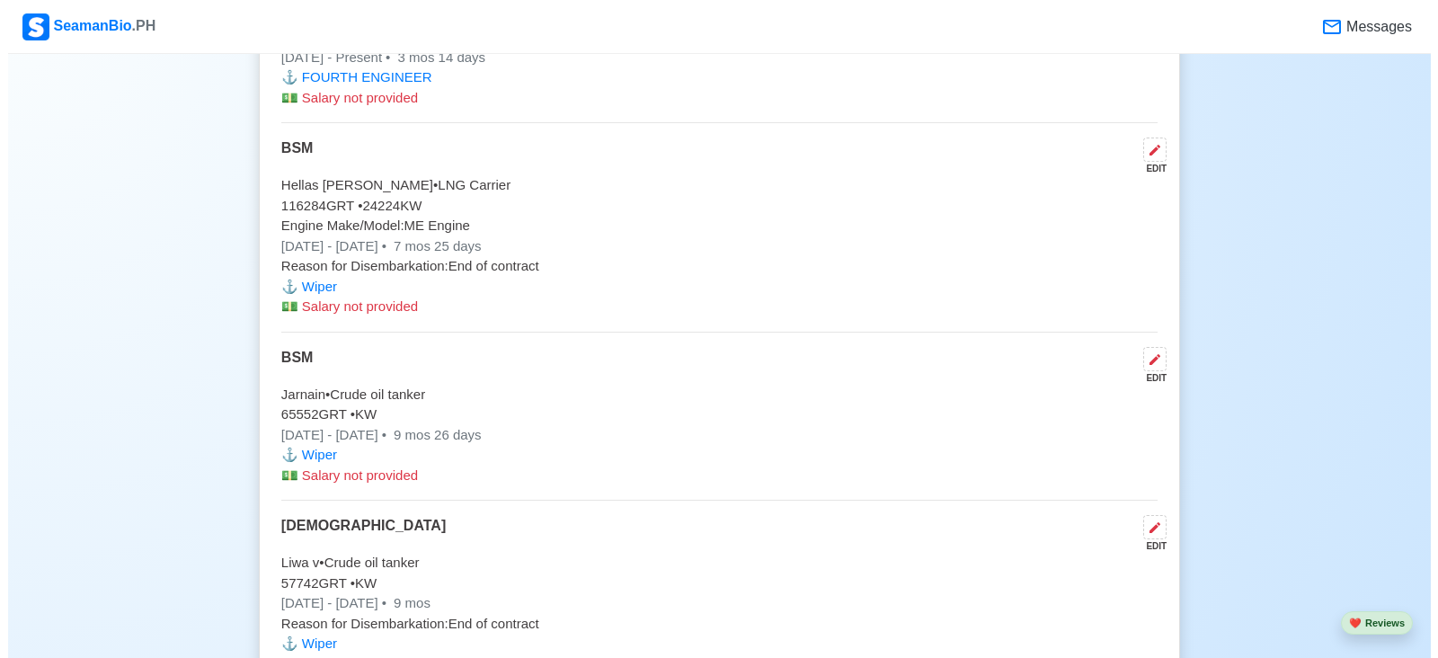
scroll to position [4043, 0]
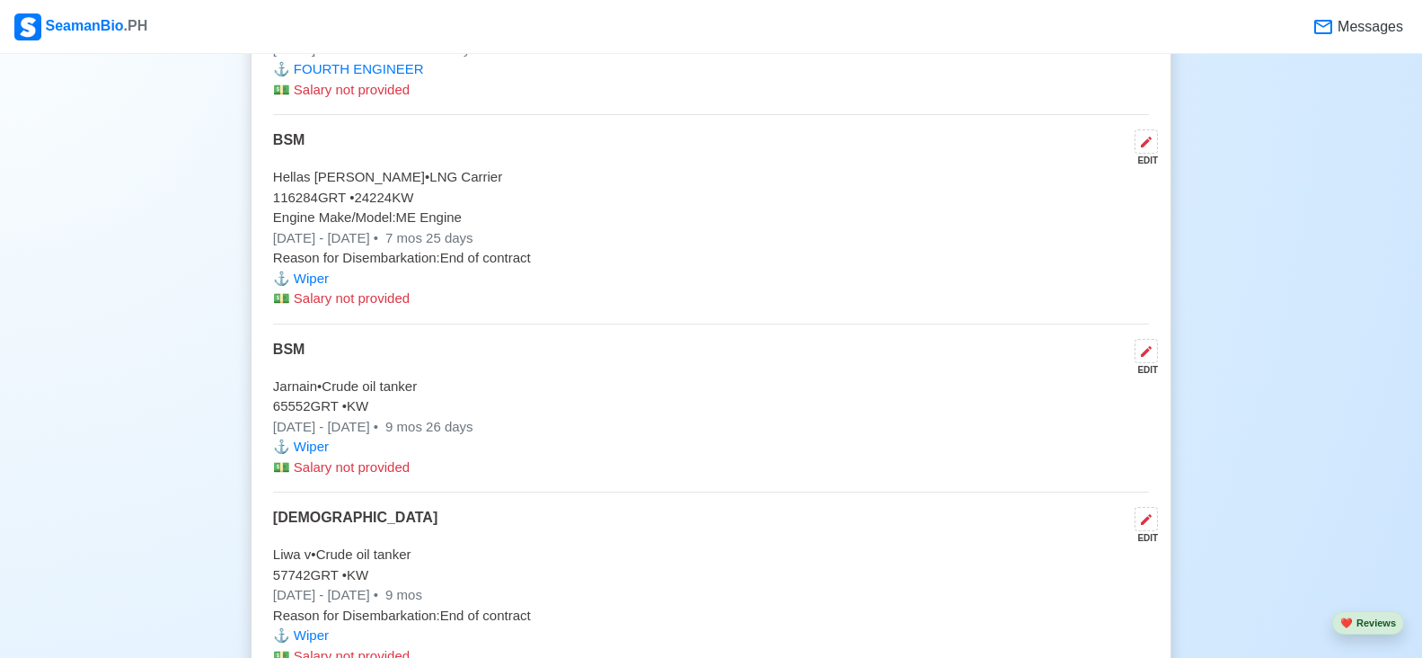
click at [1150, 162] on div "EDIT" at bounding box center [1143, 160] width 31 height 13
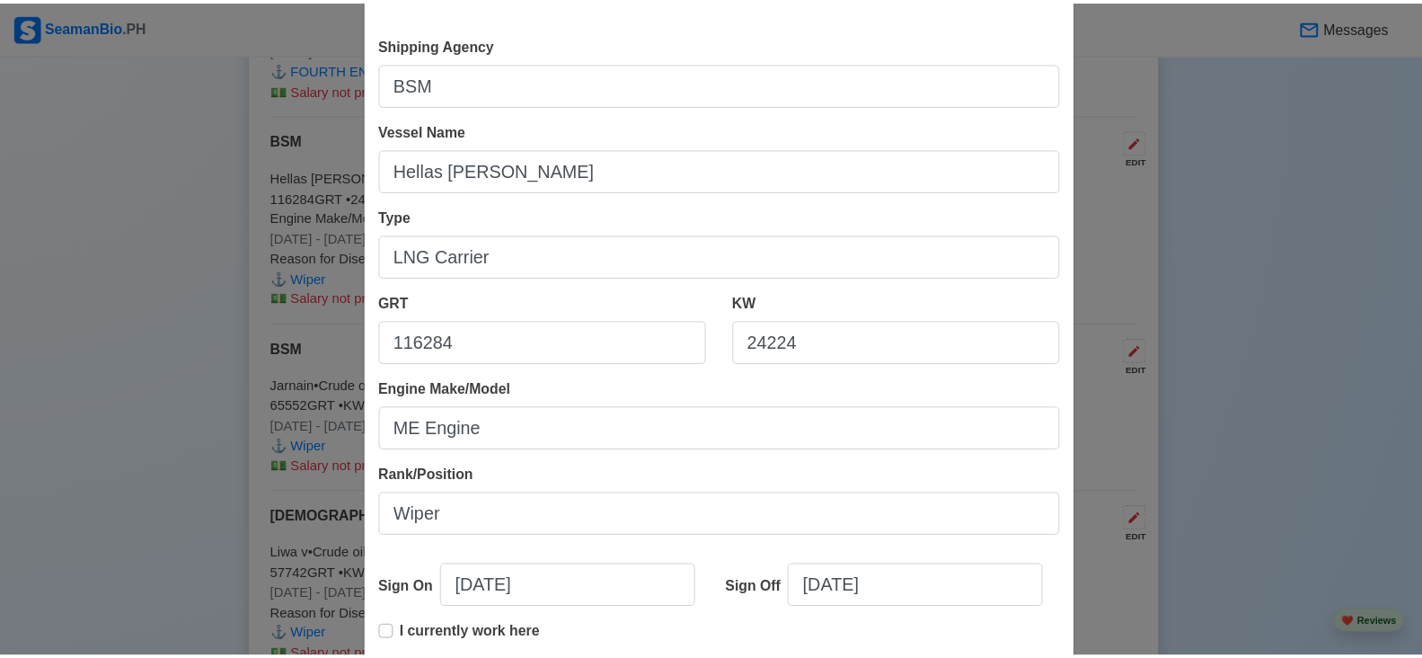
scroll to position [359, 0]
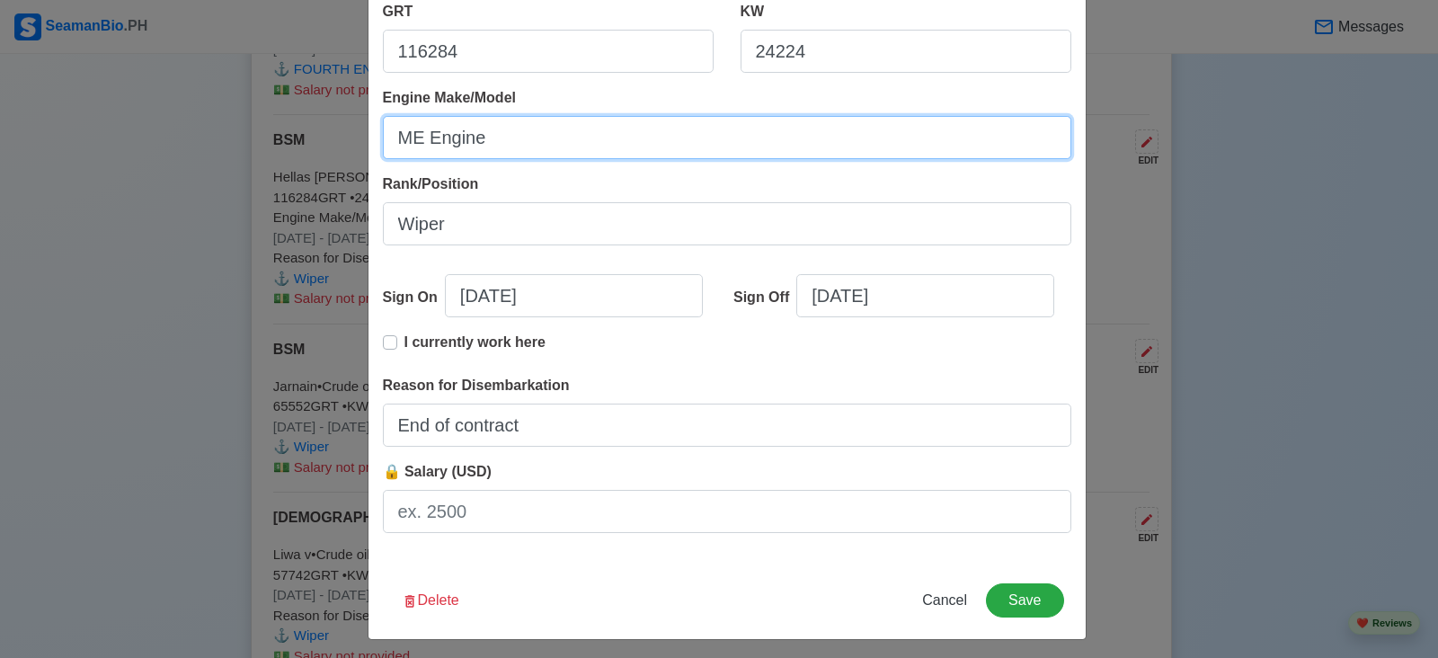
click at [598, 140] on input "ME Engine" at bounding box center [727, 137] width 688 height 43
paste input "two WinGD/Hyundai"
type input "two WinGD/Hyundai"
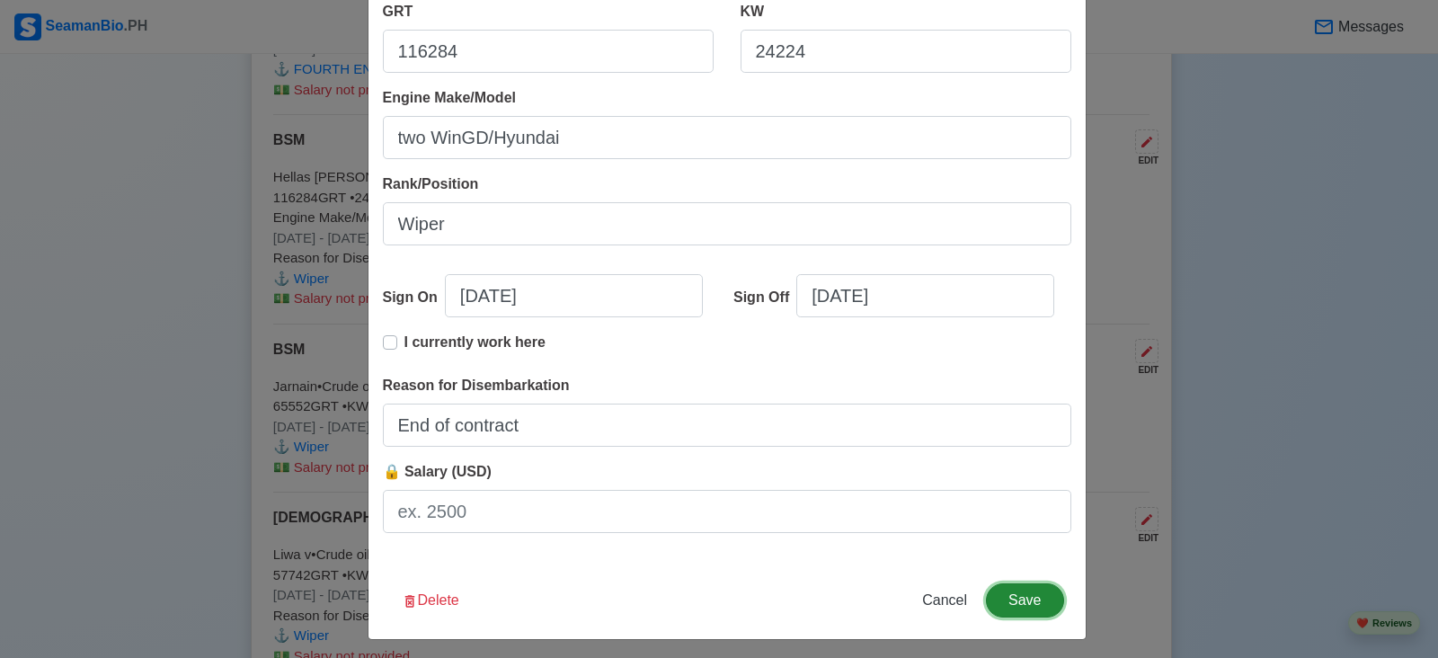
click at [1040, 600] on button "Save" at bounding box center [1024, 600] width 77 height 34
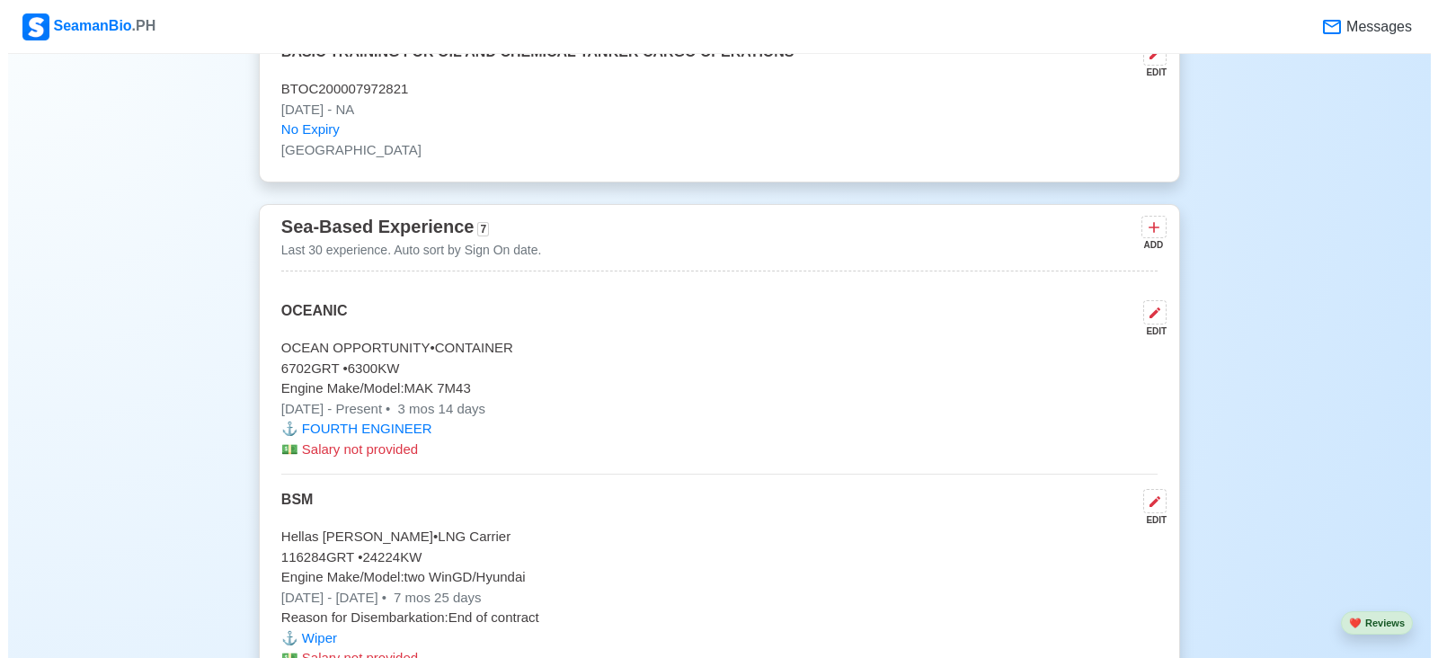
scroll to position [3953, 0]
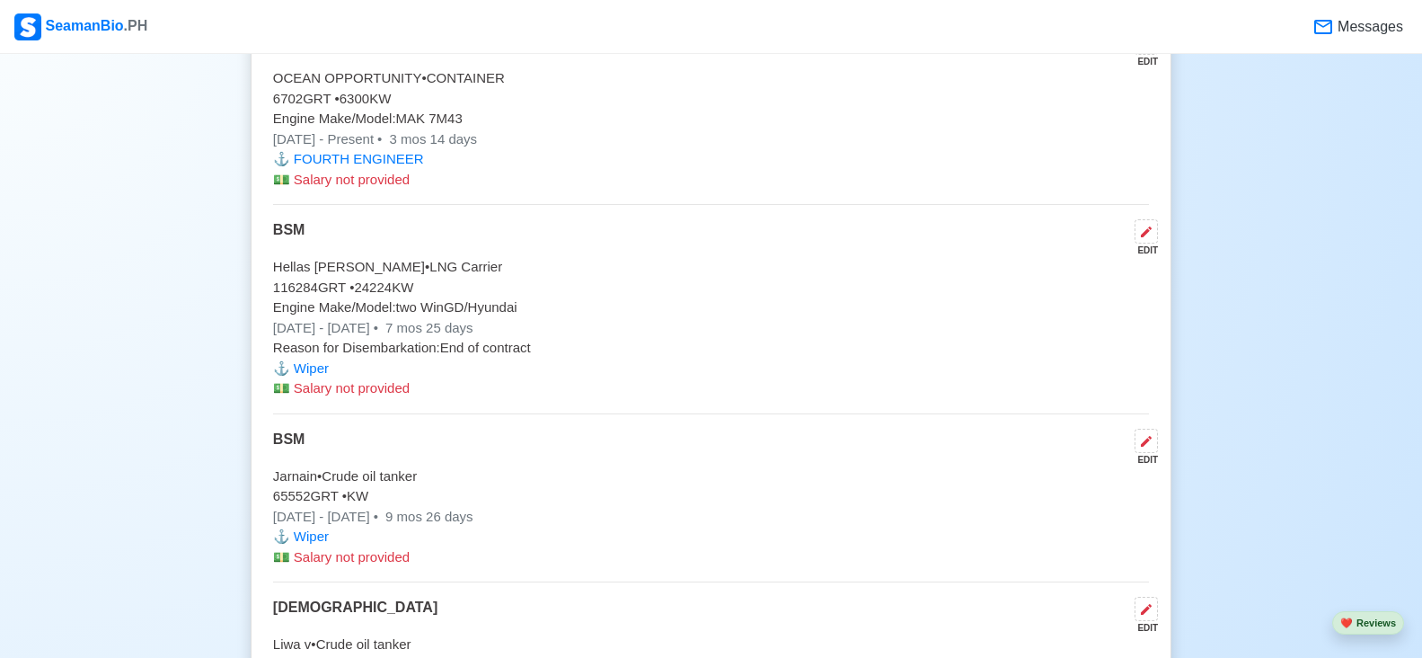
click at [1155, 461] on div "EDIT" at bounding box center [1143, 459] width 31 height 13
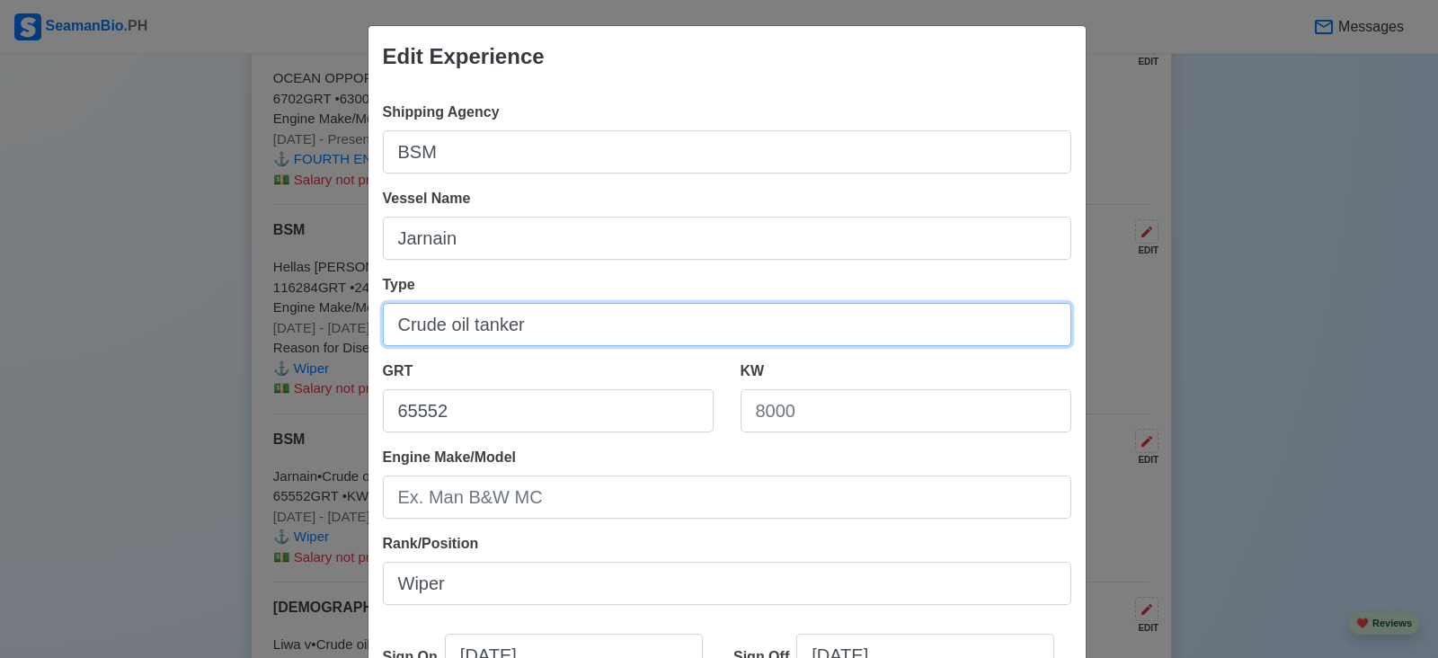
click at [615, 340] on input "Crude oil tanker" at bounding box center [727, 324] width 688 height 43
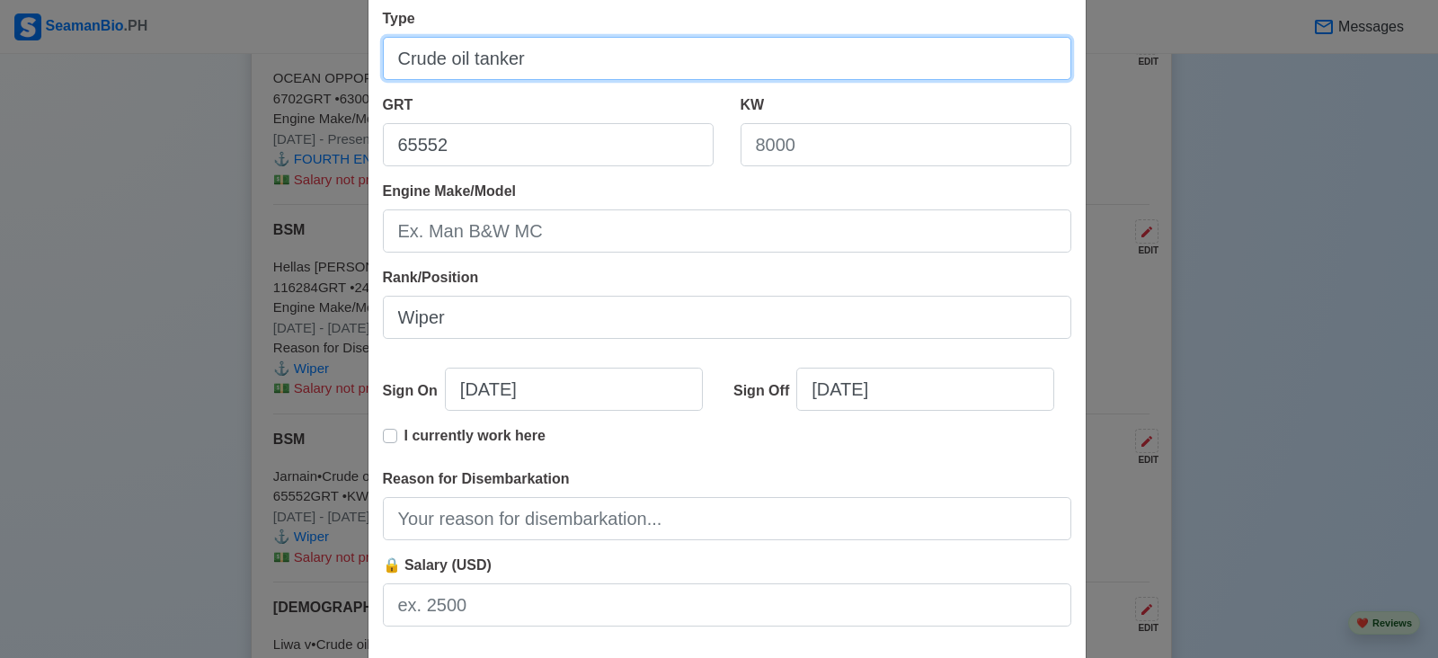
scroll to position [270, 0]
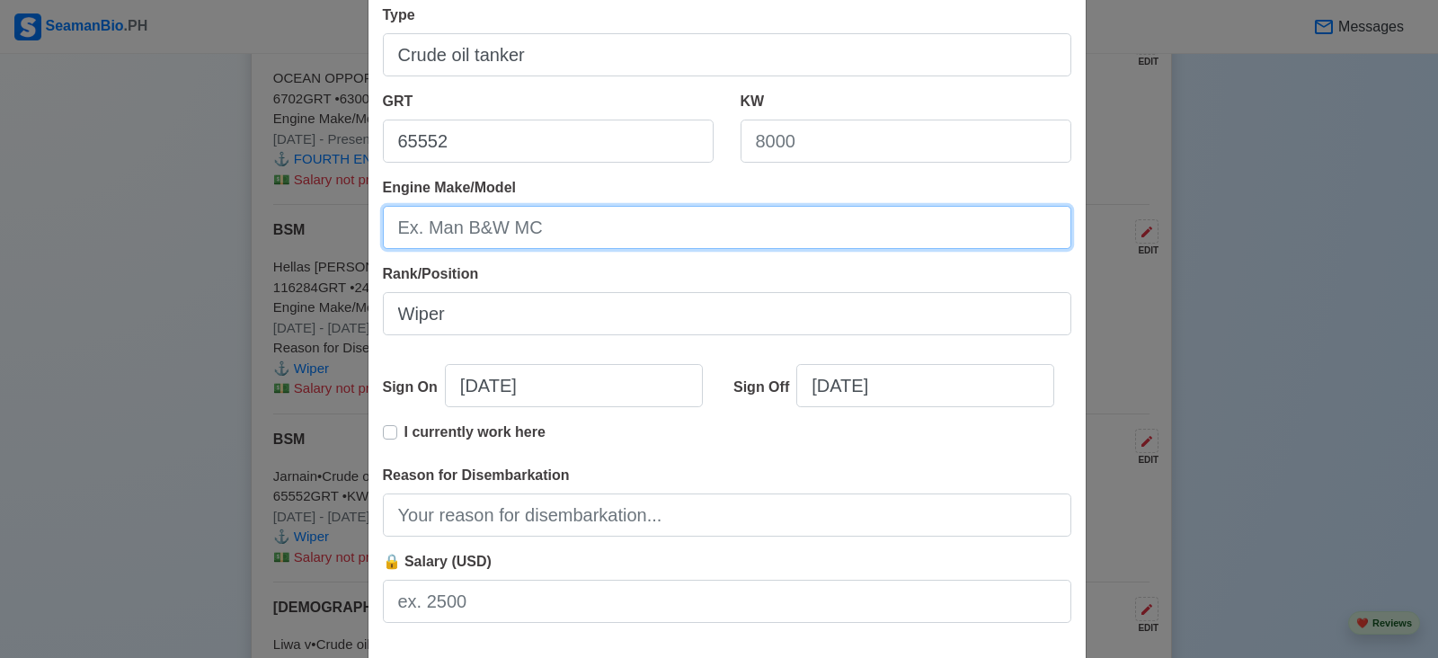
click at [594, 234] on input "Engine Make/Model" at bounding box center [727, 227] width 688 height 43
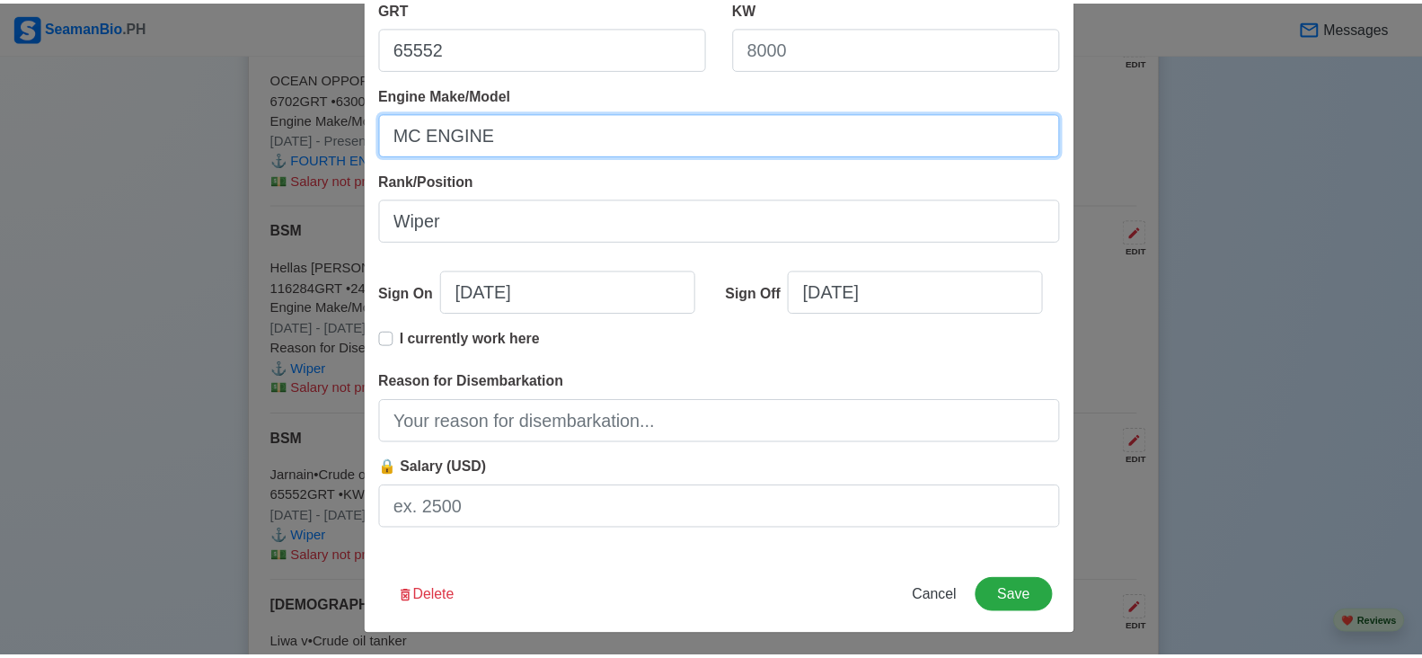
scroll to position [367, 0]
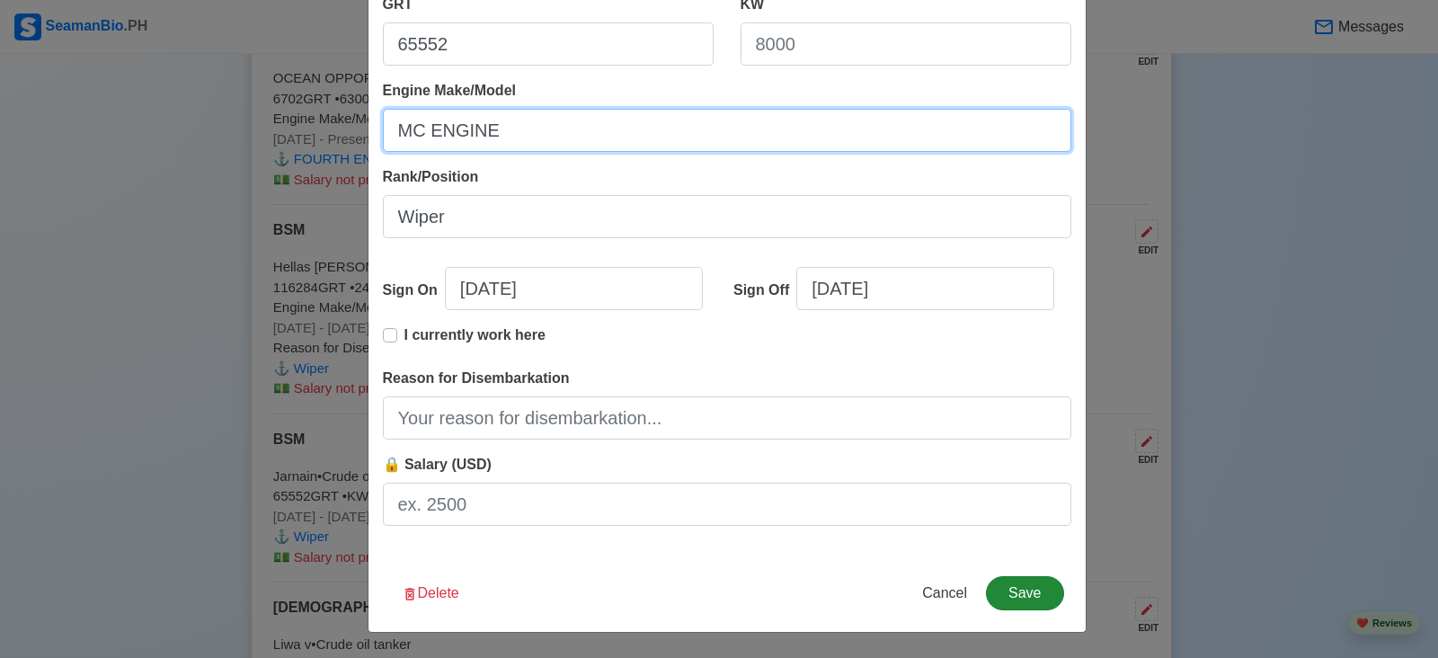
type input "MC ENGINE"
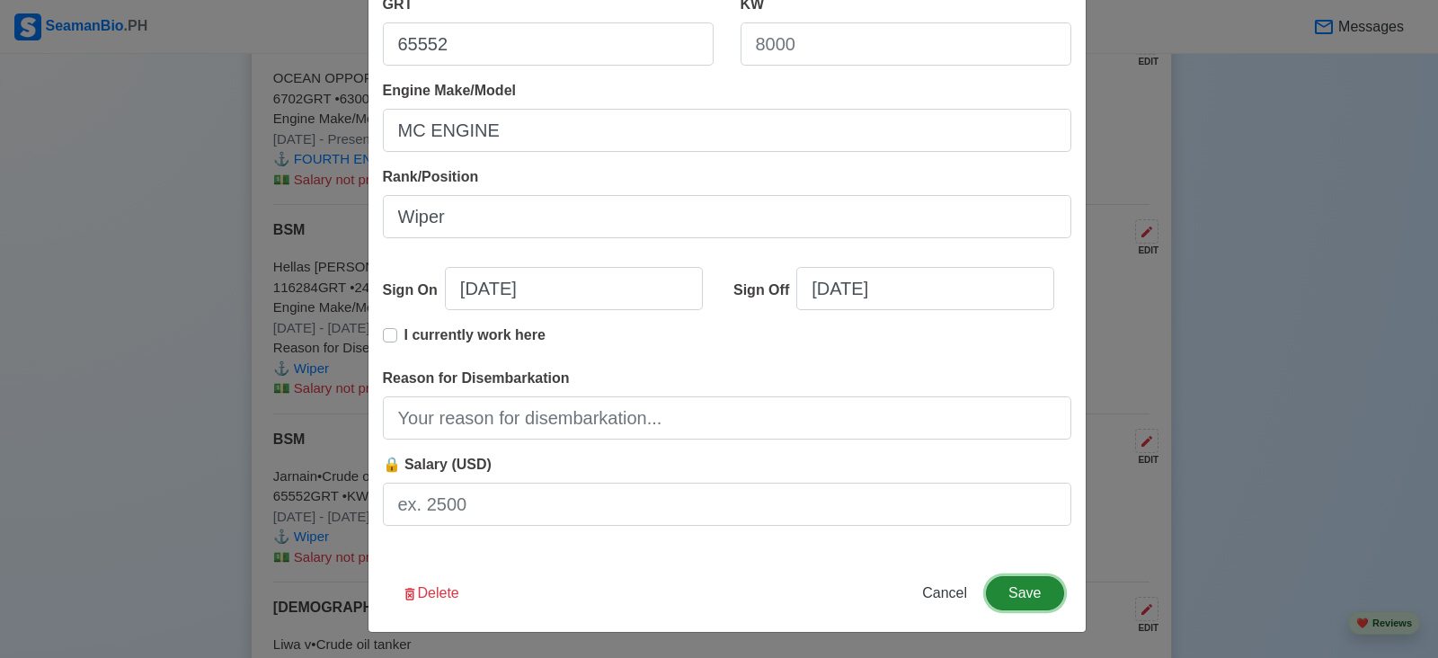
click at [1048, 590] on button "Save" at bounding box center [1024, 593] width 77 height 34
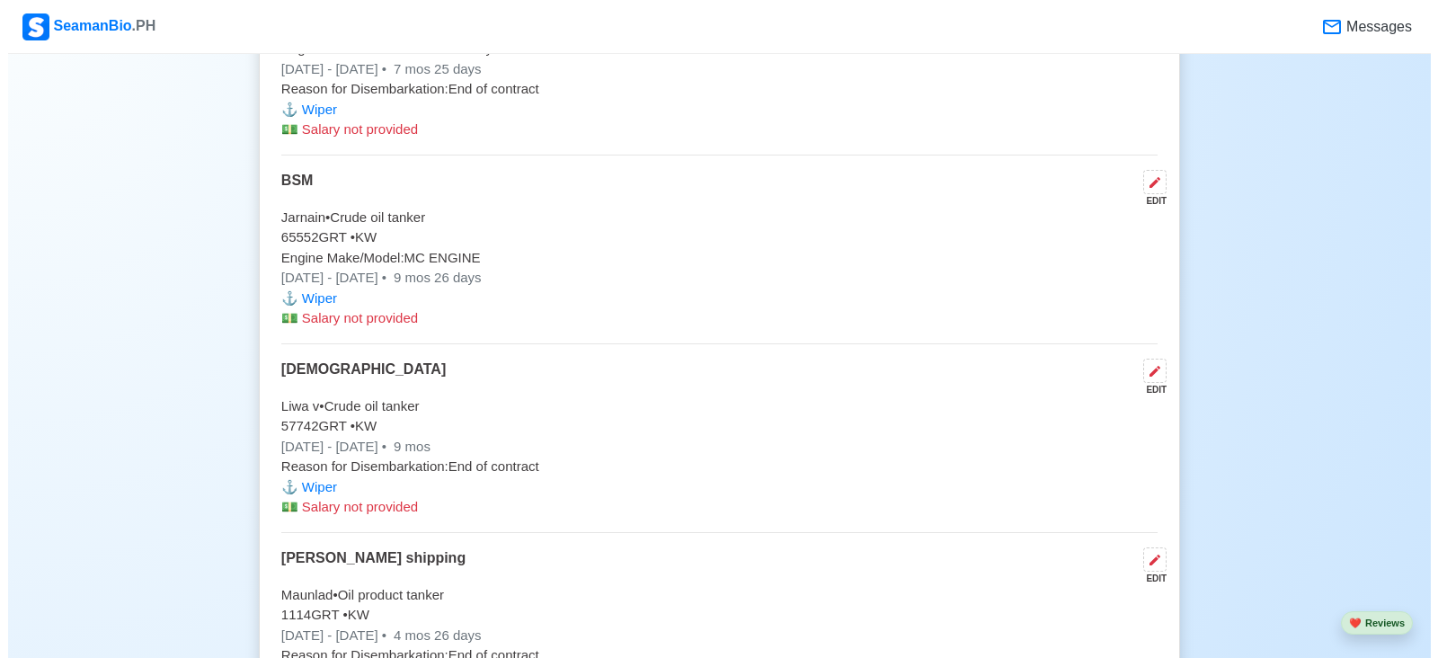
scroll to position [4223, 0]
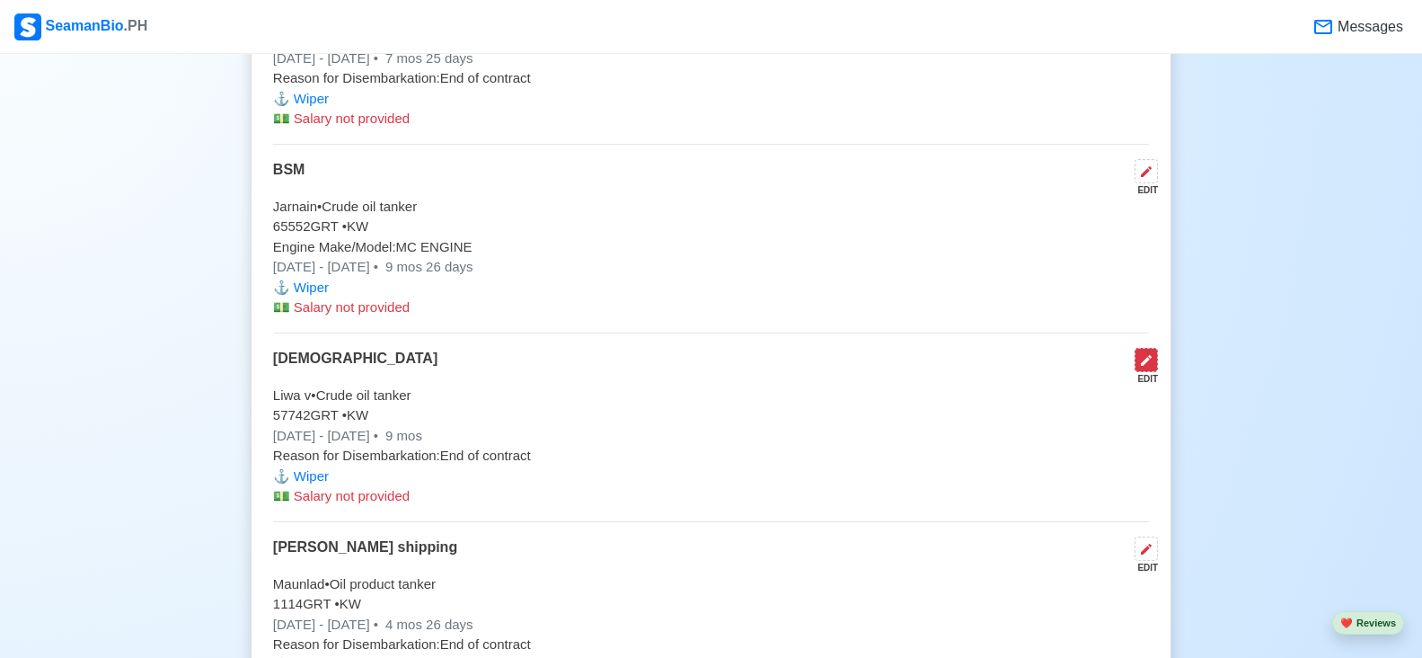
click at [1147, 367] on icon at bounding box center [1146, 360] width 14 height 14
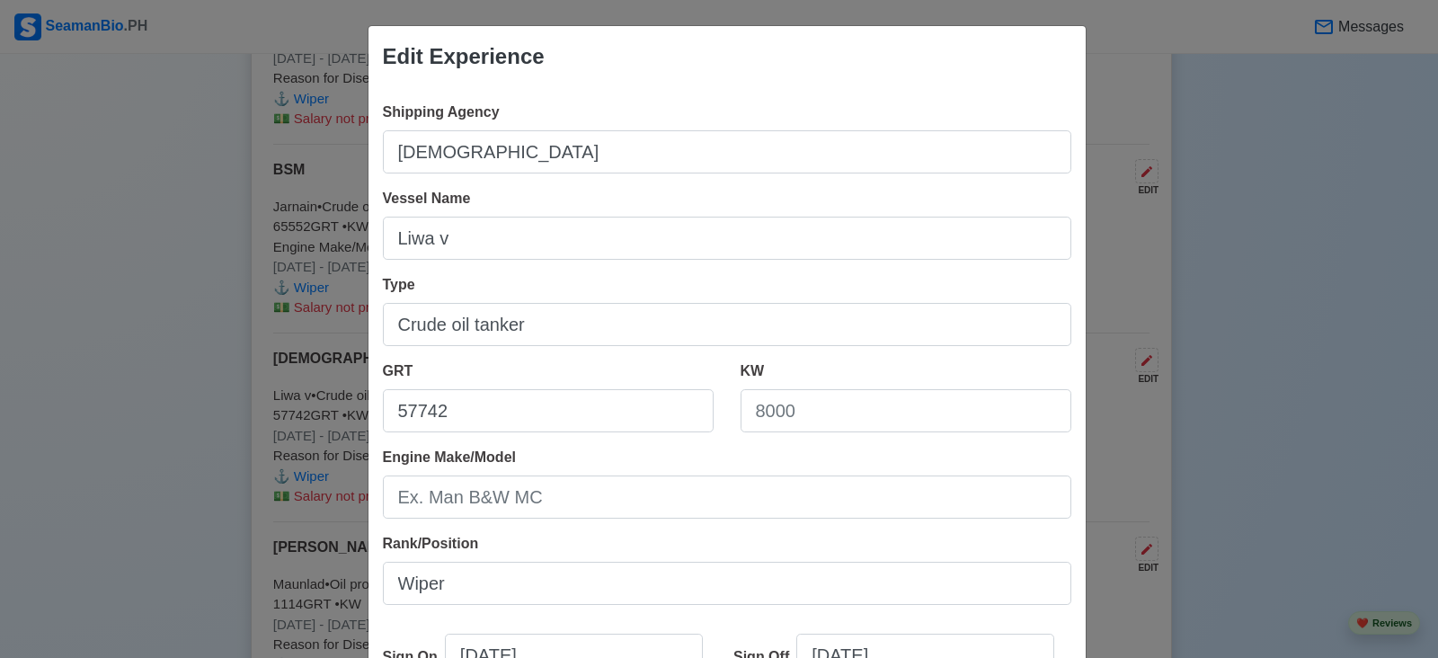
scroll to position [90, 0]
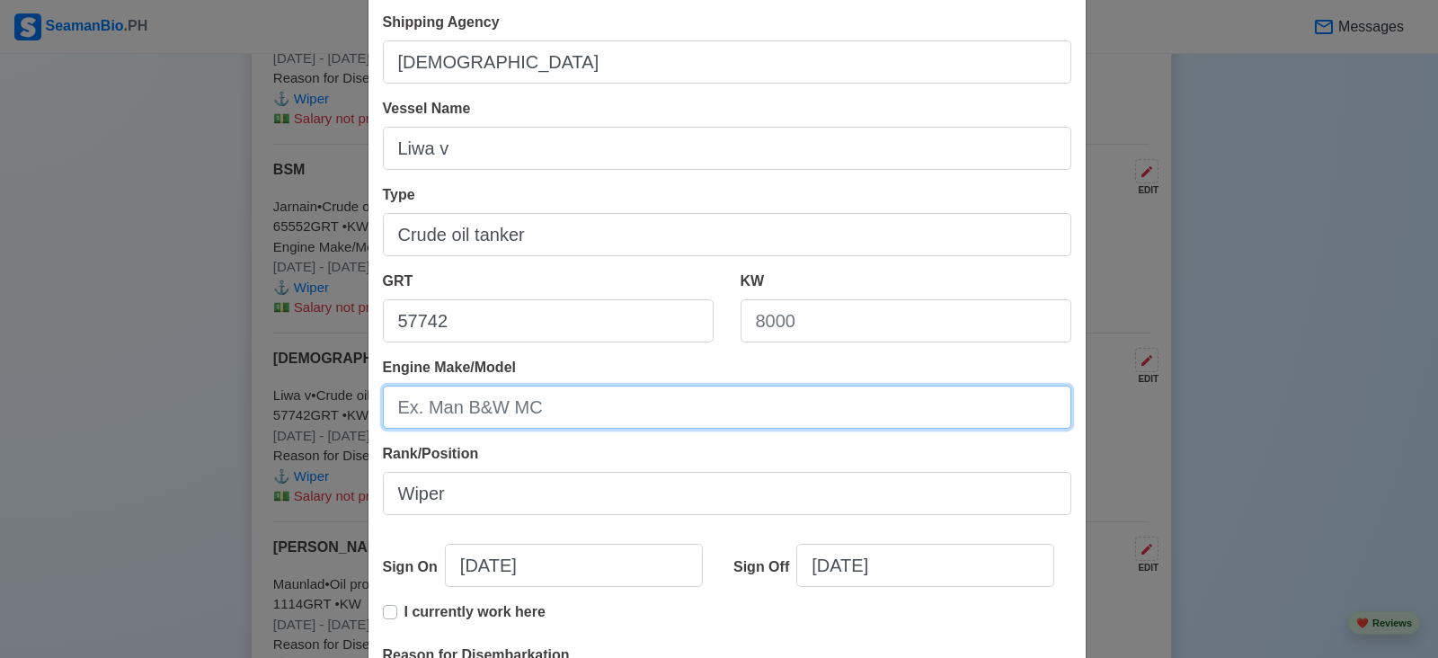
click at [733, 406] on input "Engine Make/Model" at bounding box center [727, 406] width 688 height 43
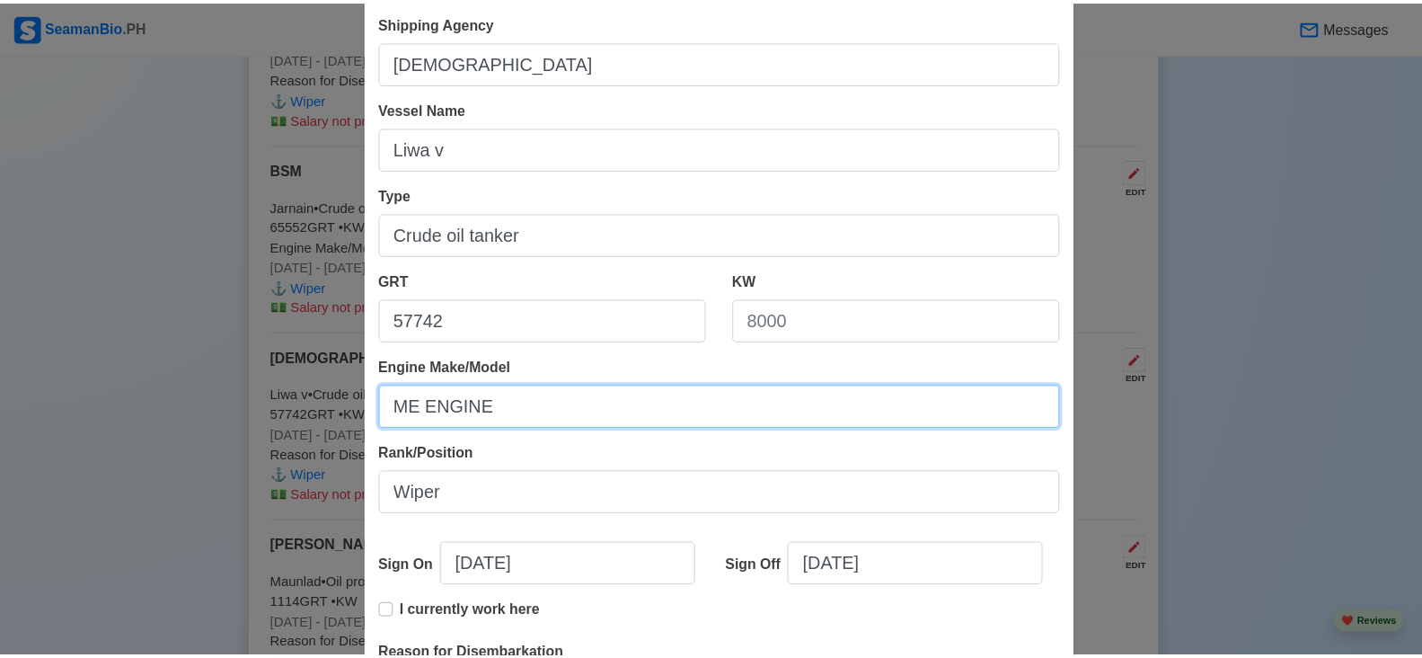
scroll to position [359, 0]
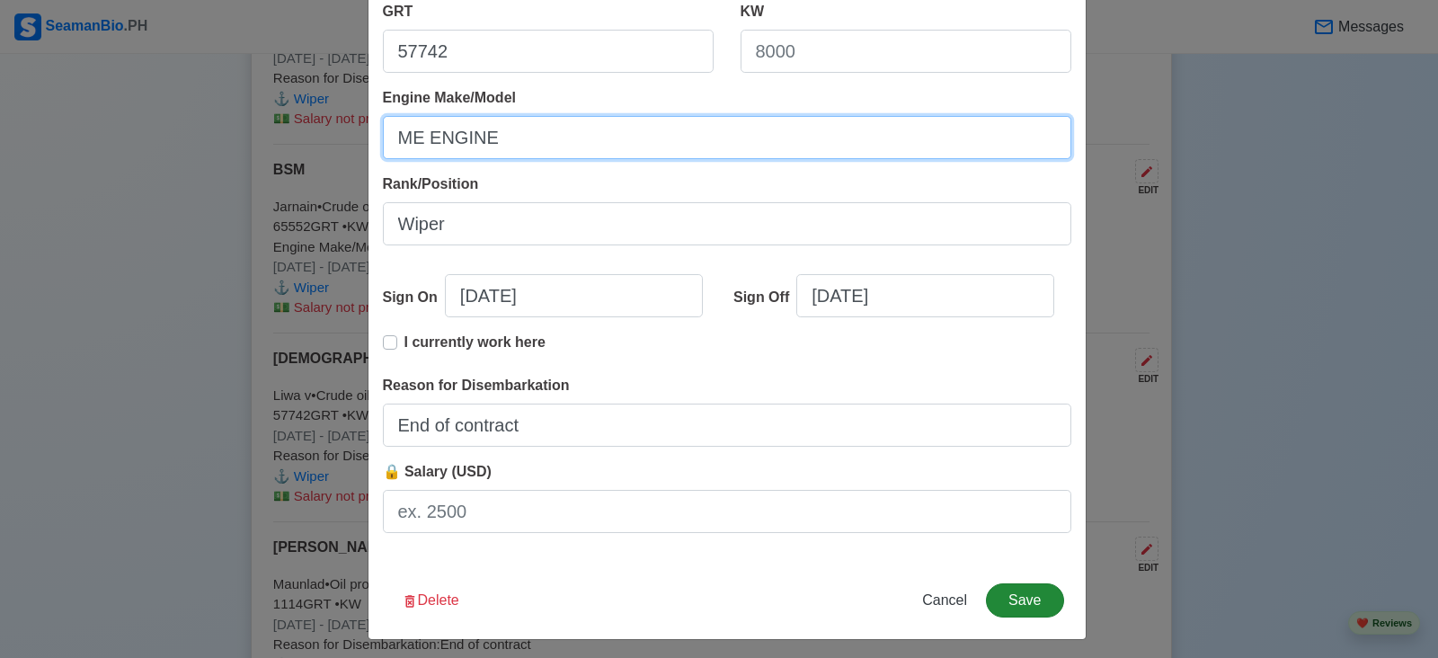
type input "ME ENGINE"
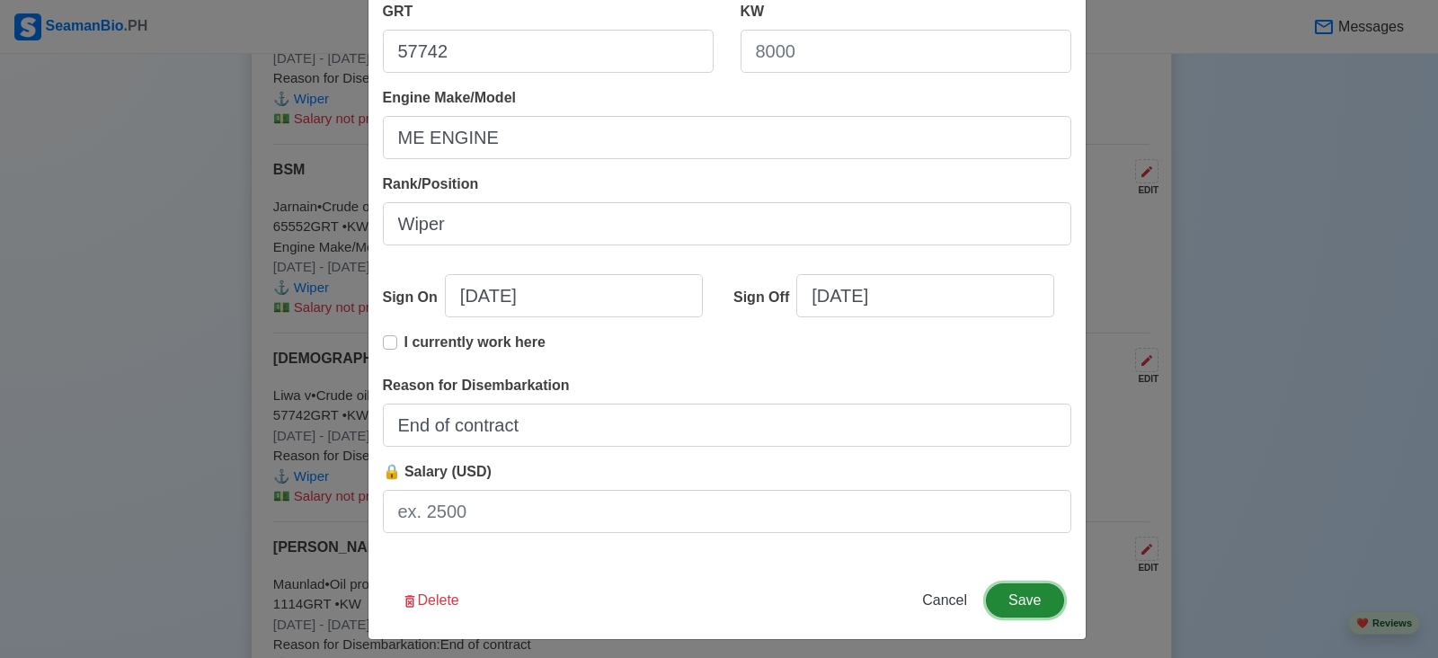
click at [1014, 594] on button "Save" at bounding box center [1024, 600] width 77 height 34
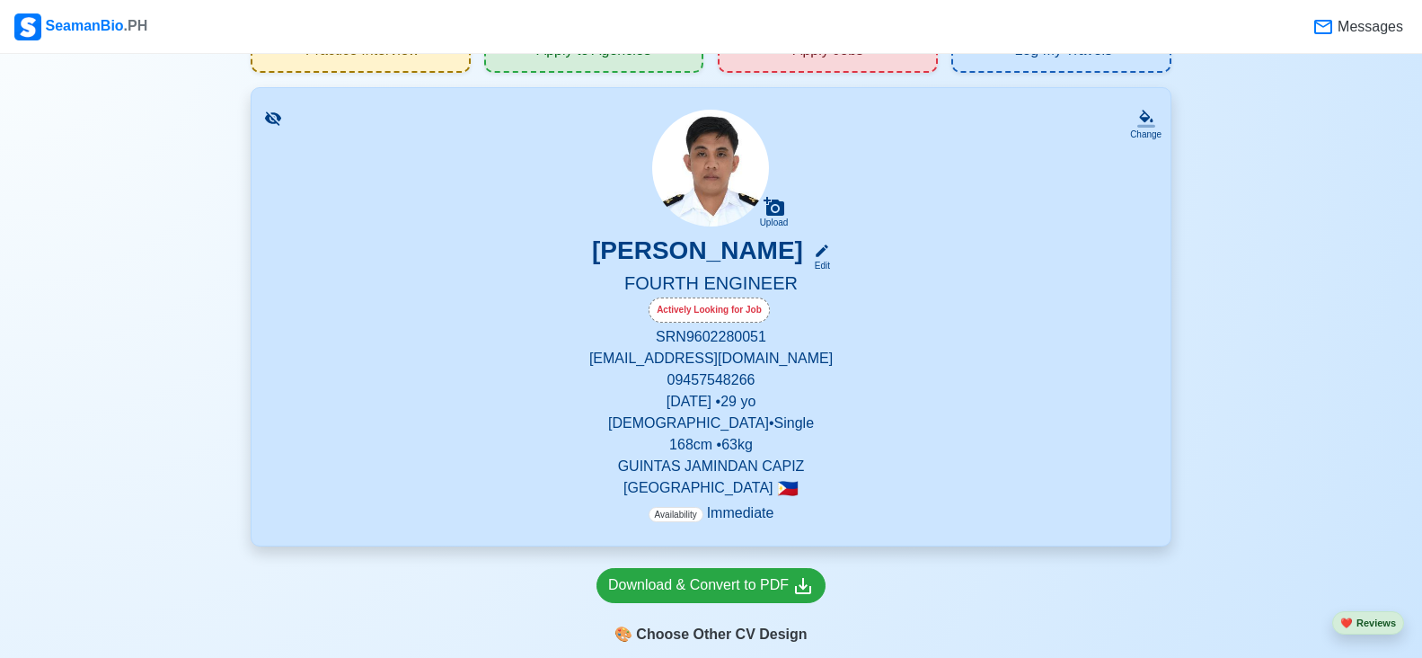
scroll to position [0, 0]
